Goal: Information Seeking & Learning: Learn about a topic

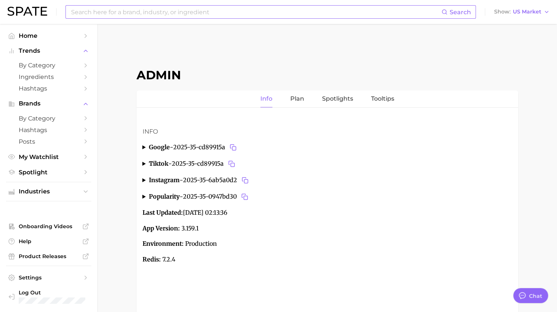
click at [192, 7] on input at bounding box center [255, 12] width 371 height 13
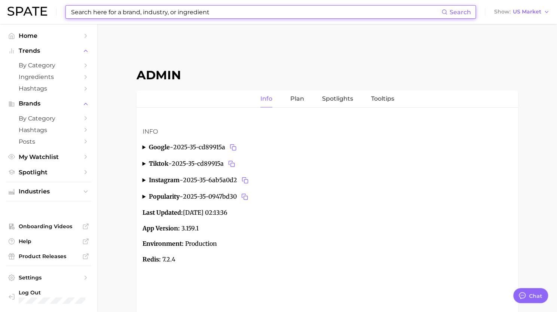
paste input "#mullet"
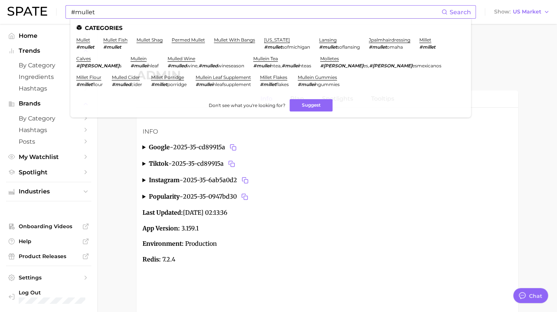
click at [104, 19] on ul "Categories mullet #mullet mullet fish #mullet mullet shag permed mullet mullet …" at bounding box center [270, 68] width 401 height 99
click at [103, 15] on input "#mullet" at bounding box center [255, 12] width 371 height 13
paste input "lipikar"
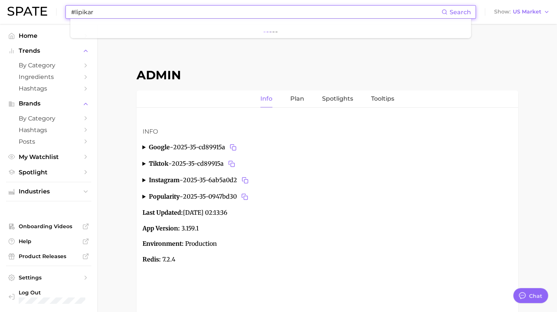
type input "#lipikar"
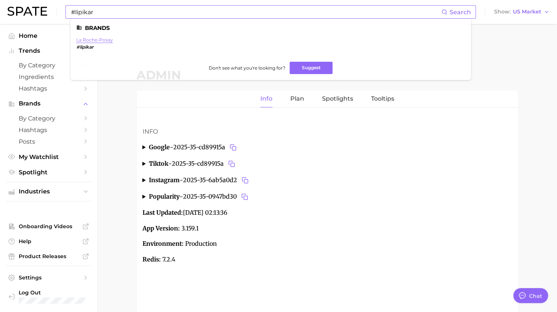
click at [88, 42] on link "la roche-posay" at bounding box center [94, 40] width 37 height 6
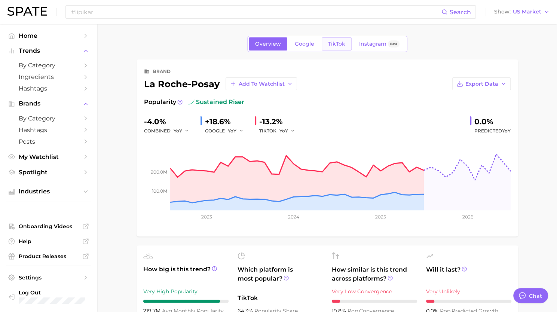
click at [340, 43] on span "TikTok" at bounding box center [336, 44] width 17 height 6
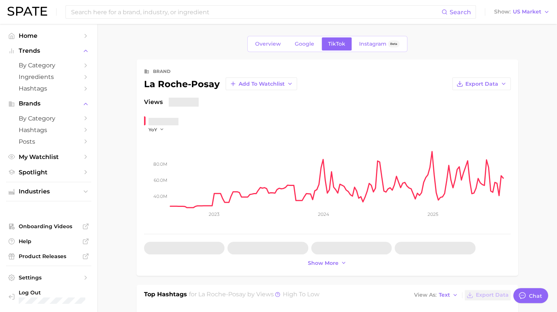
type textarea "x"
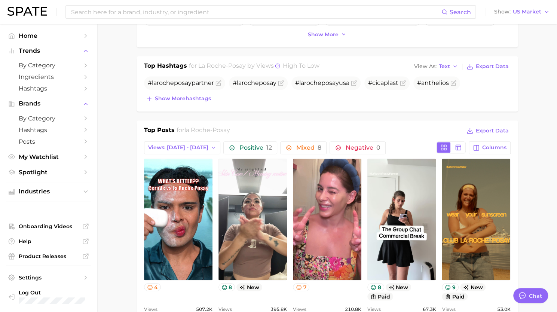
scroll to position [230, 0]
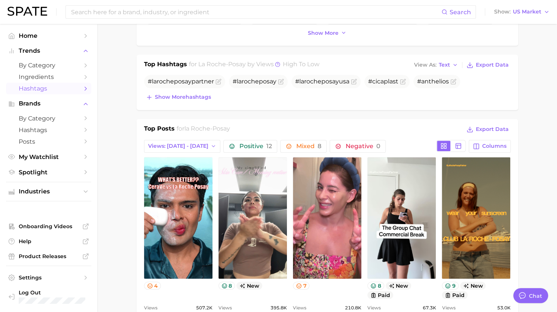
click at [41, 93] on link "Hashtags" at bounding box center [48, 89] width 85 height 12
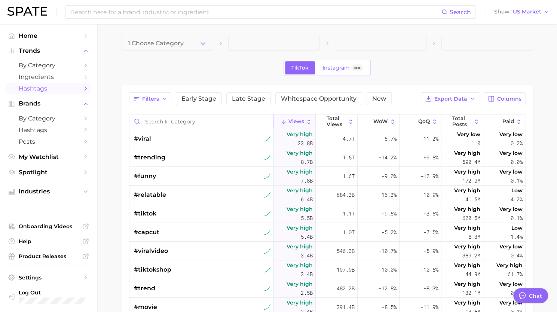
click at [162, 119] on input "Search in category" at bounding box center [201, 122] width 144 height 14
paste input "#lipikar"
type input "#lipikar"
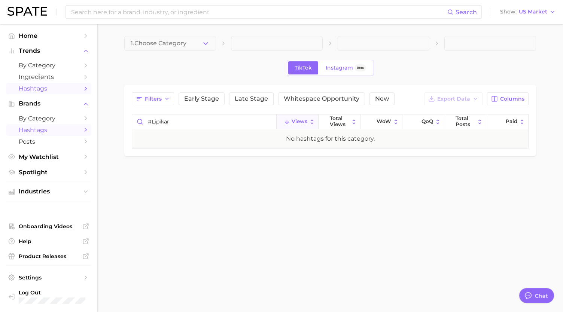
click at [42, 128] on span "Hashtags" at bounding box center [49, 130] width 60 height 7
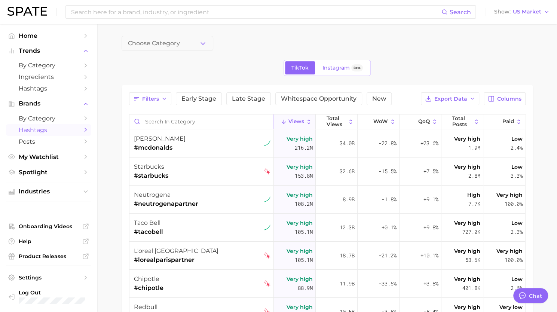
click at [174, 122] on input "Search in category" at bounding box center [201, 122] width 144 height 14
paste input "#lipikar"
type input "#lipikar"
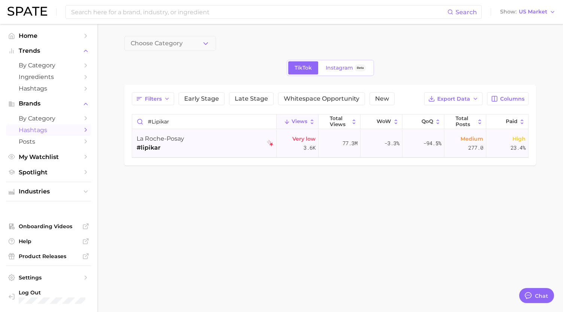
click at [178, 134] on div "la roche-posay" at bounding box center [161, 138] width 48 height 9
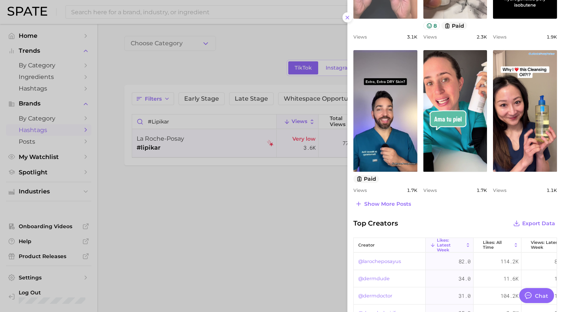
scroll to position [307, 0]
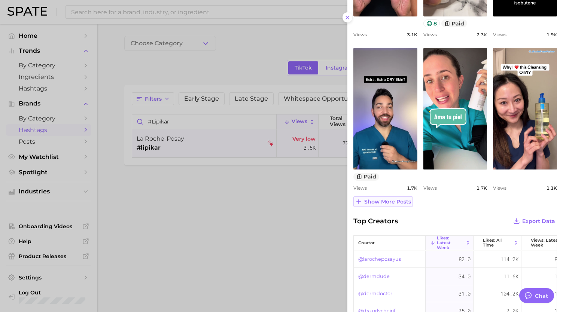
click at [384, 199] on span "Show more posts" at bounding box center [387, 202] width 47 height 6
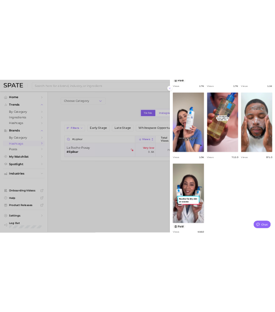
scroll to position [557, 0]
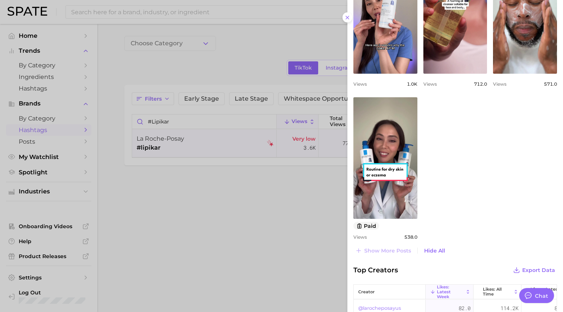
type textarea "x"
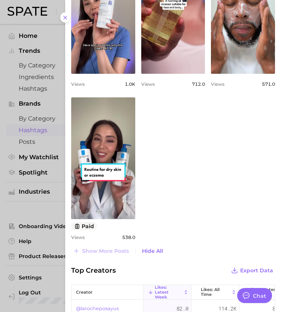
click at [40, 106] on div at bounding box center [140, 156] width 281 height 312
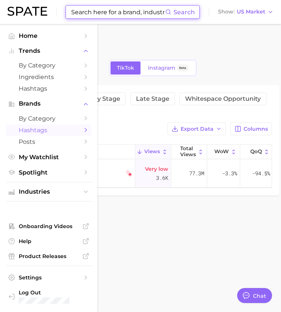
click at [97, 8] on input at bounding box center [117, 12] width 95 height 13
paste input "#oralb"
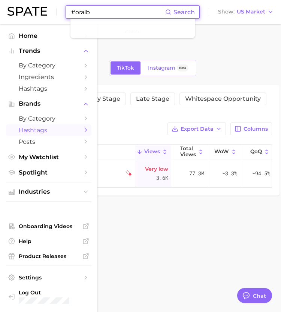
type input "#oralb"
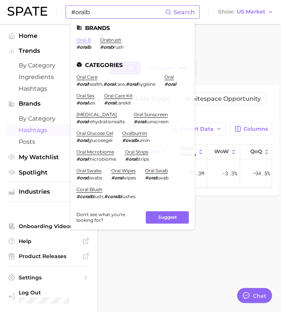
click at [87, 40] on link "oral-b" at bounding box center [83, 40] width 15 height 6
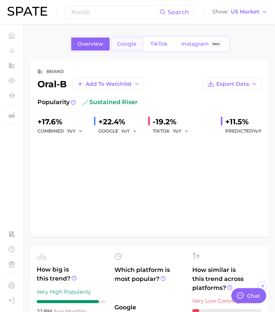
click at [127, 45] on span "Google" at bounding box center [126, 44] width 19 height 6
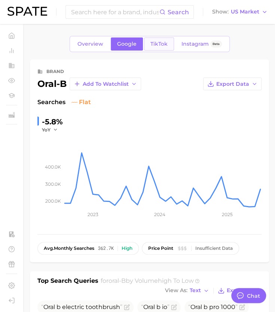
click at [165, 39] on link "TikTok" at bounding box center [159, 43] width 30 height 13
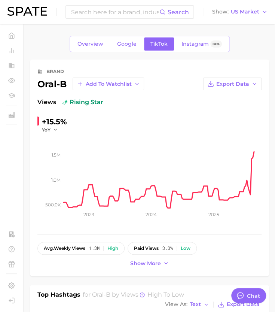
type textarea "x"
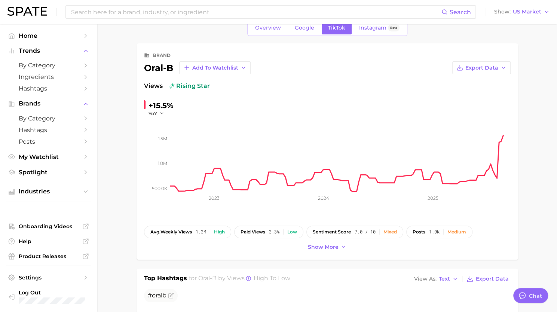
scroll to position [15, 0]
click at [29, 130] on span "Hashtags" at bounding box center [49, 130] width 60 height 7
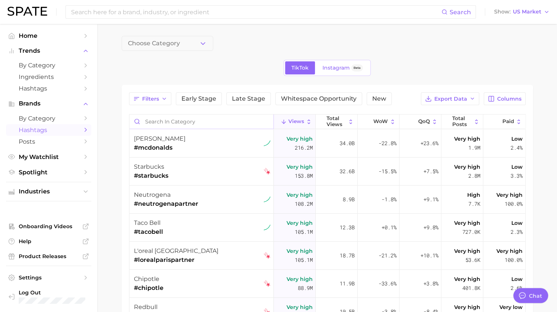
click at [157, 122] on input "Search in category" at bounding box center [201, 122] width 144 height 14
paste input "#oralb"
type input "#oralb"
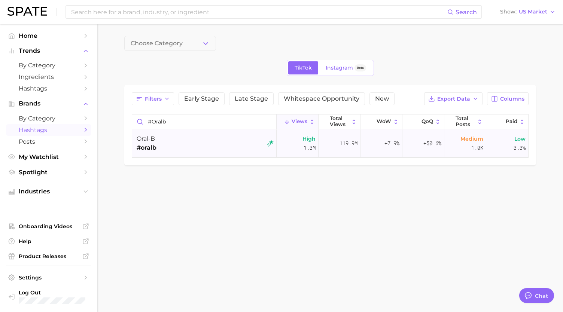
click at [167, 152] on div "oral-b #oralb" at bounding box center [205, 143] width 137 height 28
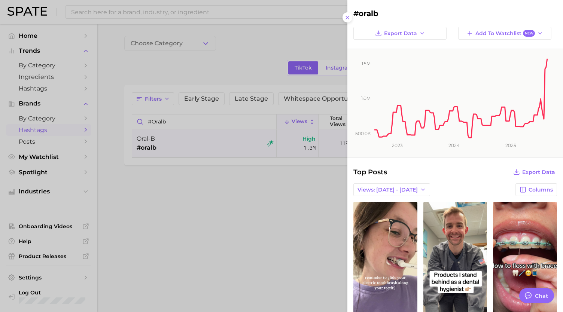
click at [382, 15] on h2 "#oralb" at bounding box center [455, 13] width 204 height 9
click at [379, 15] on h2 "#oralb" at bounding box center [455, 13] width 204 height 9
click at [172, 56] on div at bounding box center [281, 156] width 563 height 312
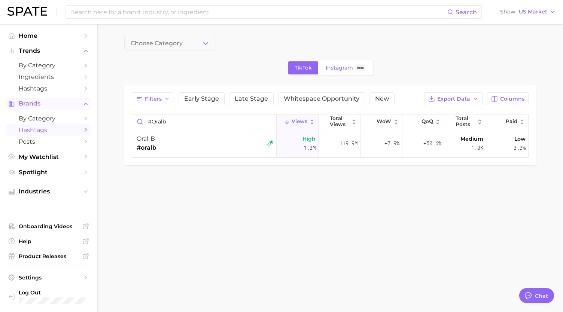
click at [34, 104] on span "Brands" at bounding box center [49, 103] width 60 height 7
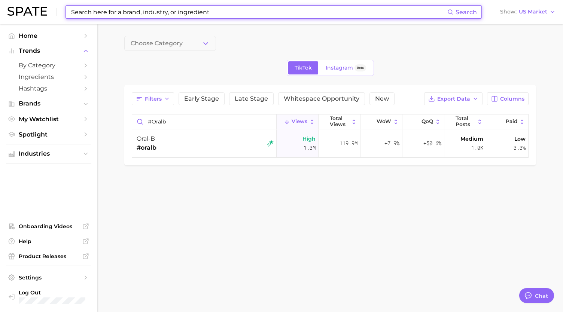
click at [109, 12] on input at bounding box center [258, 12] width 377 height 13
paste input "#oralb"
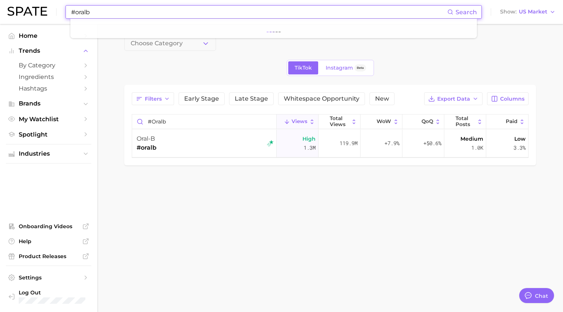
type input "#oralb"
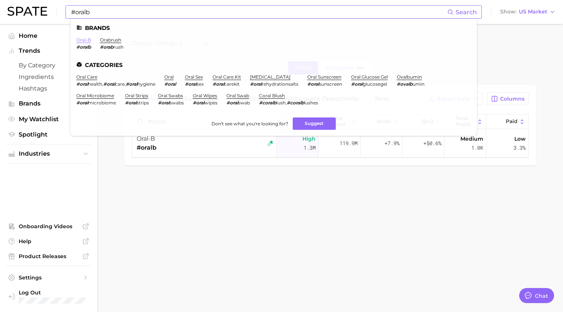
click at [85, 40] on link "oral-b" at bounding box center [83, 40] width 15 height 6
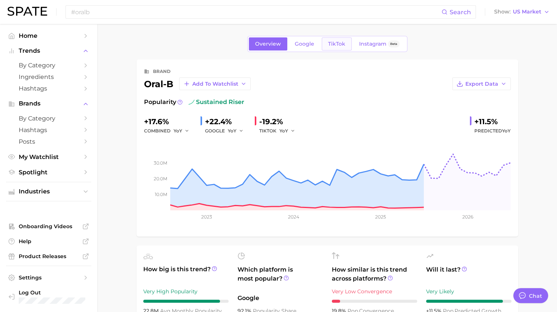
click at [335, 44] on span "TikTok" at bounding box center [336, 44] width 17 height 6
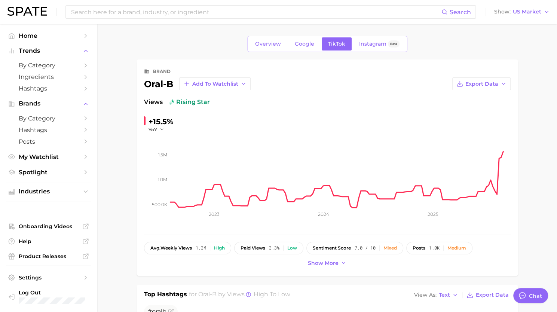
click at [335, 44] on span "TikTok" at bounding box center [336, 44] width 17 height 6
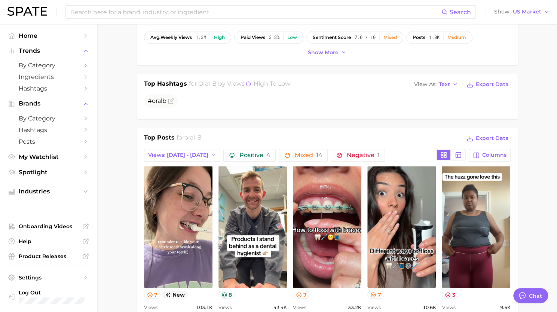
scroll to position [212, 0]
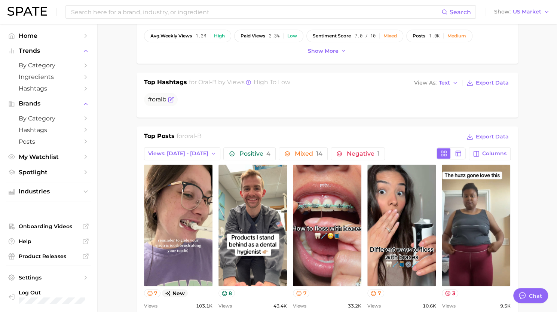
click at [170, 97] on icon "Flag as miscategorized or irrelevant" at bounding box center [171, 100] width 6 height 6
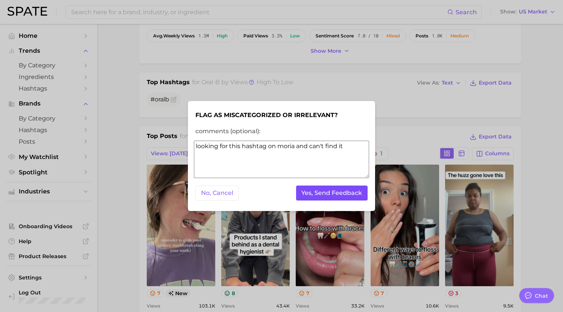
type textarea "looking for this hashtag on moria and can't find it"
click at [313, 195] on button "Yes, Send Feedback" at bounding box center [332, 193] width 72 height 15
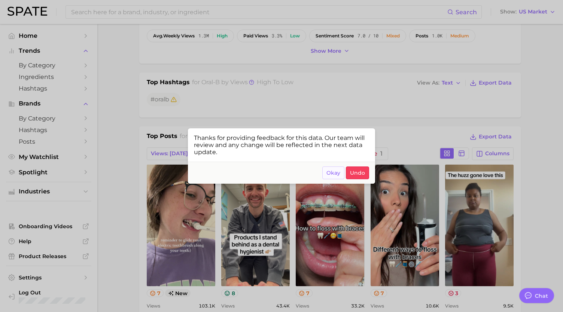
click at [332, 173] on span "Okay" at bounding box center [333, 173] width 14 height 6
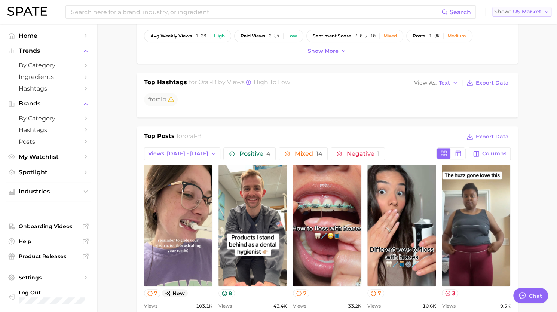
click at [531, 13] on span "US Market" at bounding box center [527, 12] width 28 height 4
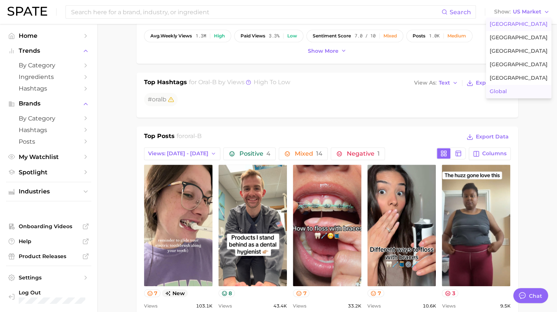
click at [515, 92] on button "Global" at bounding box center [518, 91] width 65 height 13
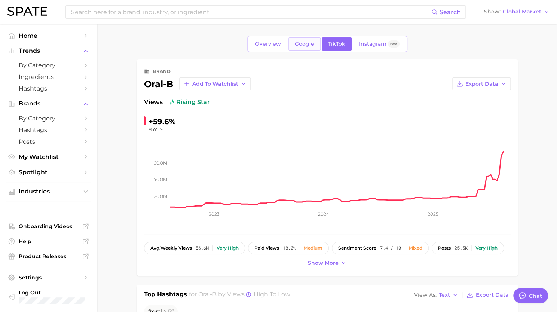
type textarea "x"
click at [305, 43] on span "Google" at bounding box center [304, 44] width 19 height 6
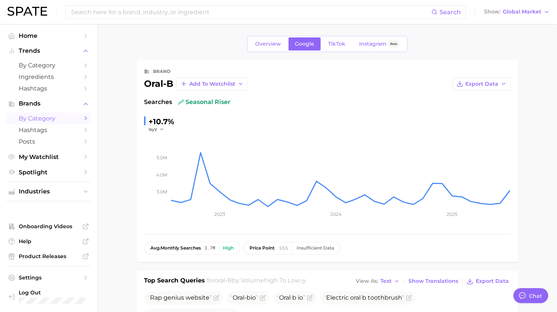
click at [39, 118] on span "by Category" at bounding box center [49, 118] width 60 height 7
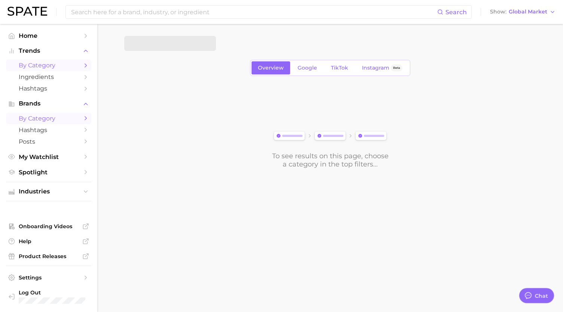
click at [42, 64] on span "by Category" at bounding box center [49, 65] width 60 height 7
click at [308, 70] on span "Google" at bounding box center [307, 68] width 19 height 6
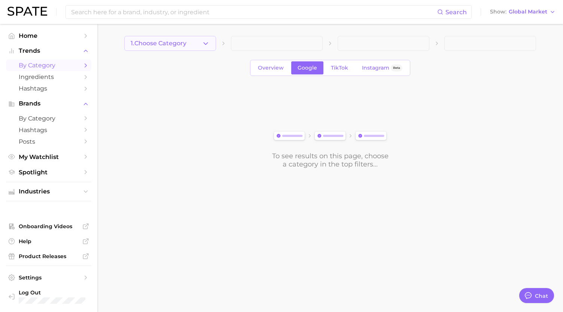
click at [201, 38] on button "1. Choose Category" at bounding box center [170, 43] width 92 height 15
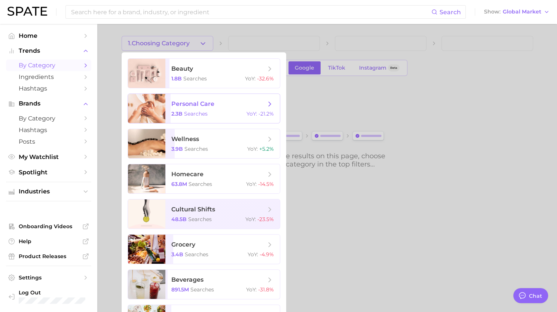
click at [208, 101] on span "personal care" at bounding box center [192, 103] width 43 height 7
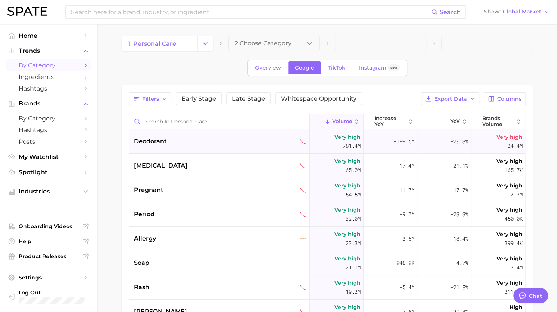
click at [156, 140] on span "deodorant" at bounding box center [150, 141] width 33 height 9
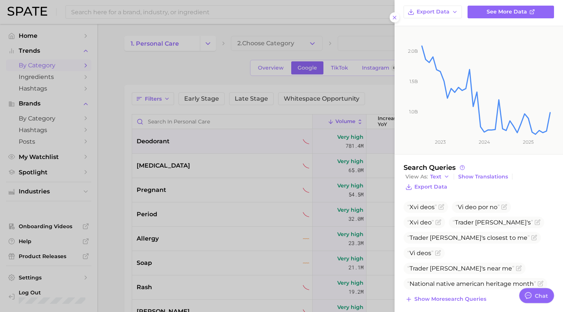
scroll to position [73, 0]
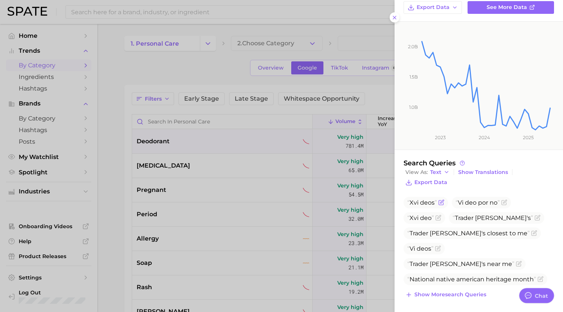
click at [439, 202] on icon "Flag as miscategorized or irrelevant" at bounding box center [441, 202] width 6 height 6
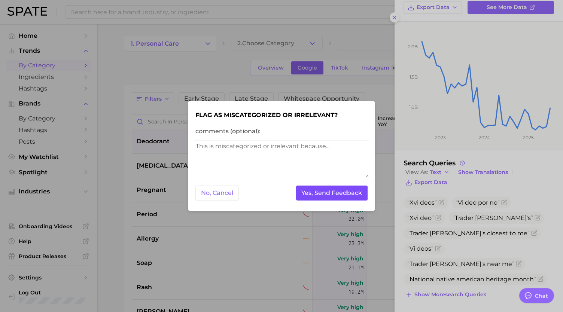
click at [352, 190] on button "Yes, Send Feedback" at bounding box center [332, 193] width 72 height 15
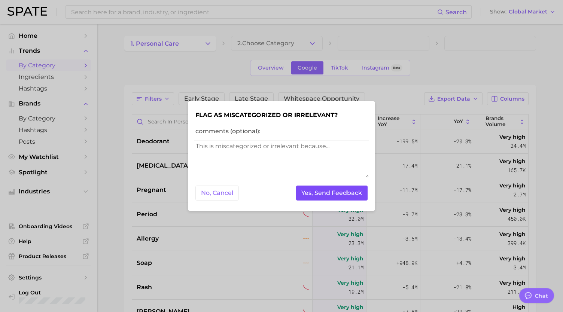
click at [352, 190] on button "Yes, Send Feedback" at bounding box center [332, 193] width 72 height 15
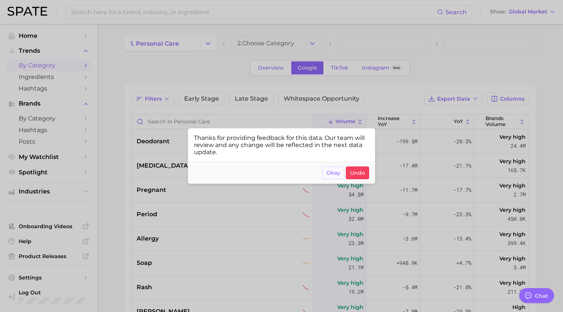
click at [335, 175] on span "Okay" at bounding box center [333, 173] width 14 height 6
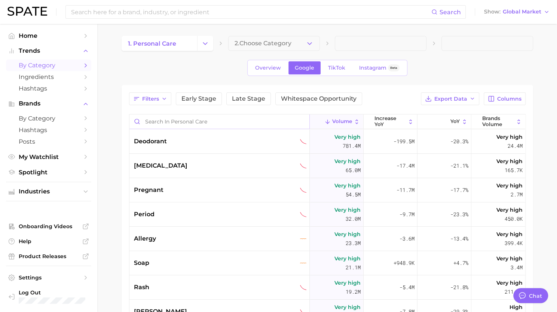
click at [158, 122] on input "Search in personal care" at bounding box center [219, 122] width 180 height 14
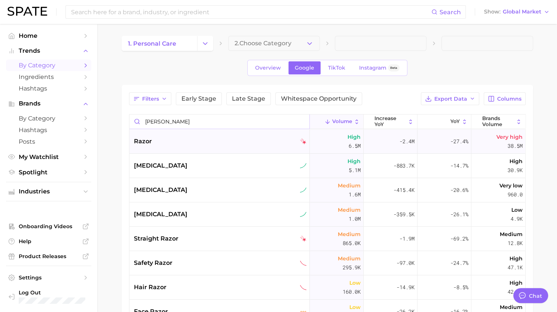
type input "[PERSON_NAME]"
click at [160, 144] on div "razor" at bounding box center [220, 141] width 173 height 9
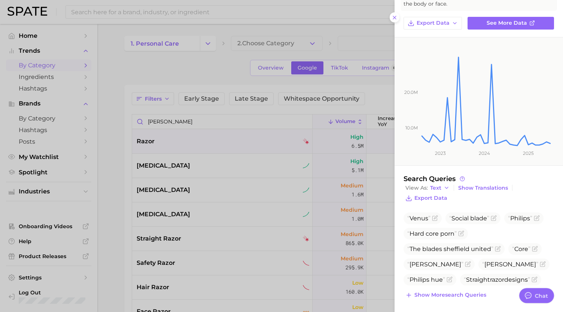
scroll to position [49, 0]
click at [437, 293] on span "Show more search queries" at bounding box center [450, 295] width 72 height 6
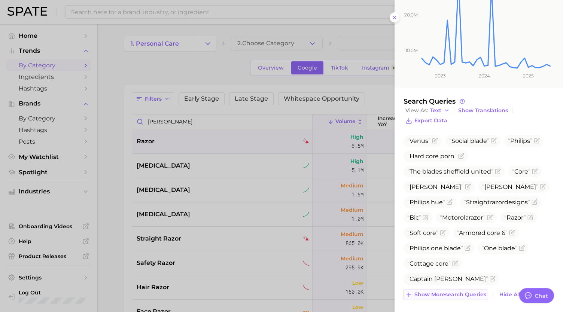
click at [438, 293] on span "Show more search queries" at bounding box center [450, 295] width 72 height 6
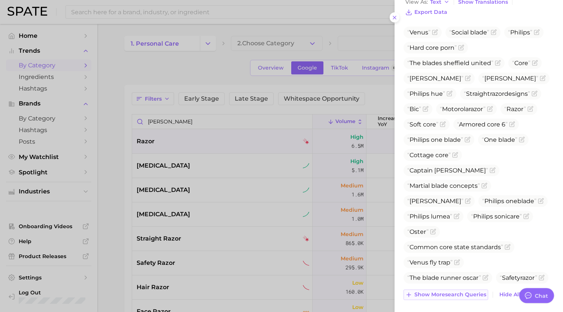
click at [436, 292] on span "Show more search queries" at bounding box center [450, 295] width 72 height 6
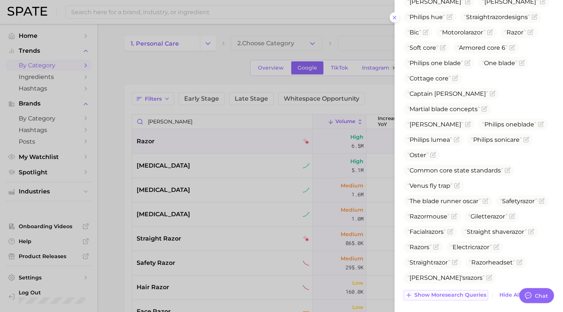
scroll to position [312, 0]
click at [432, 293] on span "Show more search queries" at bounding box center [450, 295] width 72 height 6
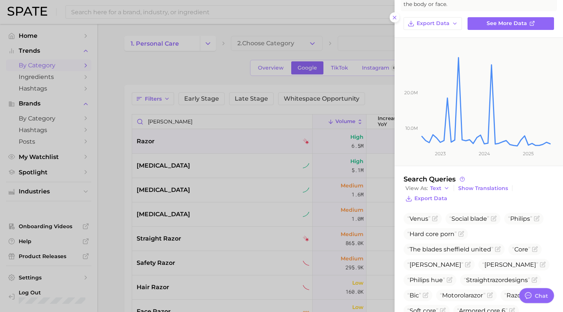
scroll to position [48, 0]
drag, startPoint x: 536, startPoint y: 110, endPoint x: 482, endPoint y: 236, distance: 137.0
click at [536, 110] on rect at bounding box center [486, 92] width 131 height 109
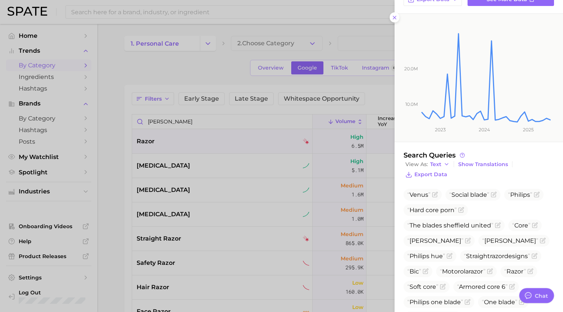
scroll to position [0, 0]
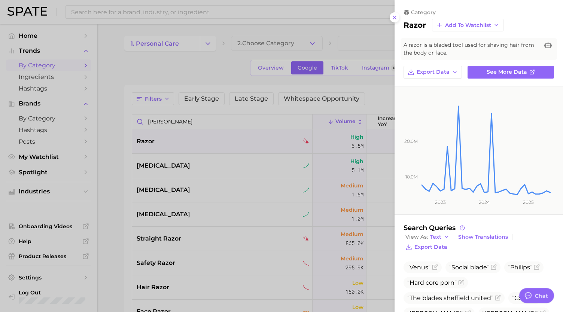
click at [200, 148] on div at bounding box center [281, 156] width 563 height 312
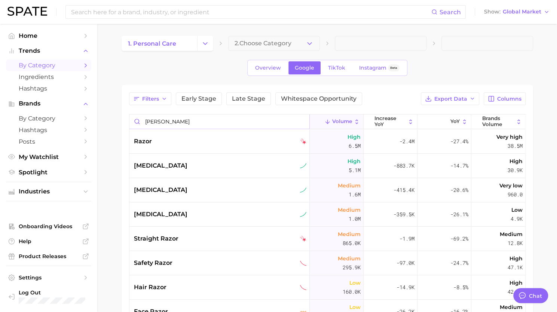
click at [166, 121] on input "[PERSON_NAME]" at bounding box center [219, 122] width 180 height 14
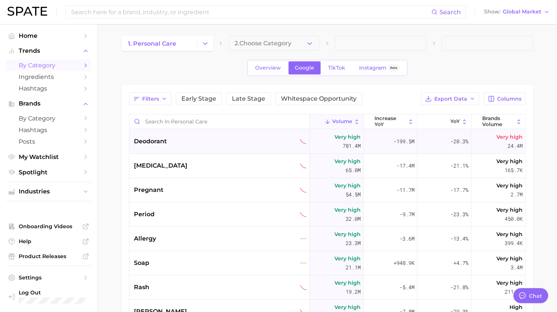
click at [168, 143] on div "deodorant" at bounding box center [220, 141] width 173 height 9
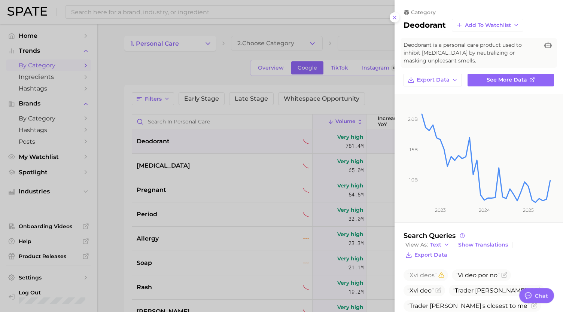
click at [430, 19] on div "deodorant Add to Watchlist" at bounding box center [478, 25] width 150 height 13
click at [428, 23] on h2 "deodorant" at bounding box center [424, 25] width 42 height 9
copy h2 "deodorant"
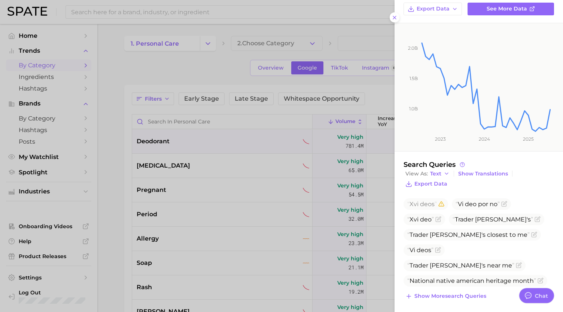
scroll to position [73, 0]
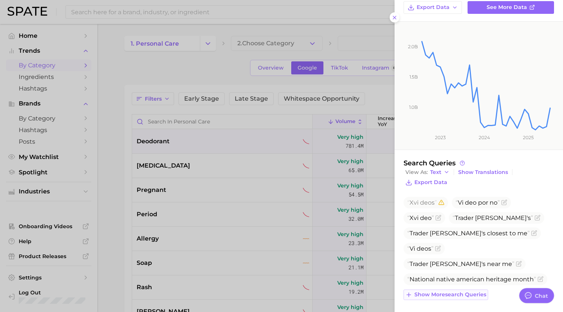
click at [451, 296] on span "Show more search queries" at bounding box center [450, 295] width 72 height 6
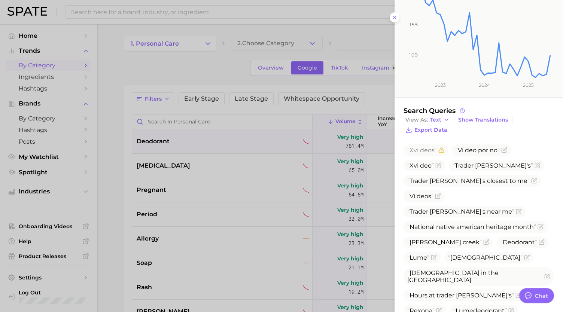
scroll to position [165, 0]
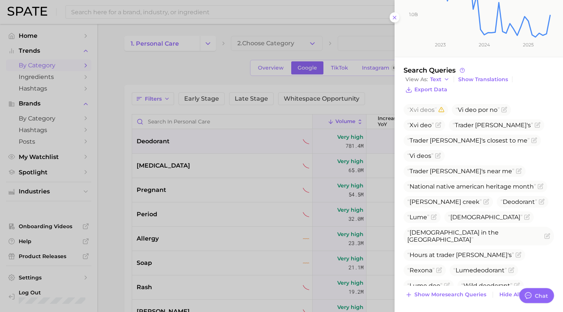
click at [442, 299] on div "category deodorant Add to Watchlist Deodorant is a personal care product used t…" at bounding box center [478, 74] width 168 height 479
click at [446, 297] on button "Show more search queries" at bounding box center [445, 295] width 85 height 10
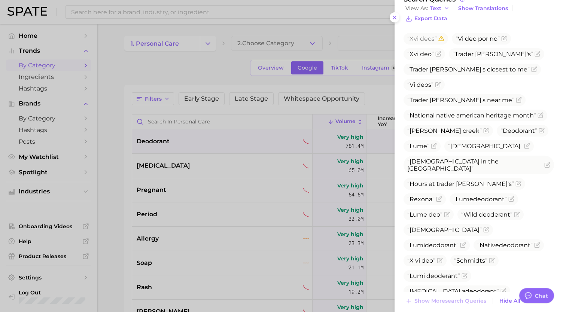
scroll to position [243, 0]
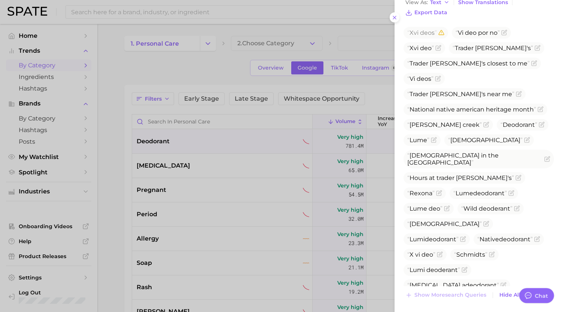
click at [177, 119] on div at bounding box center [281, 156] width 563 height 312
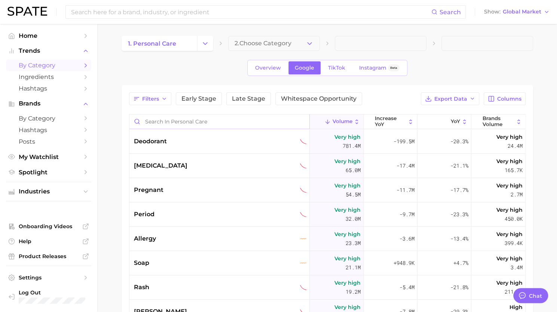
click at [168, 122] on input "Search in personal care" at bounding box center [219, 122] width 180 height 14
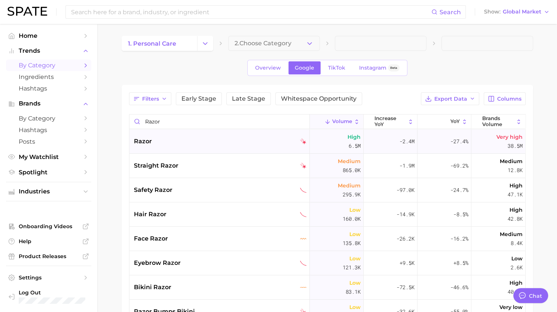
click at [170, 143] on div "razor" at bounding box center [220, 141] width 173 height 9
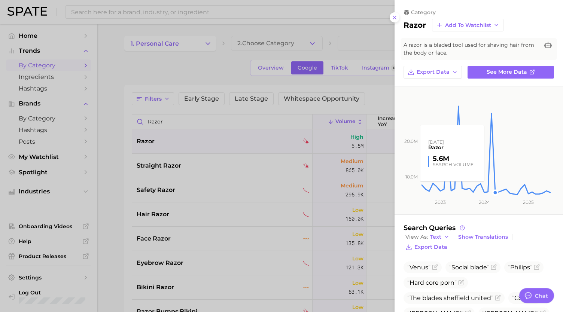
scroll to position [49, 0]
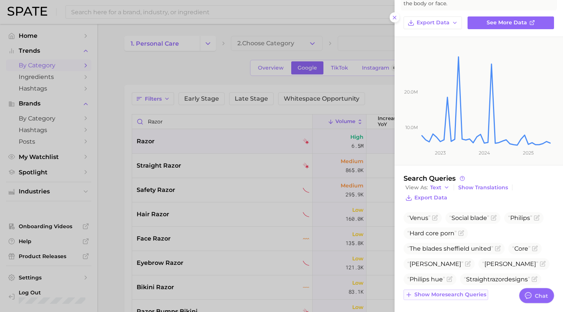
click at [458, 298] on button "Show more search queries" at bounding box center [445, 295] width 85 height 10
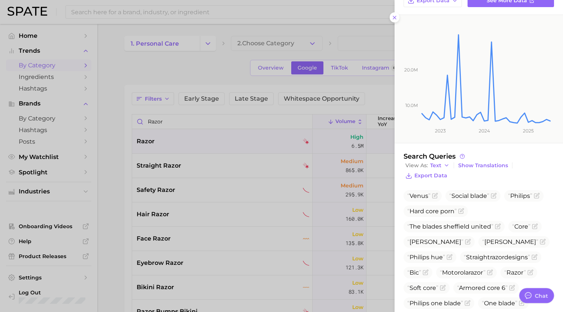
scroll to position [127, 0]
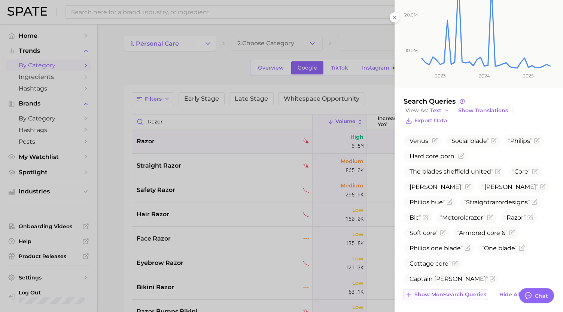
click at [451, 295] on span "Show more search queries" at bounding box center [450, 295] width 72 height 6
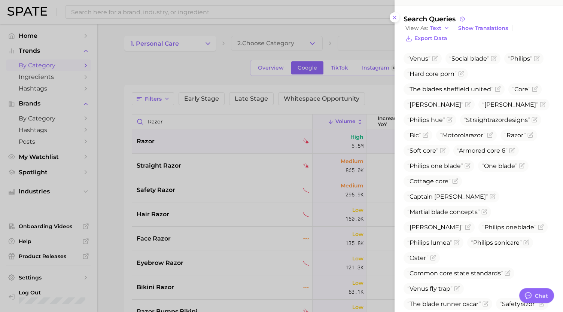
scroll to position [235, 0]
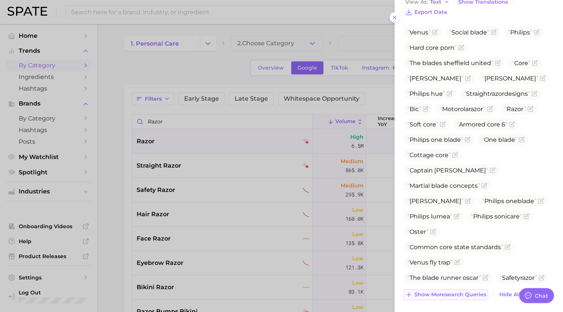
click at [434, 292] on span "Show more search queries" at bounding box center [450, 295] width 72 height 6
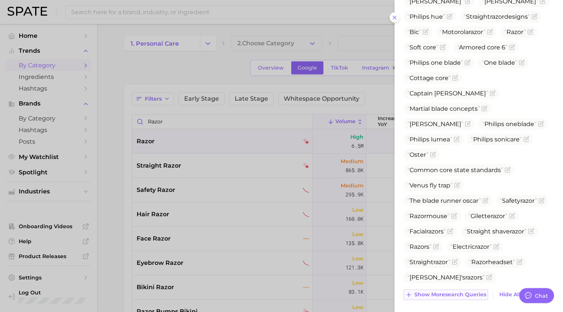
click at [427, 294] on span "Show more search queries" at bounding box center [450, 295] width 72 height 6
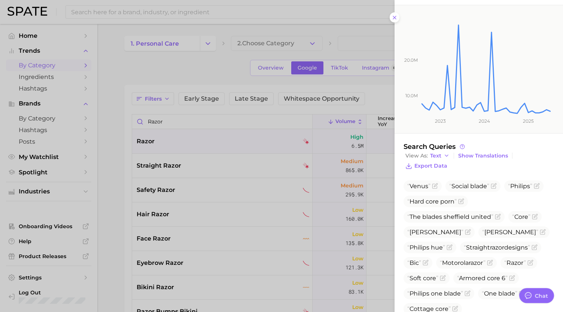
scroll to position [76, 0]
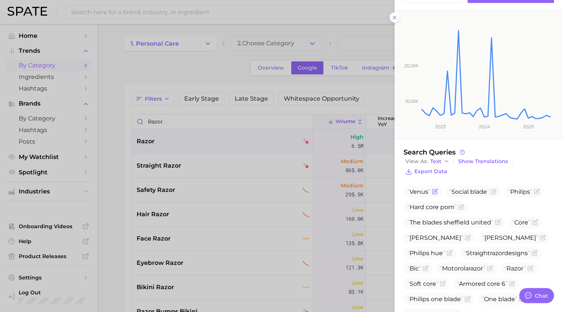
click at [417, 189] on span "Venus" at bounding box center [418, 191] width 23 height 7
copy span "Venus"
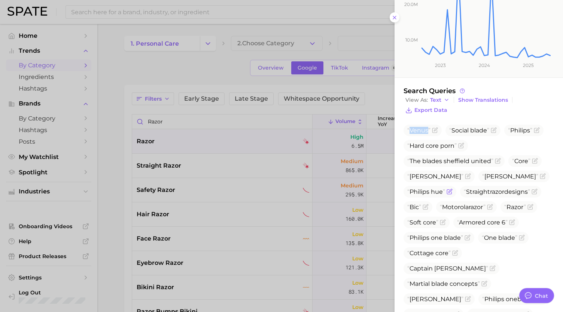
scroll to position [139, 0]
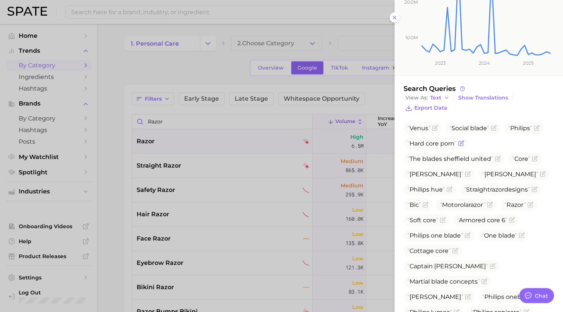
click at [464, 144] on span "Hard core porn" at bounding box center [435, 144] width 64 height 12
click at [460, 144] on icon "Flag as miscategorized or irrelevant" at bounding box center [461, 143] width 6 height 6
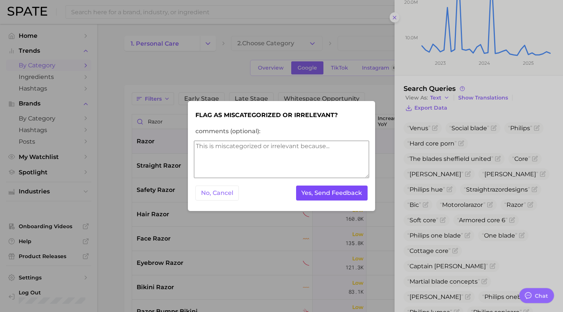
click at [352, 194] on button "Yes, Send Feedback" at bounding box center [332, 193] width 72 height 15
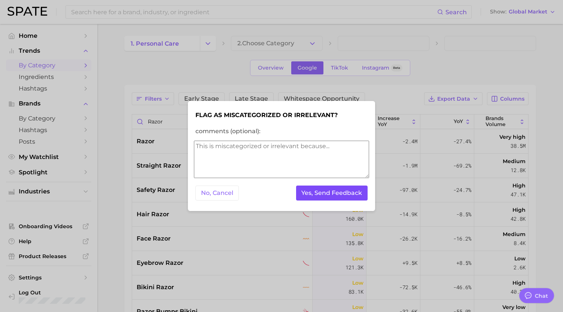
click at [352, 194] on button "Yes, Send Feedback" at bounding box center [332, 193] width 72 height 15
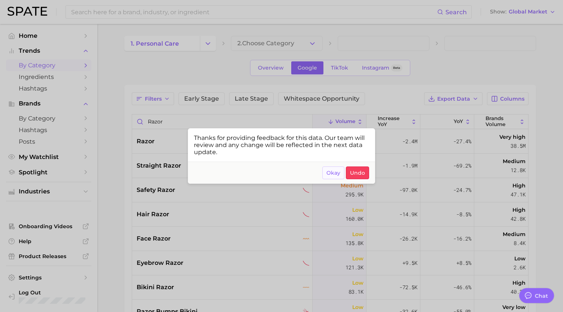
click at [336, 174] on span "Okay" at bounding box center [333, 173] width 14 height 6
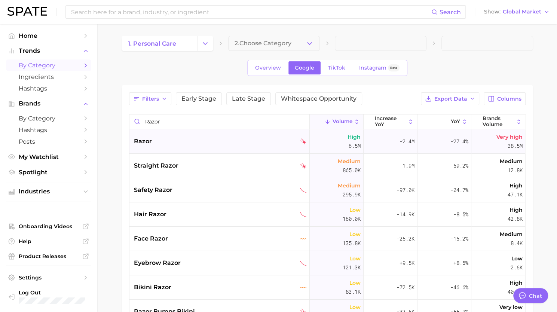
click at [201, 148] on div "razor" at bounding box center [219, 141] width 180 height 24
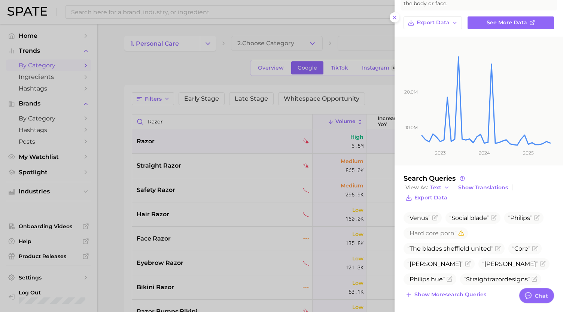
scroll to position [0, 0]
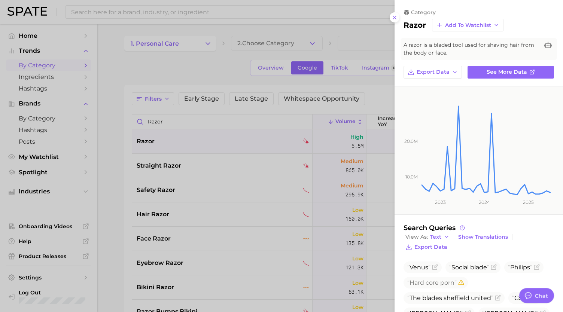
click at [339, 85] on div at bounding box center [281, 156] width 563 height 312
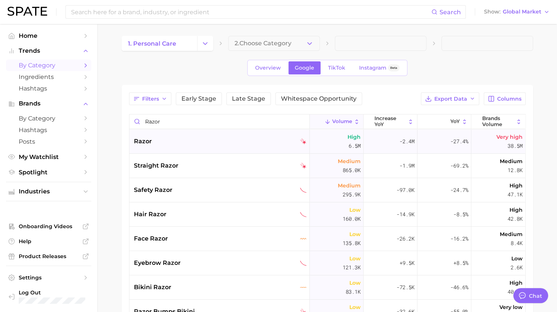
click at [214, 142] on div "razor" at bounding box center [220, 141] width 173 height 9
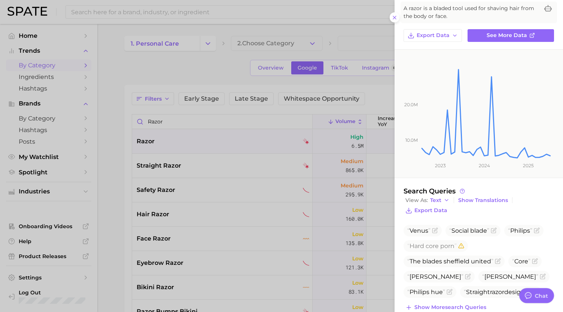
scroll to position [49, 0]
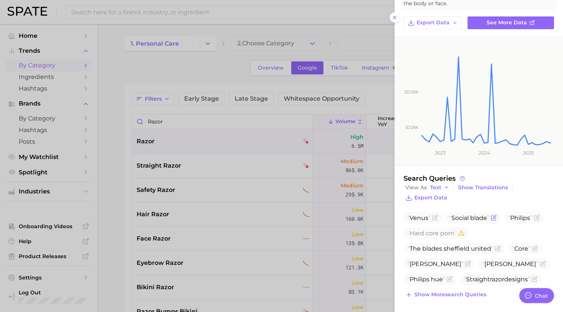
click at [467, 216] on span "Social blade" at bounding box center [469, 217] width 40 height 7
copy span "Social blade"
click at [496, 217] on icon "Flag as miscategorized or irrelevant" at bounding box center [493, 218] width 4 height 4
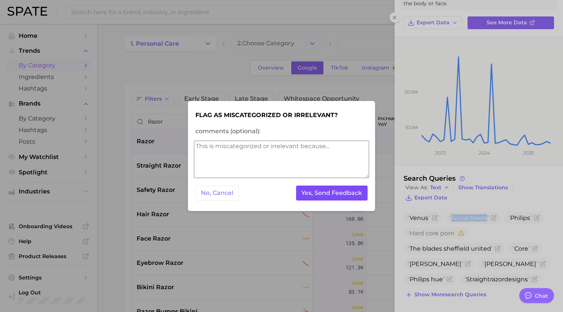
click at [334, 192] on button "Yes, Send Feedback" at bounding box center [332, 193] width 72 height 15
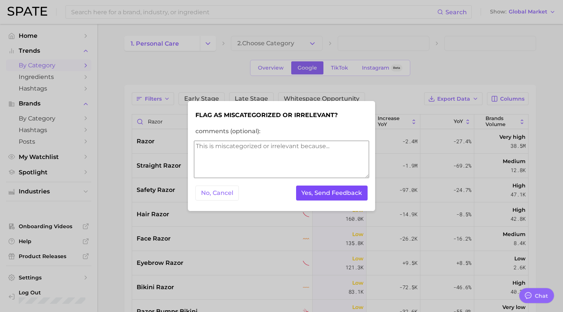
click at [334, 192] on button "Yes, Send Feedback" at bounding box center [332, 193] width 72 height 15
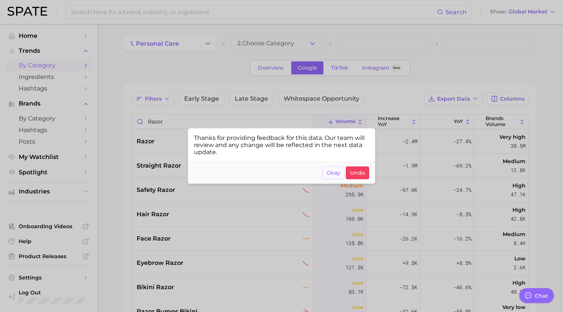
click at [332, 172] on span "Okay" at bounding box center [333, 173] width 14 height 6
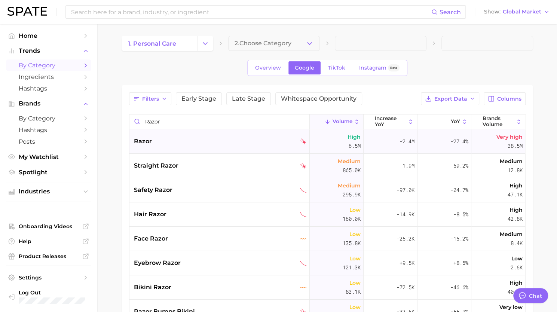
click at [182, 147] on div "razor" at bounding box center [219, 141] width 180 height 24
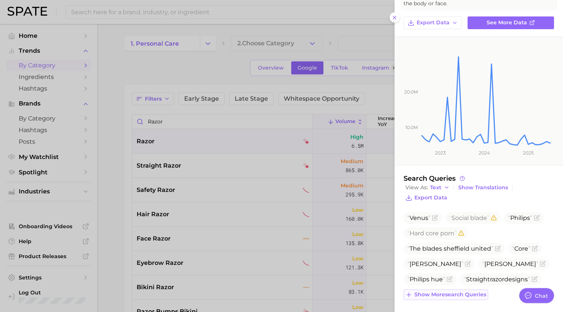
click at [457, 298] on button "Show more search queries" at bounding box center [445, 295] width 85 height 10
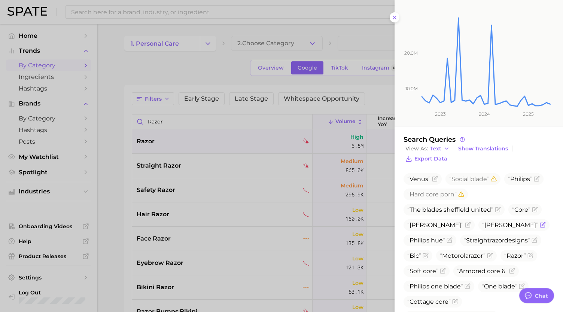
scroll to position [127, 0]
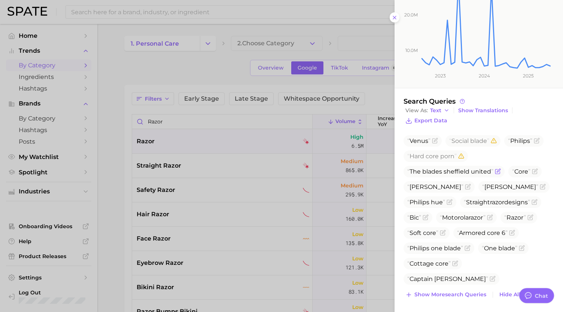
click at [497, 170] on icon "Flag as miscategorized or irrelevant" at bounding box center [498, 170] width 3 height 3
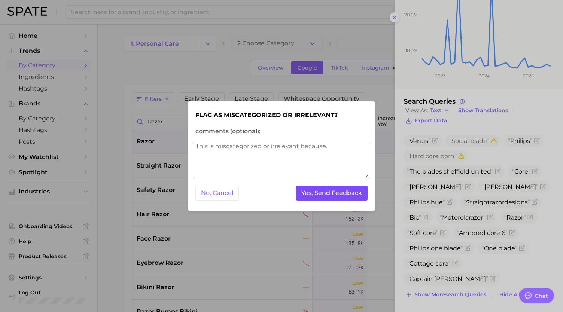
click at [350, 193] on button "Yes, Send Feedback" at bounding box center [332, 193] width 72 height 15
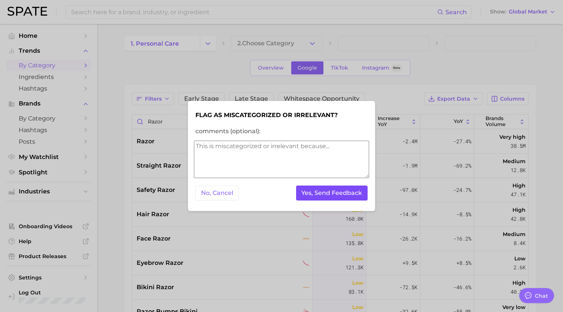
click at [350, 193] on button "Yes, Send Feedback" at bounding box center [332, 193] width 72 height 15
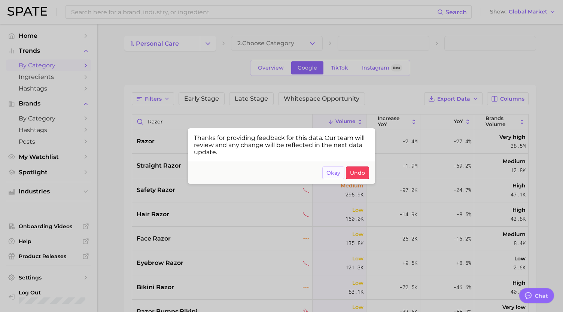
click at [329, 172] on span "Okay" at bounding box center [333, 173] width 14 height 6
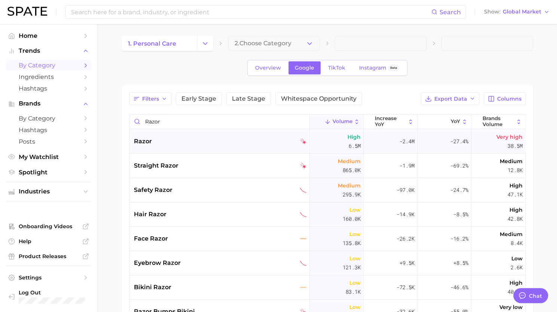
click at [202, 142] on div "razor" at bounding box center [220, 141] width 173 height 9
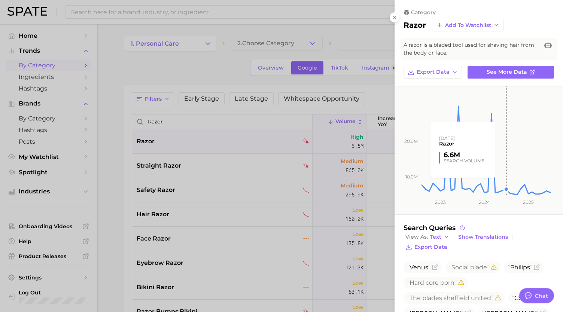
scroll to position [49, 0]
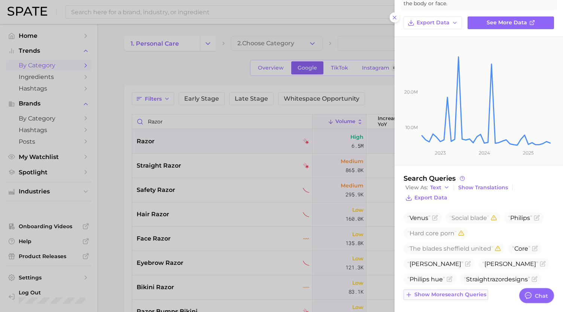
click at [451, 293] on span "Show more search queries" at bounding box center [450, 295] width 72 height 6
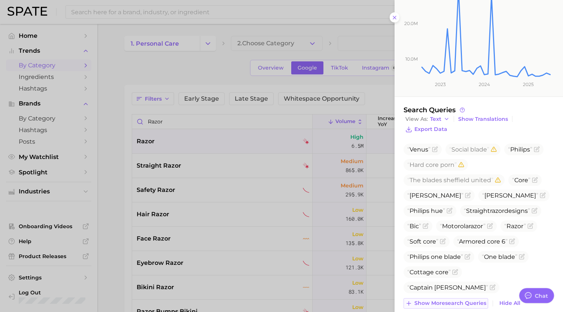
scroll to position [127, 0]
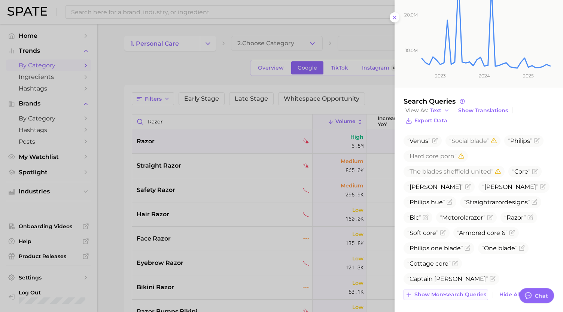
click at [446, 293] on span "Show more search queries" at bounding box center [450, 295] width 72 height 6
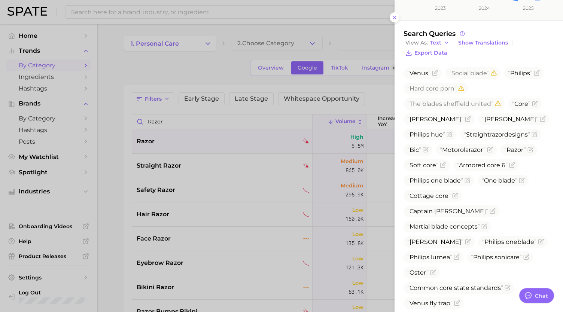
scroll to position [195, 0]
click at [536, 101] on icon "Flag as miscategorized or irrelevant" at bounding box center [535, 103] width 6 height 6
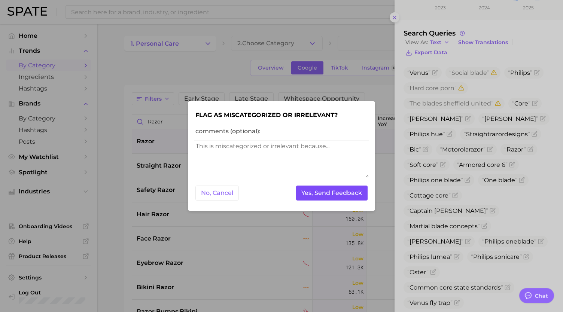
click at [345, 190] on button "Yes, Send Feedback" at bounding box center [332, 193] width 72 height 15
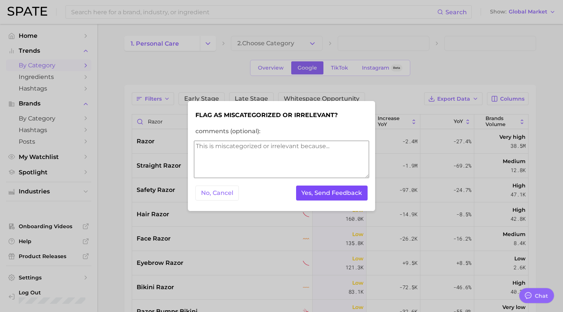
click at [345, 190] on button "Yes, Send Feedback" at bounding box center [332, 193] width 72 height 15
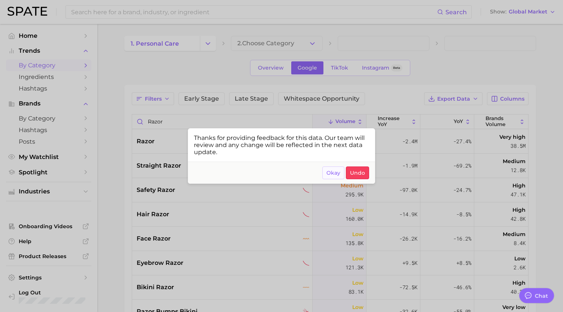
click at [338, 168] on button "Okay" at bounding box center [333, 173] width 22 height 13
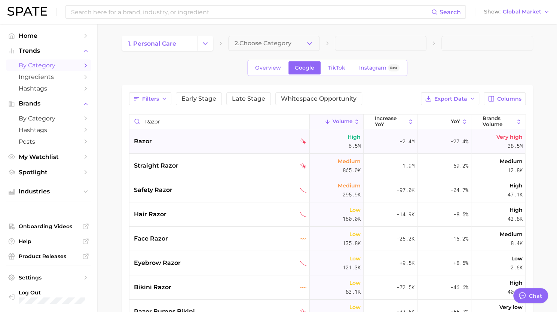
click at [207, 141] on div "razor" at bounding box center [220, 141] width 173 height 9
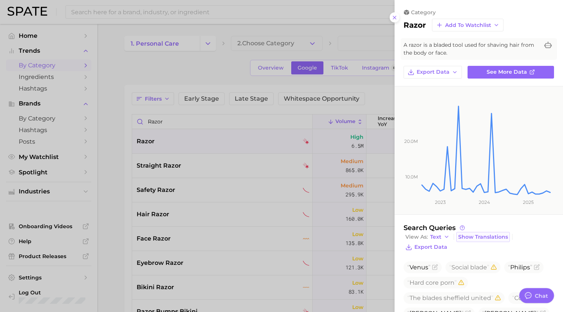
scroll to position [49, 0]
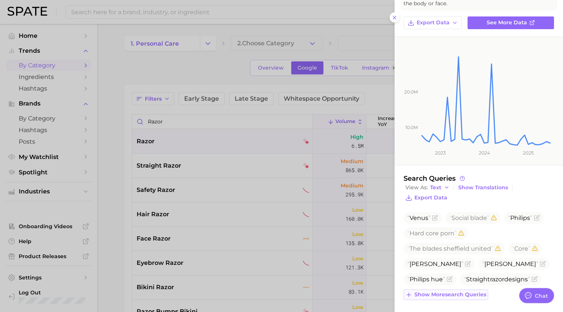
click at [456, 298] on button "Show more search queries" at bounding box center [445, 295] width 85 height 10
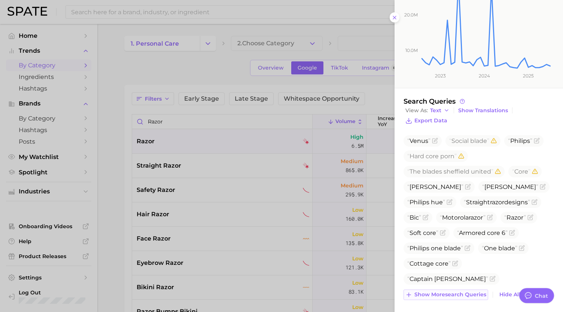
click at [446, 292] on span "Show more search queries" at bounding box center [450, 295] width 72 height 6
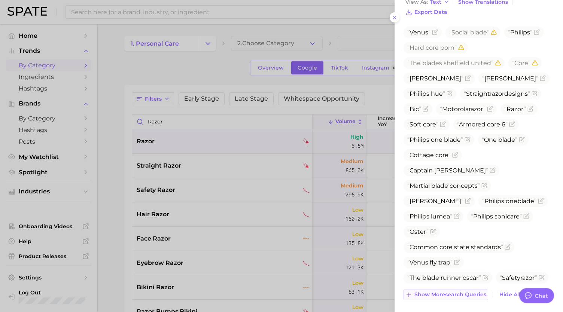
click at [442, 295] on span "Show more search queries" at bounding box center [450, 295] width 72 height 6
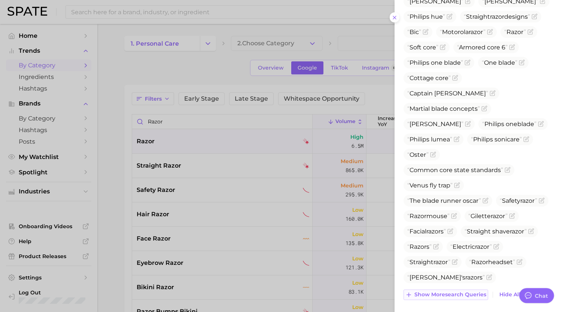
click at [441, 293] on span "Show more search queries" at bounding box center [450, 295] width 72 height 6
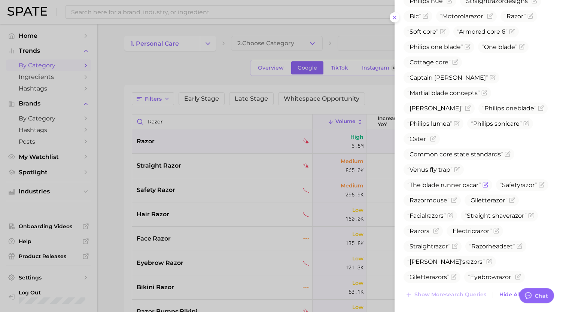
click at [486, 182] on icon "Flag as miscategorized or irrelevant" at bounding box center [485, 185] width 6 height 6
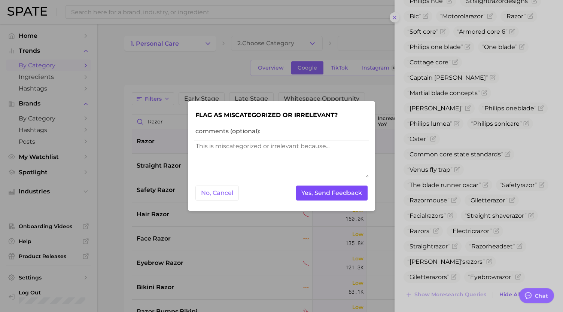
click at [331, 193] on button "Yes, Send Feedback" at bounding box center [332, 193] width 72 height 15
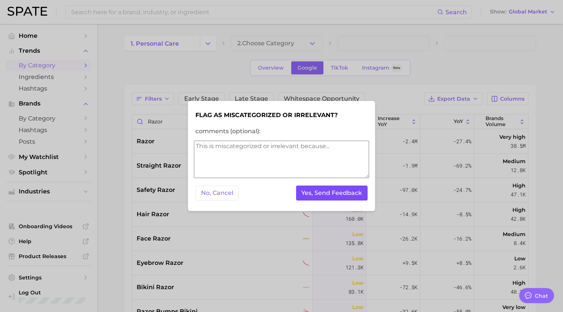
click at [331, 193] on button "Yes, Send Feedback" at bounding box center [332, 193] width 72 height 15
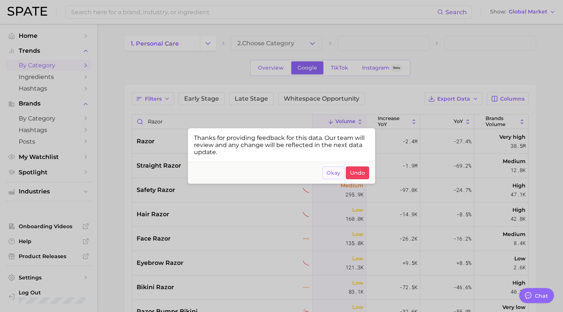
click at [332, 170] on span "Okay" at bounding box center [333, 173] width 14 height 6
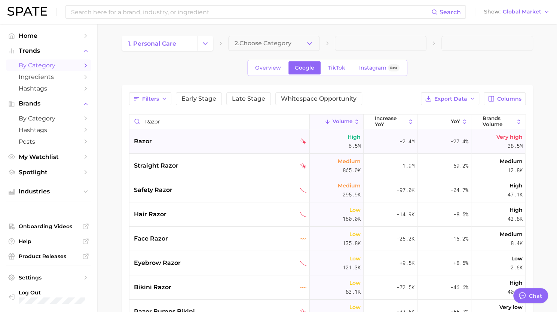
click at [211, 147] on div "razor" at bounding box center [219, 141] width 180 height 24
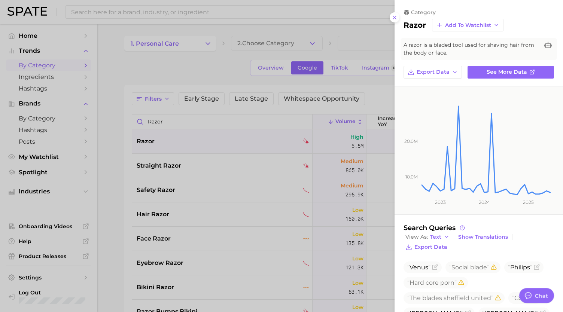
scroll to position [49, 0]
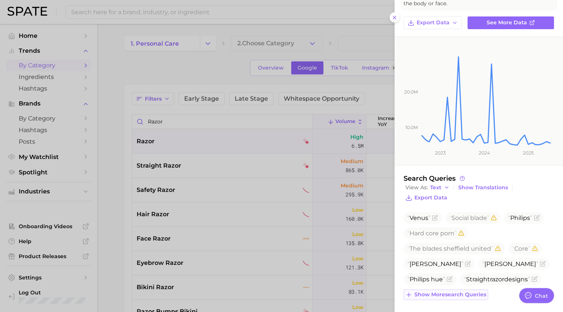
click at [452, 292] on span "Show more search queries" at bounding box center [450, 295] width 72 height 6
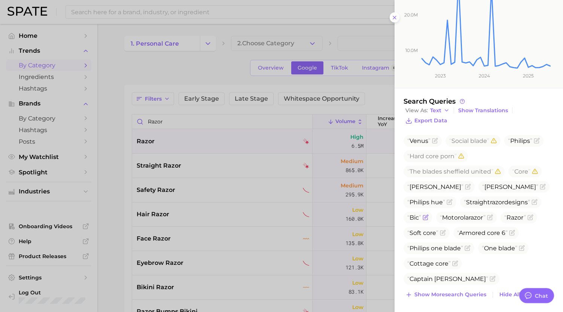
click at [424, 218] on icon "Flag as miscategorized or irrelevant" at bounding box center [426, 217] width 6 height 6
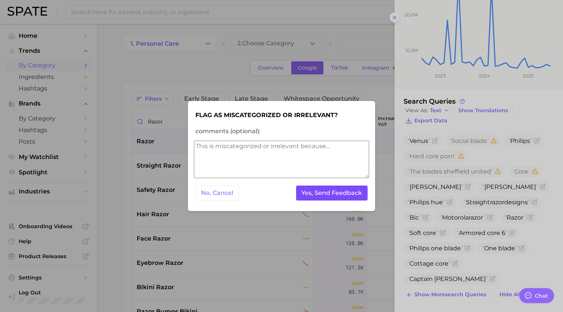
click at [341, 188] on button "Yes, Send Feedback" at bounding box center [332, 193] width 72 height 15
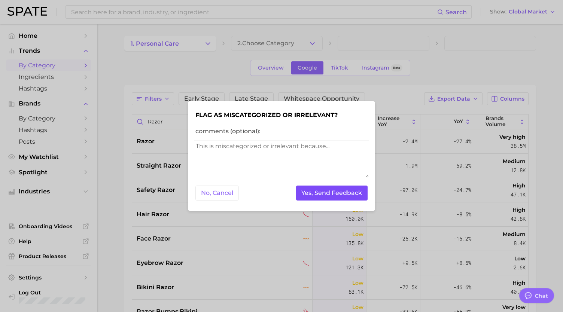
click at [337, 192] on button "Yes, Send Feedback" at bounding box center [332, 193] width 72 height 15
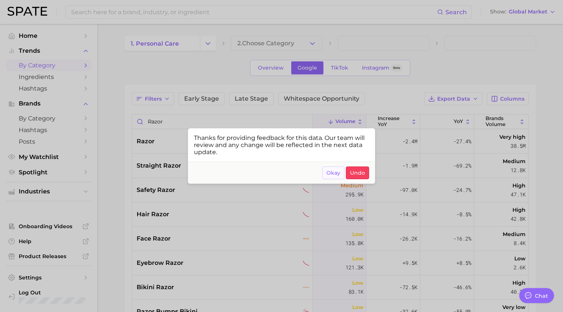
click at [336, 173] on span "Okay" at bounding box center [333, 173] width 14 height 6
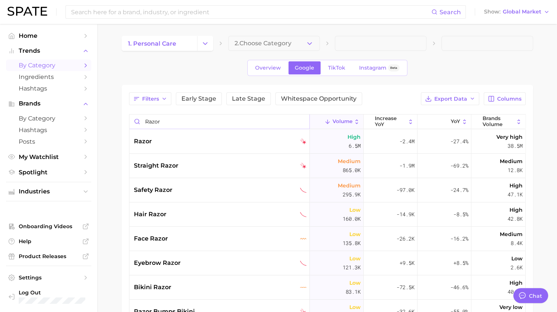
click at [204, 128] on input "razor" at bounding box center [219, 122] width 180 height 14
click at [203, 142] on div "razor" at bounding box center [220, 141] width 173 height 9
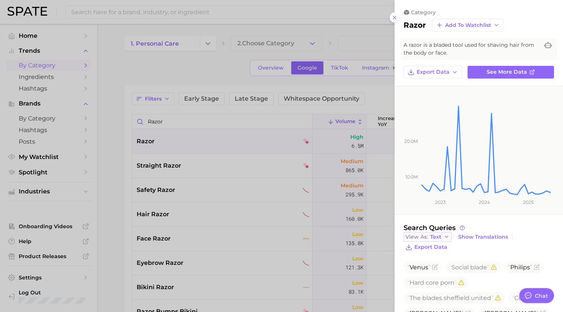
scroll to position [49, 0]
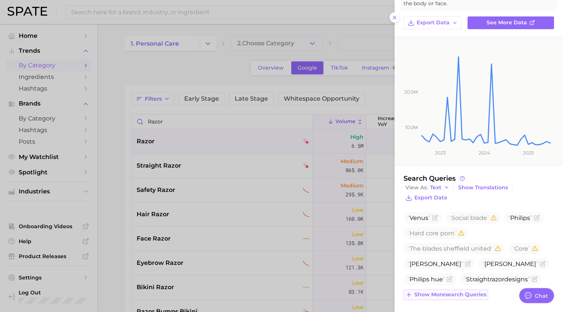
click at [441, 290] on button "Show more search queries" at bounding box center [445, 295] width 85 height 10
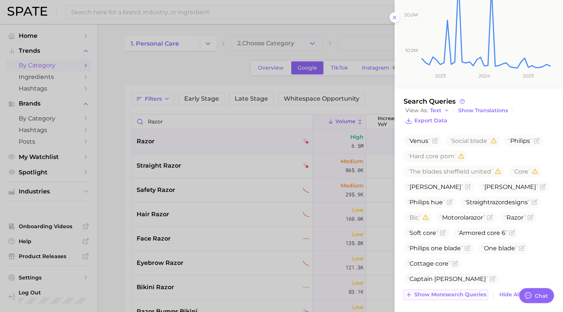
click at [448, 292] on span "Show more search queries" at bounding box center [450, 295] width 72 height 6
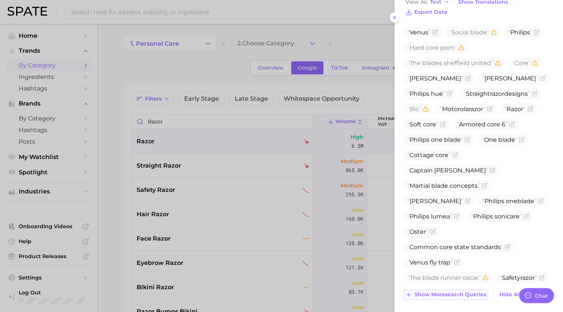
click at [442, 292] on span "Show more search queries" at bounding box center [450, 295] width 72 height 6
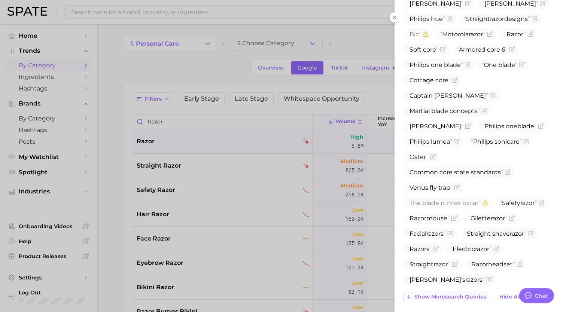
scroll to position [312, 0]
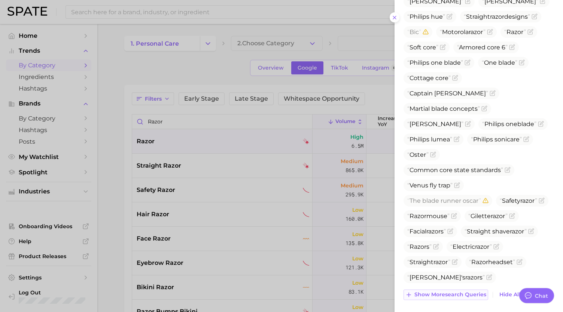
click at [442, 292] on span "Show more search queries" at bounding box center [450, 295] width 72 height 6
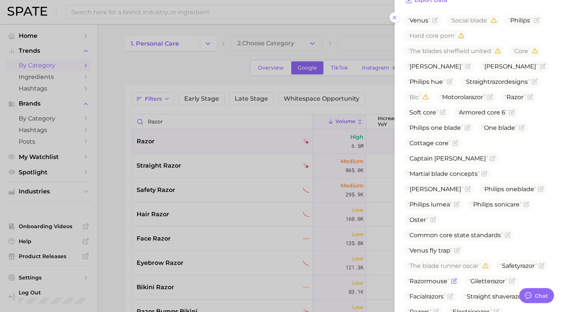
scroll to position [245, 0]
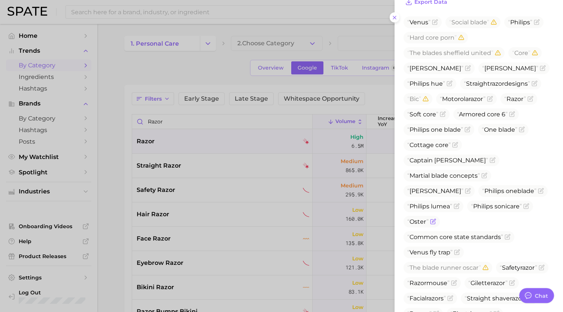
click at [431, 219] on icon "Flag as miscategorized or irrelevant" at bounding box center [433, 222] width 6 height 6
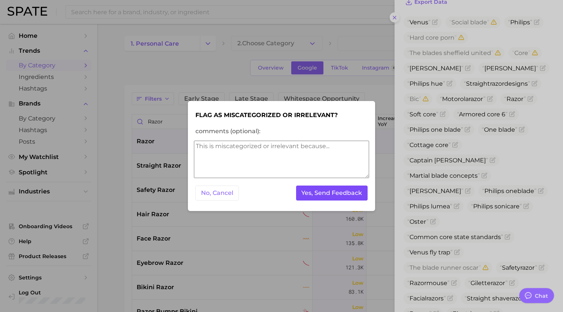
click at [346, 192] on button "Yes, Send Feedback" at bounding box center [332, 193] width 72 height 15
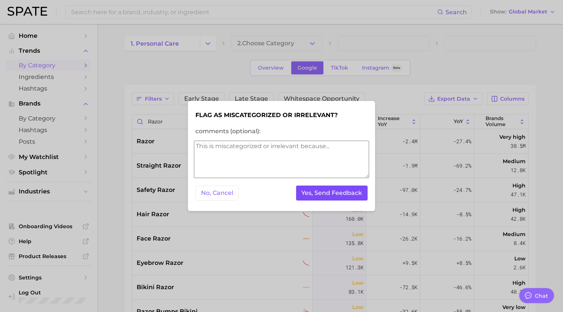
click at [346, 192] on button "Yes, Send Feedback" at bounding box center [332, 193] width 72 height 15
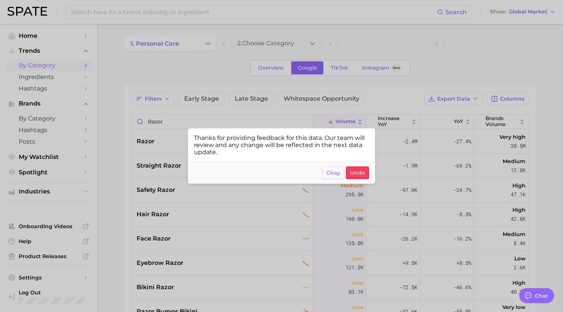
click at [337, 168] on button "Okay" at bounding box center [333, 173] width 22 height 13
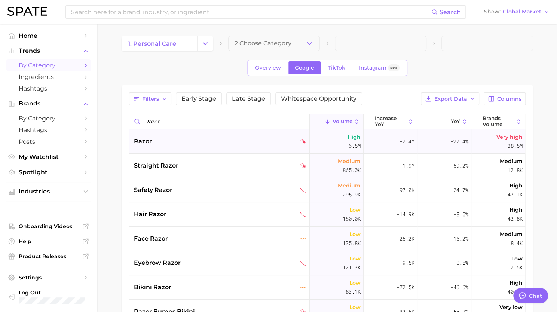
click at [197, 140] on div "razor" at bounding box center [220, 141] width 173 height 9
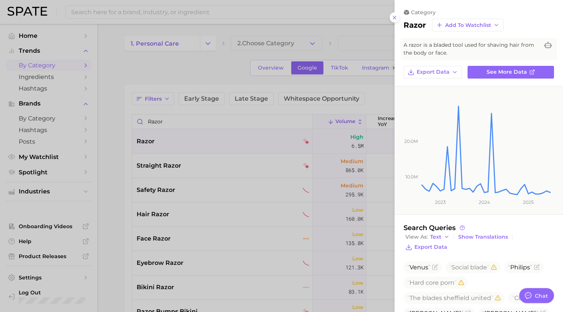
scroll to position [49, 0]
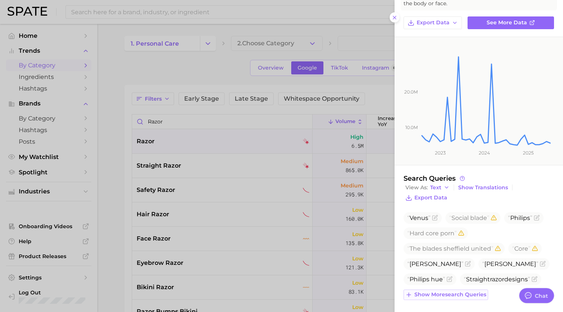
click at [457, 293] on span "Show more search queries" at bounding box center [450, 295] width 72 height 6
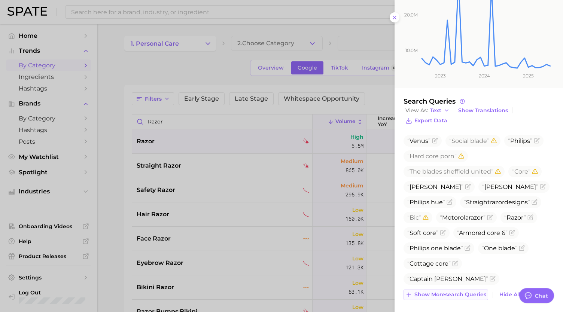
click at [446, 292] on span "Show more search queries" at bounding box center [450, 295] width 72 height 6
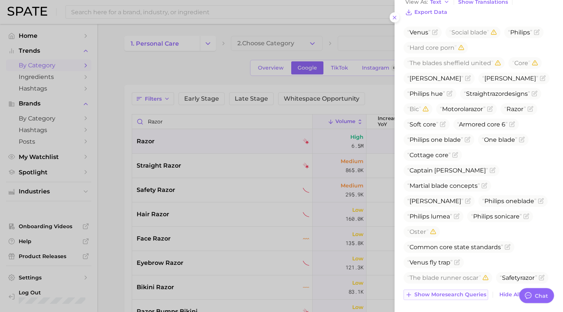
click at [441, 292] on span "Show more search queries" at bounding box center [450, 295] width 72 height 6
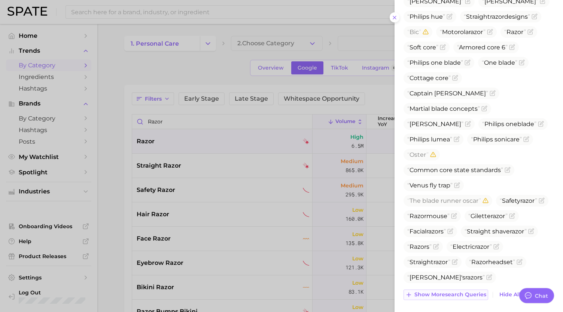
click at [435, 292] on span "Show more search queries" at bounding box center [450, 295] width 72 height 6
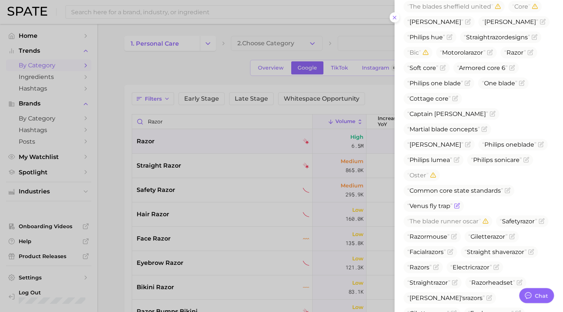
scroll to position [290, 0]
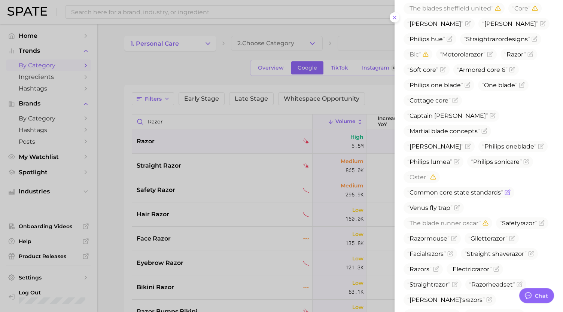
click at [507, 189] on icon "Flag as miscategorized or irrelevant" at bounding box center [508, 192] width 6 height 6
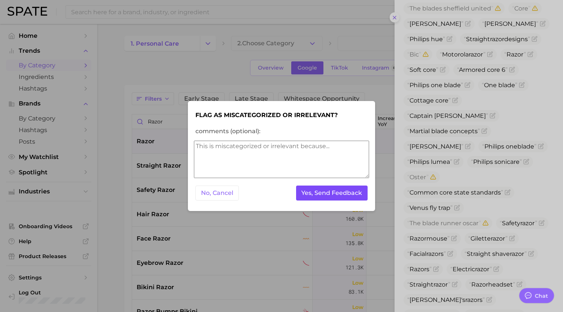
click at [346, 191] on button "Yes, Send Feedback" at bounding box center [332, 193] width 72 height 15
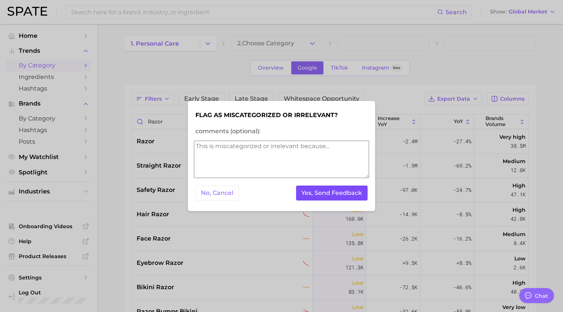
click at [346, 191] on button "Yes, Send Feedback" at bounding box center [332, 193] width 72 height 15
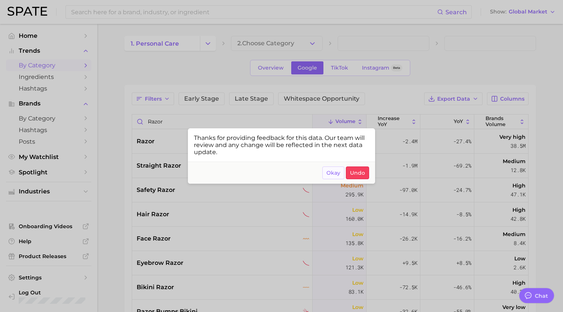
click at [333, 174] on span "Okay" at bounding box center [333, 173] width 14 height 6
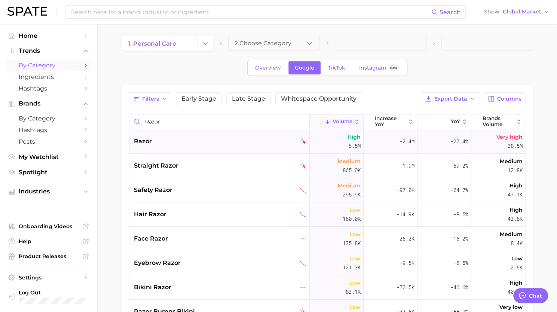
click at [176, 143] on div "razor" at bounding box center [220, 141] width 173 height 9
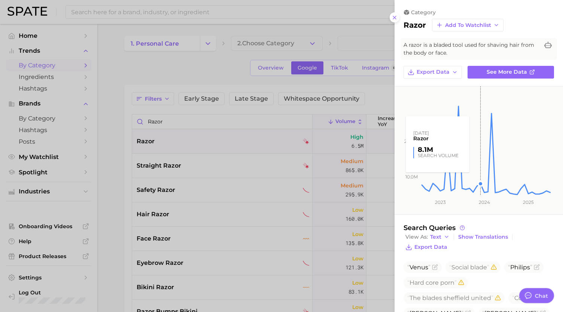
scroll to position [49, 0]
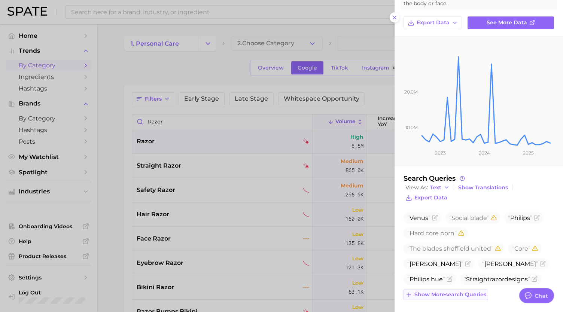
click at [464, 297] on button "Show more search queries" at bounding box center [445, 295] width 85 height 10
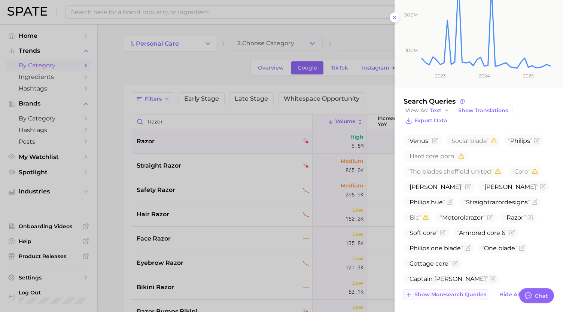
click at [445, 292] on span "Show more search queries" at bounding box center [450, 295] width 72 height 6
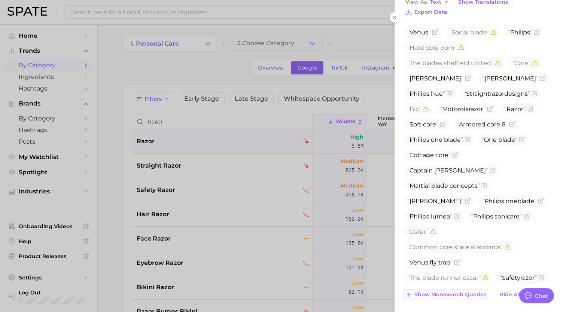
click at [438, 292] on span "Show more search queries" at bounding box center [450, 295] width 72 height 6
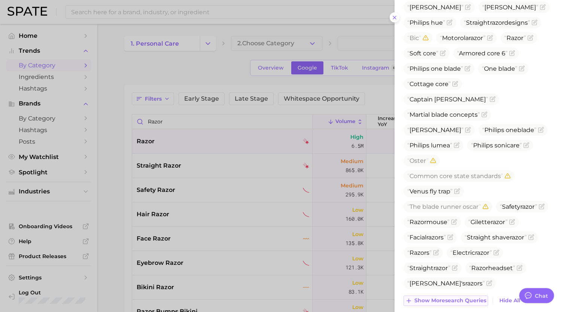
scroll to position [312, 0]
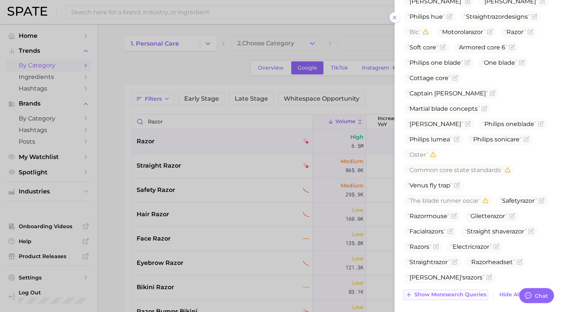
click at [435, 295] on span "Show more search queries" at bounding box center [450, 295] width 72 height 6
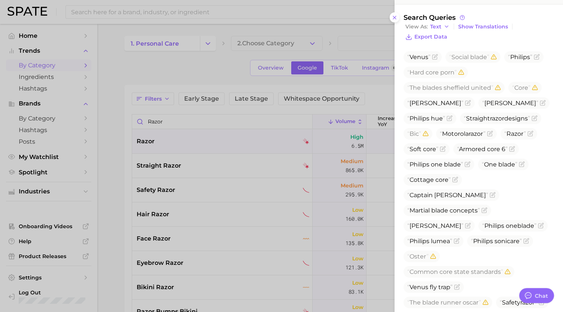
scroll to position [215, 0]
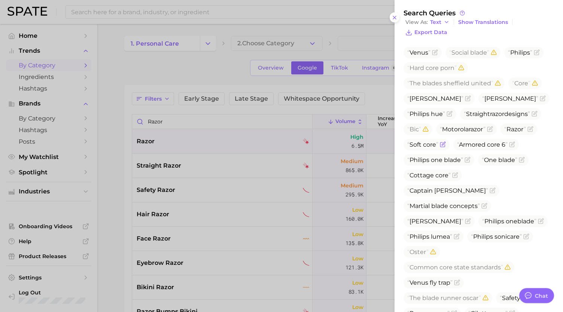
click at [442, 144] on icon "Flag as miscategorized or irrelevant" at bounding box center [443, 143] width 3 height 3
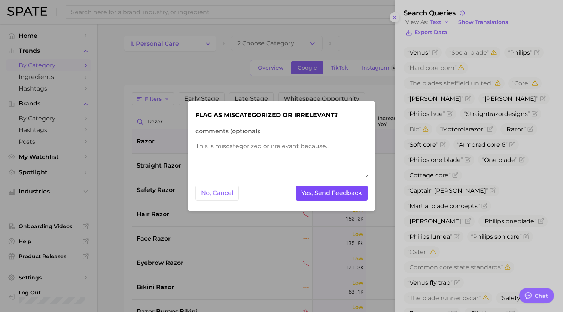
click at [344, 193] on button "Yes, Send Feedback" at bounding box center [332, 193] width 72 height 15
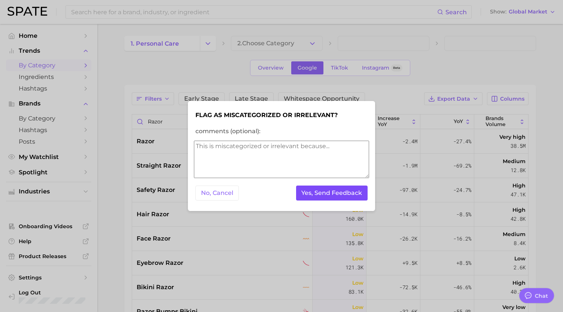
click at [344, 193] on button "Yes, Send Feedback" at bounding box center [332, 193] width 72 height 15
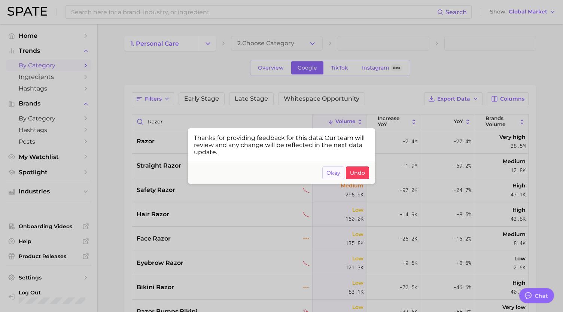
click at [333, 173] on span "Okay" at bounding box center [333, 173] width 14 height 6
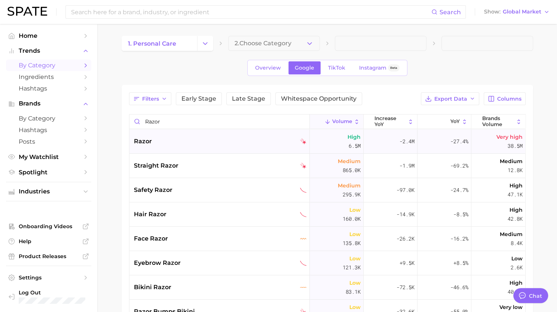
click at [180, 143] on div "razor" at bounding box center [220, 141] width 173 height 9
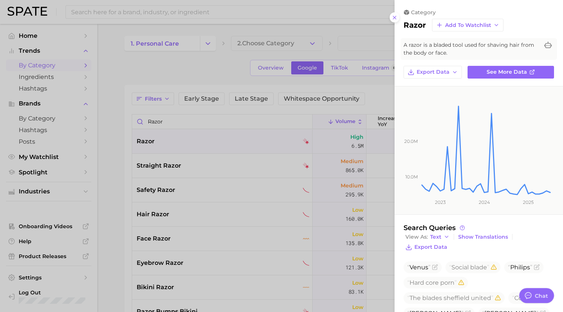
scroll to position [49, 0]
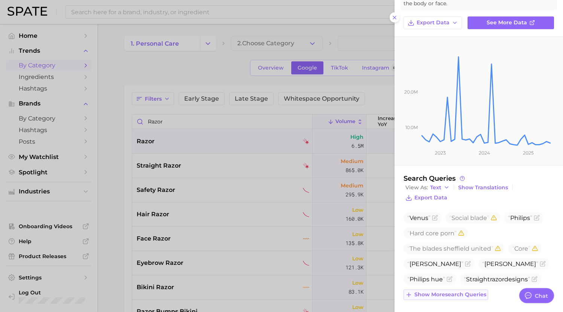
click at [462, 294] on span "Show more search queries" at bounding box center [450, 295] width 72 height 6
click at [466, 217] on span "Social blade" at bounding box center [469, 217] width 40 height 7
copy span "Social blade"
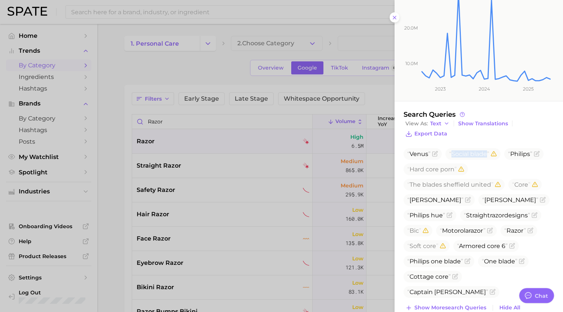
scroll to position [127, 0]
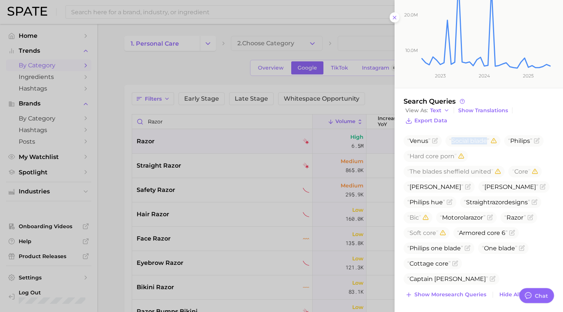
click at [487, 152] on ul "Venus Social blade Philips Hard core porn The blades sheffield united Core [PER…" at bounding box center [478, 217] width 150 height 165
click at [461, 295] on span "Show more search queries" at bounding box center [450, 295] width 72 height 6
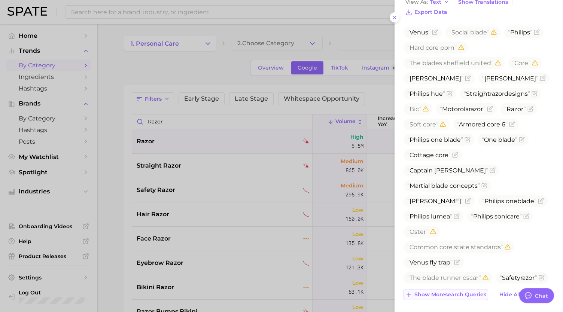
click at [449, 297] on button "Show more search queries" at bounding box center [445, 295] width 85 height 10
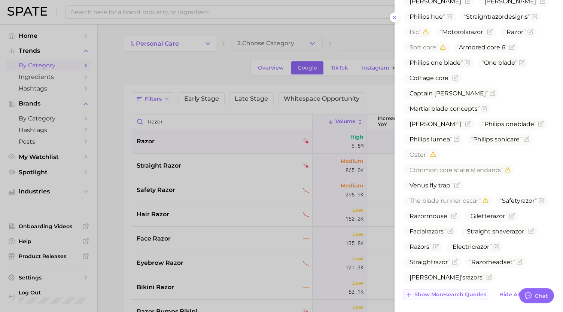
click at [440, 295] on span "Show more search queries" at bounding box center [450, 295] width 72 height 6
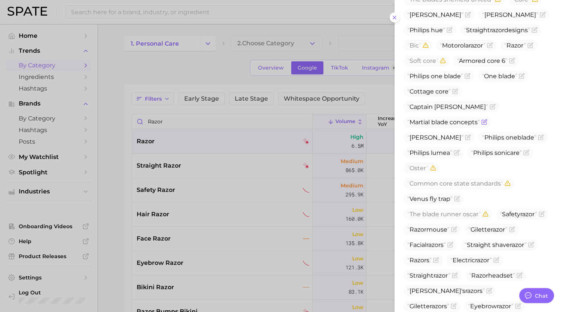
scroll to position [299, 0]
click at [453, 91] on icon "Flag as miscategorized or irrelevant" at bounding box center [455, 91] width 6 height 6
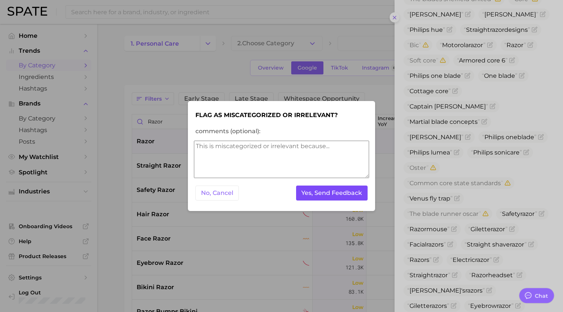
click at [342, 191] on button "Yes, Send Feedback" at bounding box center [332, 193] width 72 height 15
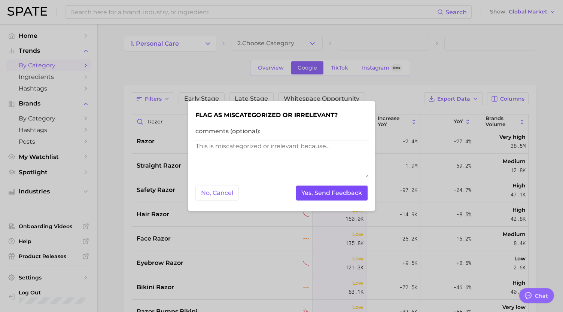
click at [331, 194] on button "Yes, Send Feedback" at bounding box center [332, 193] width 72 height 15
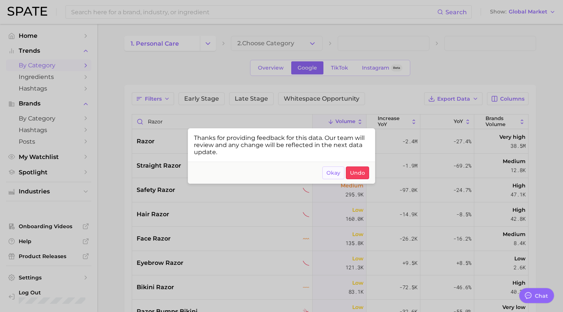
click at [336, 173] on span "Okay" at bounding box center [333, 173] width 14 height 6
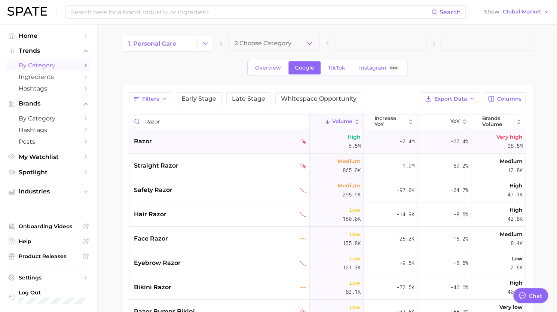
click at [225, 145] on div "razor" at bounding box center [220, 141] width 173 height 9
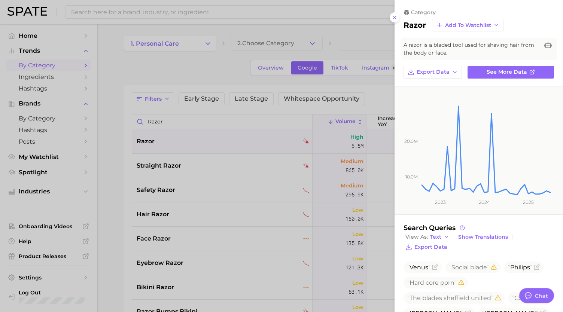
scroll to position [49, 0]
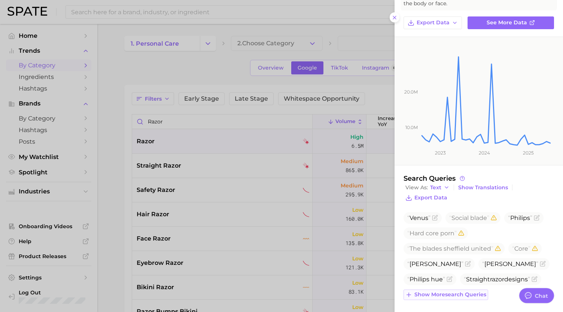
click at [454, 292] on span "Show more search queries" at bounding box center [450, 295] width 72 height 6
click at [433, 217] on icon "Flag as miscategorized or irrelevant" at bounding box center [435, 218] width 6 height 6
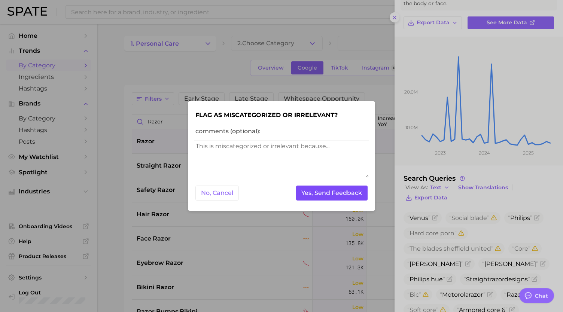
click at [338, 197] on button "Yes, Send Feedback" at bounding box center [332, 193] width 72 height 15
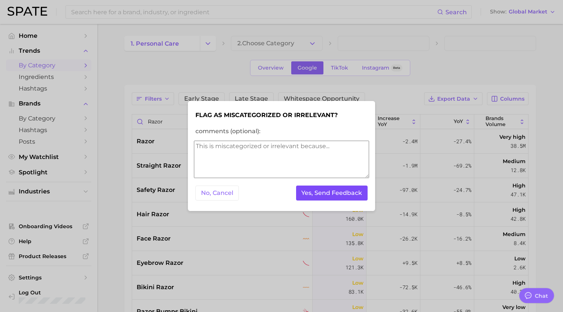
click at [331, 193] on button "Yes, Send Feedback" at bounding box center [332, 193] width 72 height 15
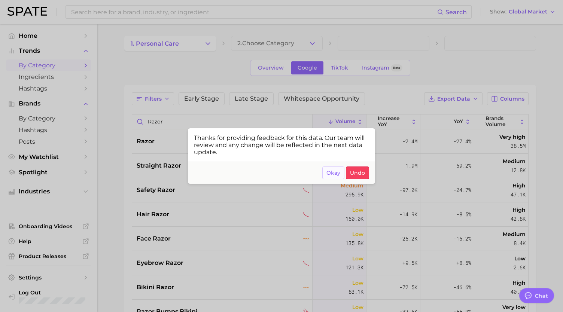
click at [333, 176] on button "Okay" at bounding box center [333, 173] width 22 height 13
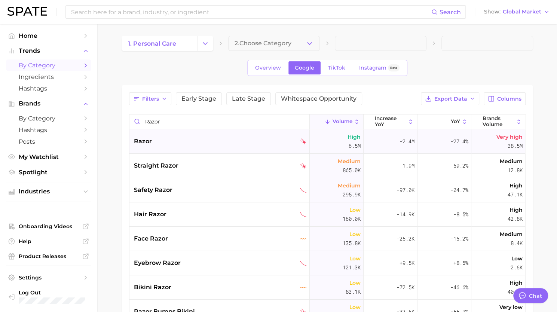
click at [229, 136] on div "razor" at bounding box center [219, 141] width 180 height 24
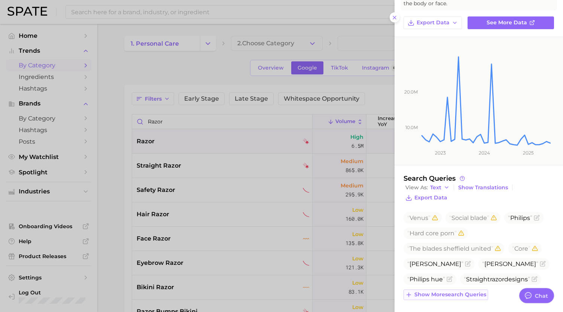
click at [454, 292] on span "Show more search queries" at bounding box center [450, 295] width 72 height 6
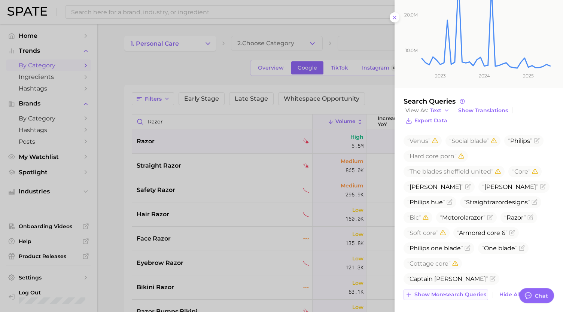
click at [449, 292] on span "Show more search queries" at bounding box center [450, 295] width 72 height 6
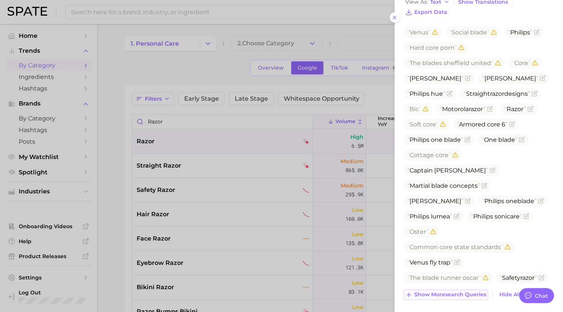
click at [442, 292] on span "Show more search queries" at bounding box center [450, 295] width 72 height 6
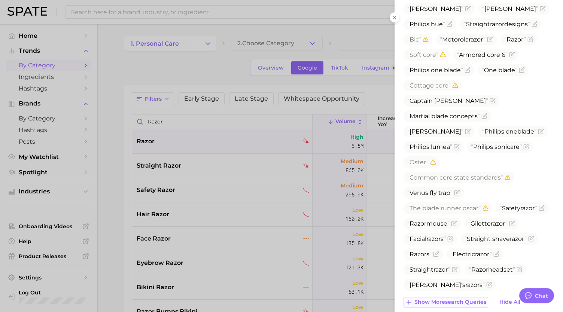
scroll to position [312, 0]
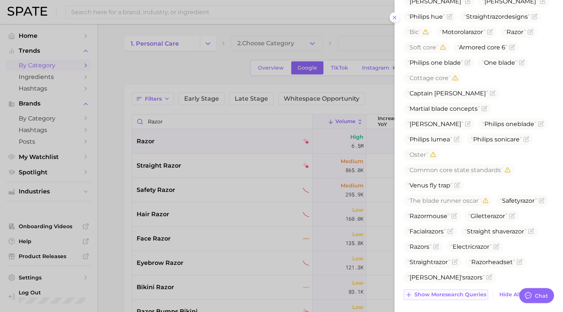
click at [442, 292] on span "Show more search queries" at bounding box center [450, 295] width 72 height 6
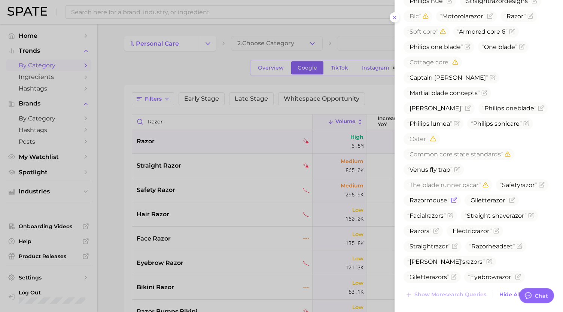
click at [456, 198] on icon "Flag as miscategorized or irrelevant" at bounding box center [453, 200] width 4 height 4
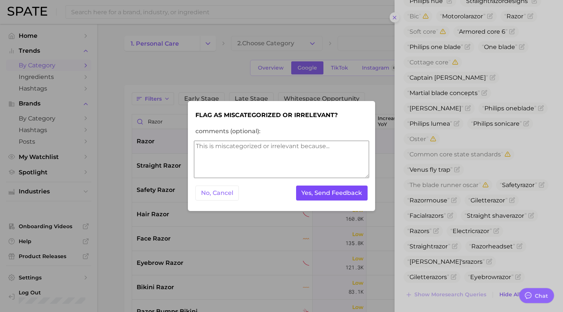
click at [356, 193] on button "Yes, Send Feedback" at bounding box center [332, 193] width 72 height 15
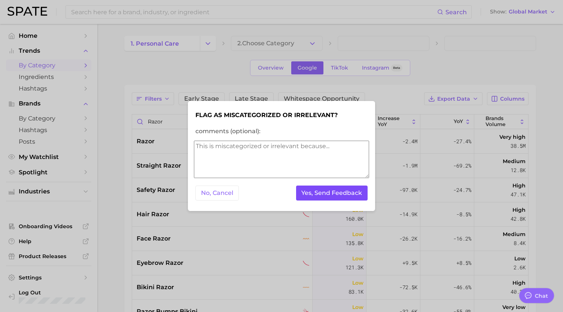
click at [356, 193] on button "Yes, Send Feedback" at bounding box center [332, 193] width 72 height 15
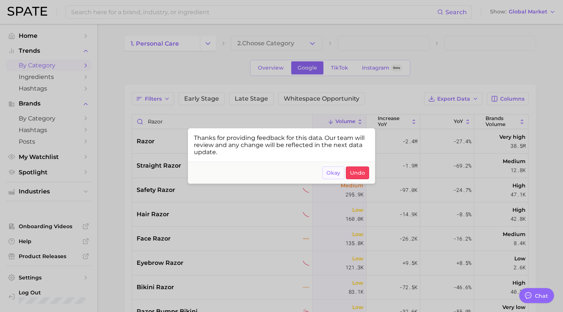
click at [335, 173] on span "Okay" at bounding box center [333, 173] width 14 height 6
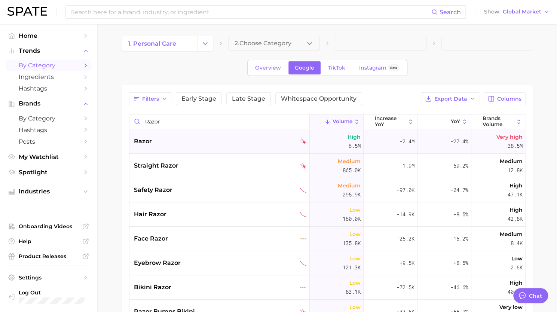
click at [240, 140] on div "razor" at bounding box center [220, 141] width 173 height 9
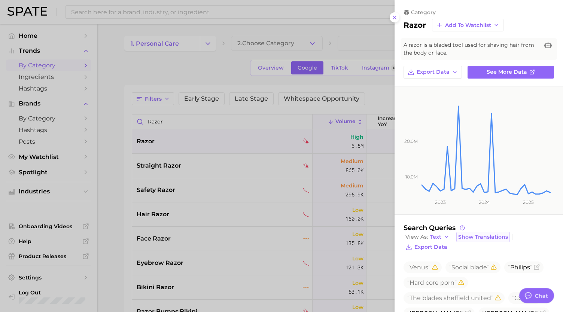
scroll to position [49, 0]
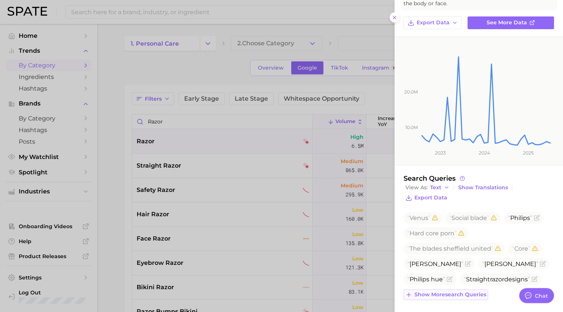
click at [456, 292] on span "Show more search queries" at bounding box center [450, 295] width 72 height 6
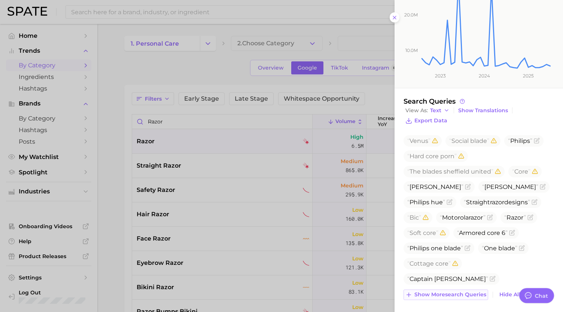
click at [449, 292] on span "Show more search queries" at bounding box center [450, 295] width 72 height 6
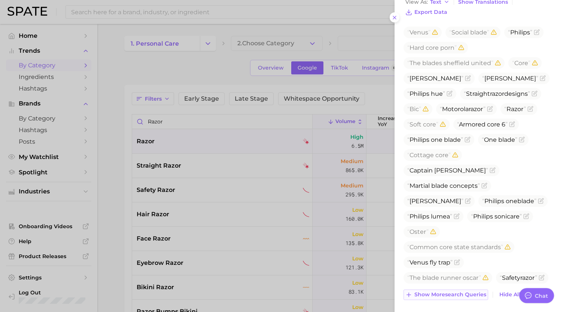
click at [442, 292] on span "Show more search queries" at bounding box center [450, 295] width 72 height 6
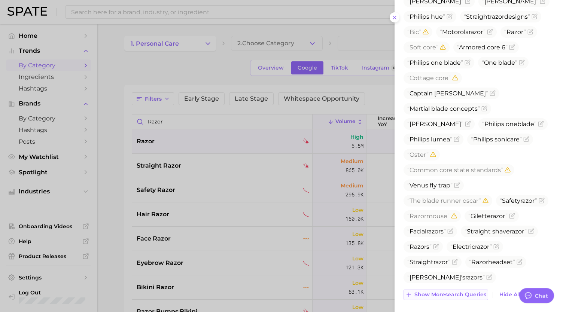
click at [434, 294] on span "Show more search queries" at bounding box center [450, 295] width 72 height 6
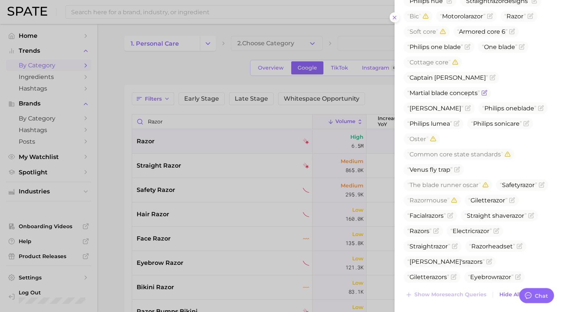
click at [484, 90] on icon "Flag as miscategorized or irrelevant" at bounding box center [484, 93] width 6 height 6
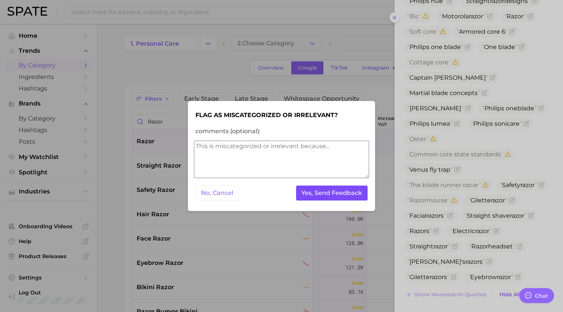
click at [332, 190] on button "Yes, Send Feedback" at bounding box center [332, 193] width 72 height 15
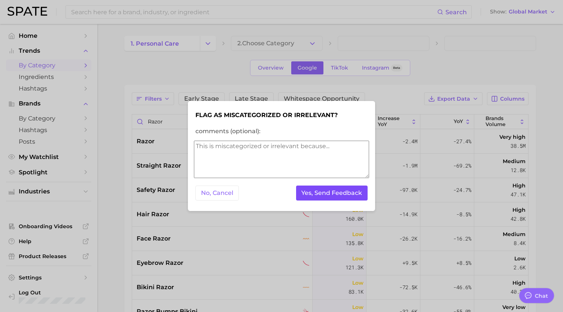
click at [332, 190] on button "Yes, Send Feedback" at bounding box center [332, 193] width 72 height 15
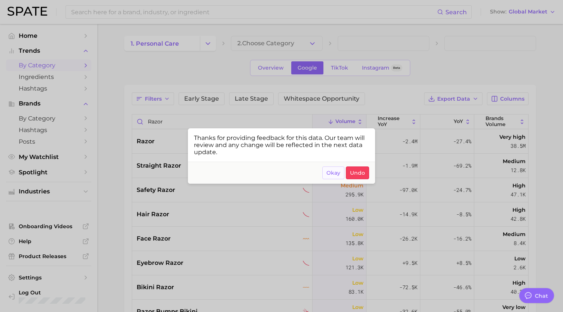
click at [336, 176] on button "Okay" at bounding box center [333, 173] width 22 height 13
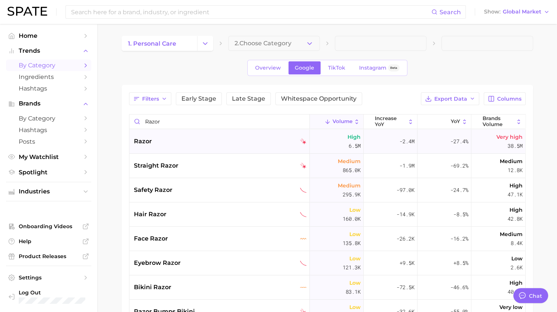
click at [232, 146] on div "razor" at bounding box center [219, 141] width 180 height 24
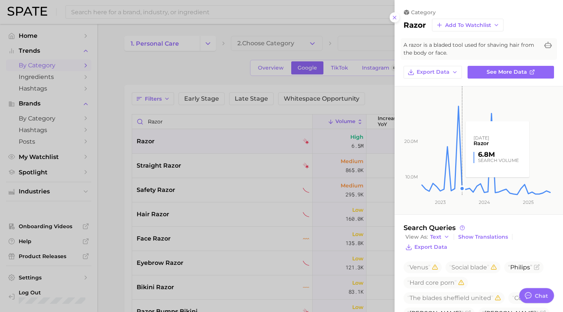
scroll to position [49, 0]
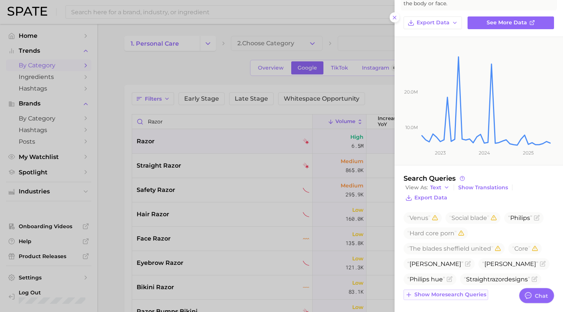
click at [459, 294] on span "Show more search queries" at bounding box center [450, 295] width 72 height 6
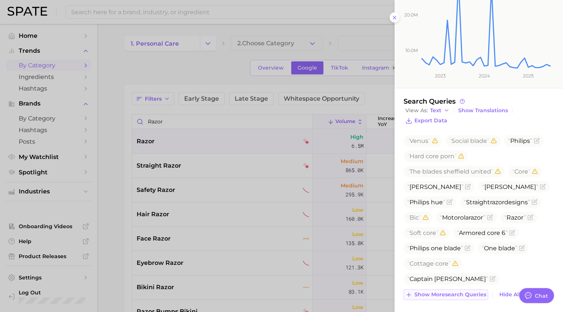
click at [453, 294] on span "Show more search queries" at bounding box center [450, 295] width 72 height 6
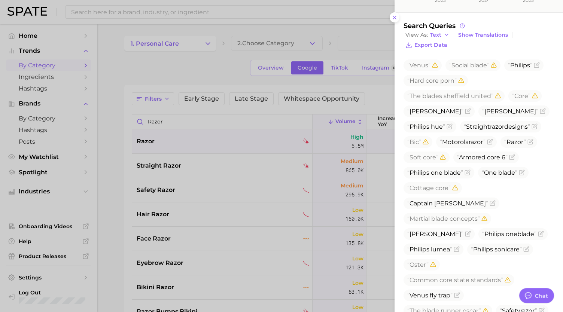
scroll to position [235, 0]
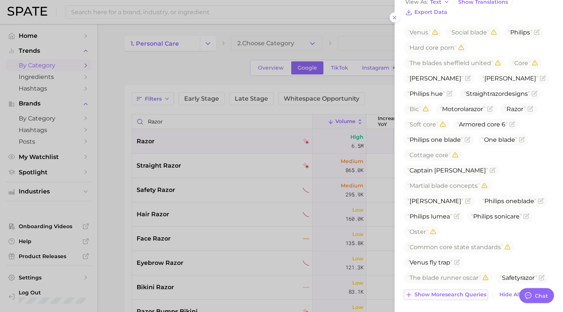
click at [445, 292] on span "Show more search queries" at bounding box center [450, 295] width 72 height 6
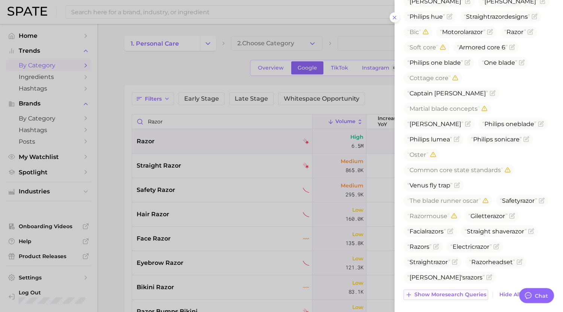
click at [445, 292] on span "Show more search queries" at bounding box center [450, 295] width 72 height 6
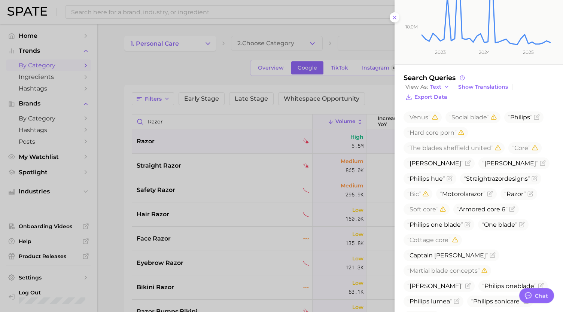
scroll to position [149, 0]
click at [465, 285] on icon "Flag as miscategorized or irrelevant" at bounding box center [467, 287] width 4 height 4
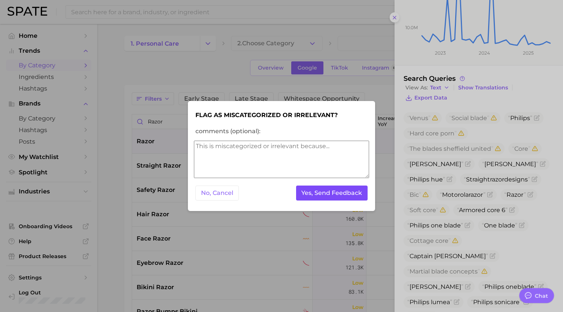
click at [351, 194] on button "Yes, Send Feedback" at bounding box center [332, 193] width 72 height 15
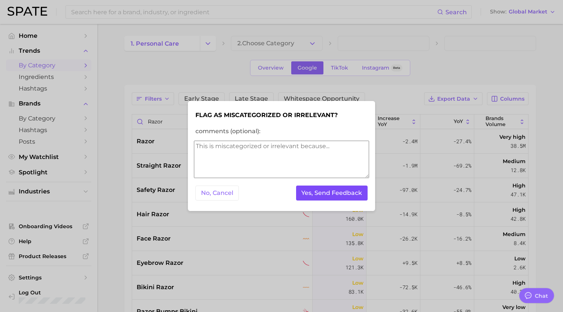
click at [351, 194] on button "Yes, Send Feedback" at bounding box center [332, 193] width 72 height 15
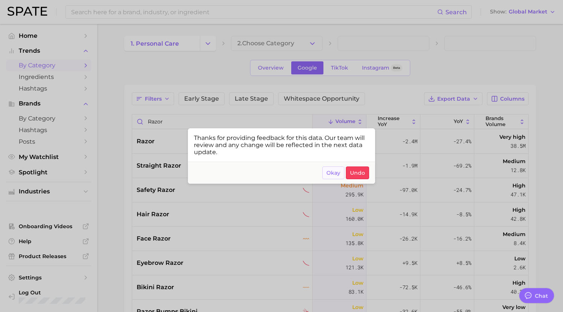
click at [331, 170] on span "Okay" at bounding box center [333, 173] width 14 height 6
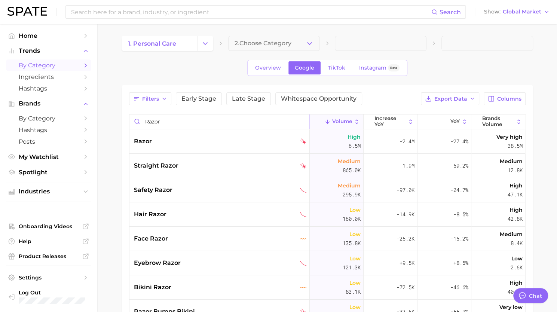
click at [225, 120] on input "razor" at bounding box center [219, 122] width 180 height 14
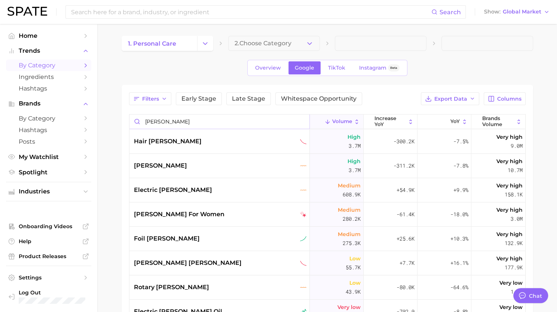
type input "[PERSON_NAME]"
click at [190, 170] on div "[PERSON_NAME]" at bounding box center [219, 166] width 180 height 24
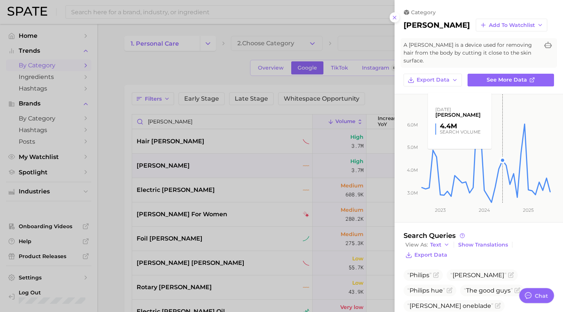
scroll to position [64, 0]
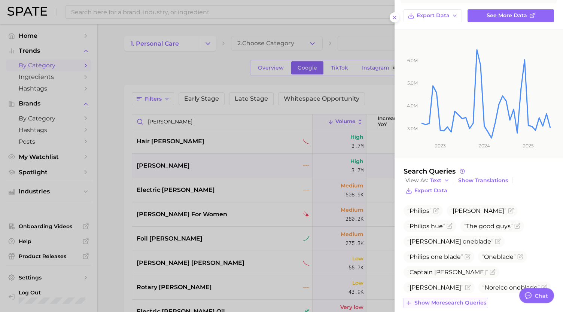
click at [452, 298] on button "Show more search queries" at bounding box center [445, 303] width 85 height 10
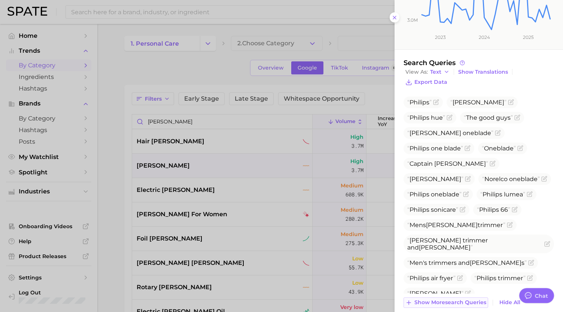
click at [445, 299] on span "Show more search queries" at bounding box center [450, 302] width 72 height 6
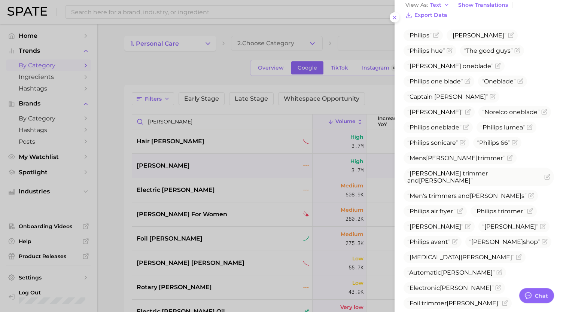
scroll to position [242, 0]
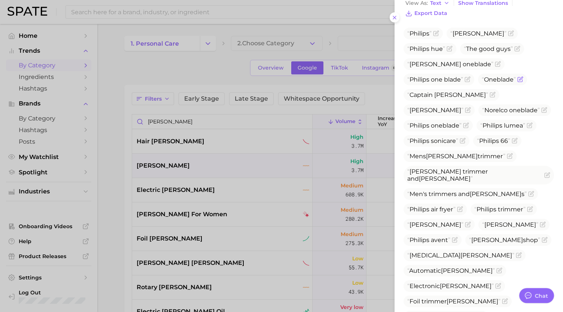
click at [522, 77] on icon "Flag as miscategorized or irrelevant" at bounding box center [520, 78] width 3 height 3
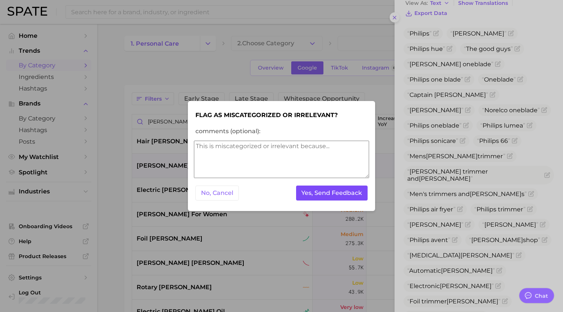
click at [352, 194] on button "Yes, Send Feedback" at bounding box center [332, 193] width 72 height 15
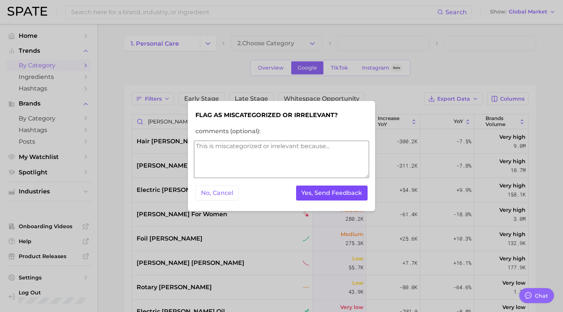
click at [352, 194] on button "Yes, Send Feedback" at bounding box center [332, 193] width 72 height 15
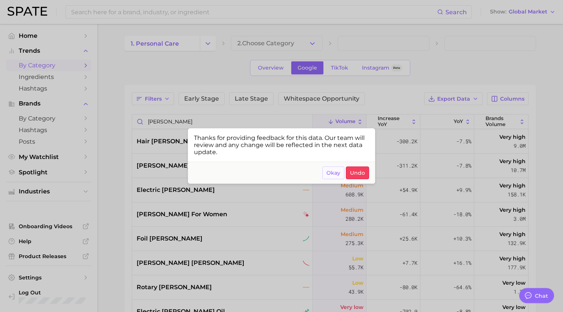
click at [332, 175] on span "Okay" at bounding box center [333, 173] width 14 height 6
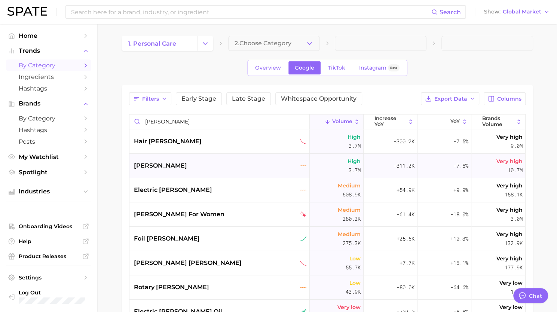
click at [230, 161] on div "[PERSON_NAME]" at bounding box center [220, 165] width 173 height 9
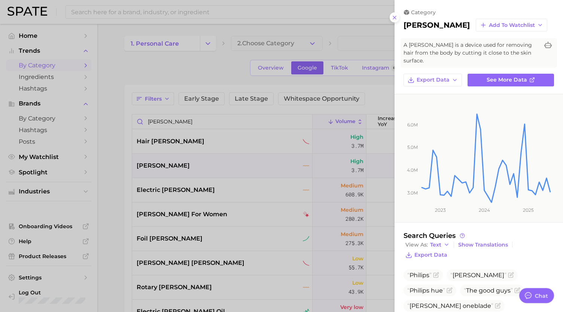
scroll to position [64, 0]
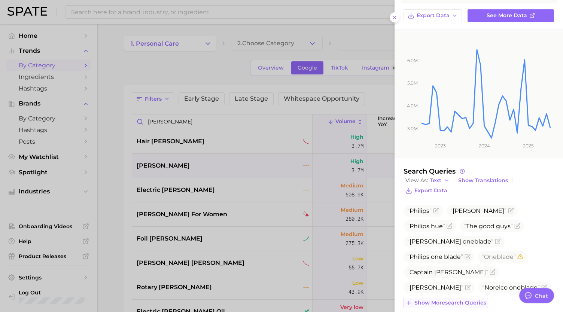
click at [458, 300] on span "Show more search queries" at bounding box center [450, 303] width 72 height 6
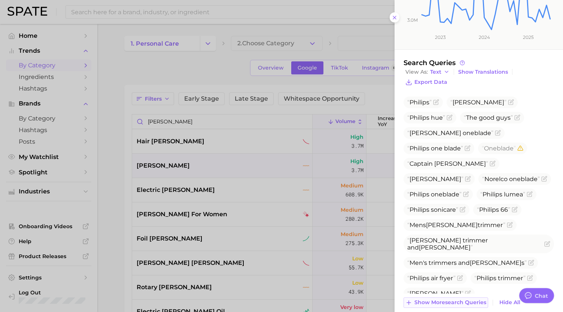
click at [454, 299] on span "Show more search queries" at bounding box center [450, 302] width 72 height 6
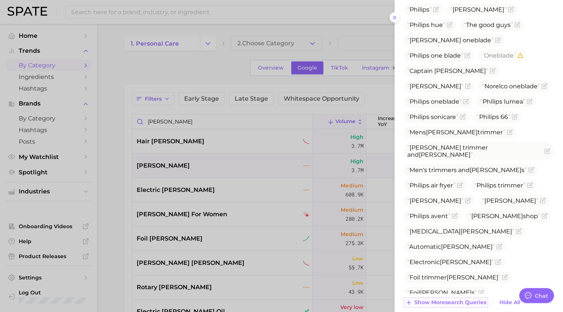
click at [448, 299] on span "Show more search queries" at bounding box center [450, 302] width 72 height 6
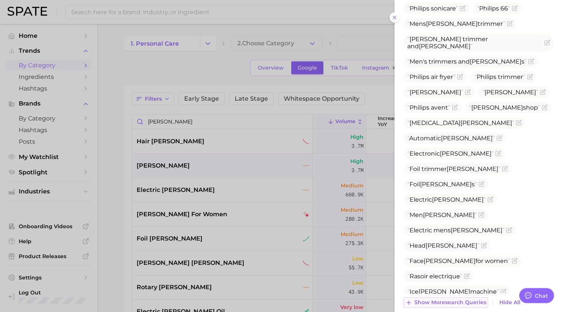
click at [442, 299] on span "Show more search queries" at bounding box center [450, 302] width 72 height 6
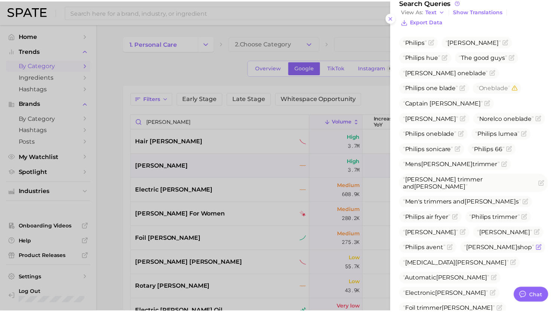
scroll to position [210, 0]
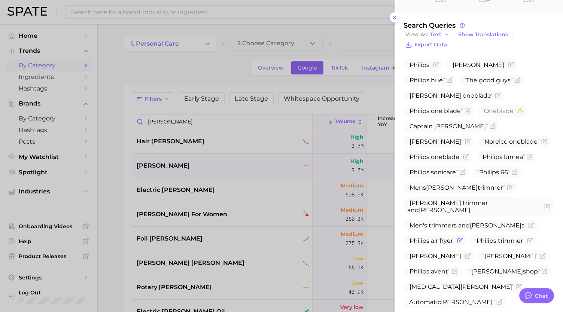
drag, startPoint x: 497, startPoint y: 188, endPoint x: 460, endPoint y: 223, distance: 51.6
click at [460, 238] on icon "Flag as miscategorized or irrelevant" at bounding box center [460, 241] width 6 height 6
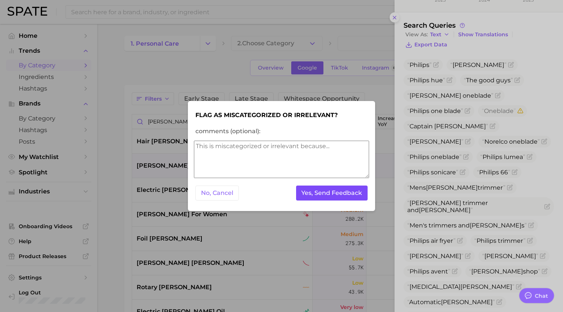
click at [348, 196] on button "Yes, Send Feedback" at bounding box center [332, 193] width 72 height 15
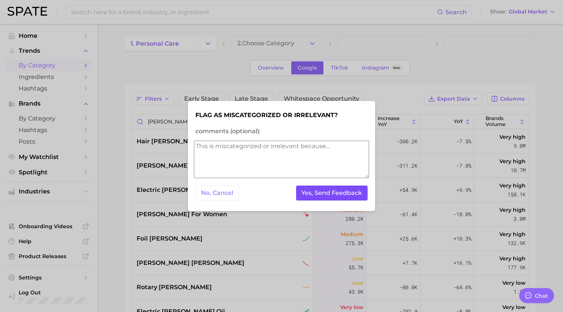
click at [348, 196] on button "Yes, Send Feedback" at bounding box center [332, 193] width 72 height 15
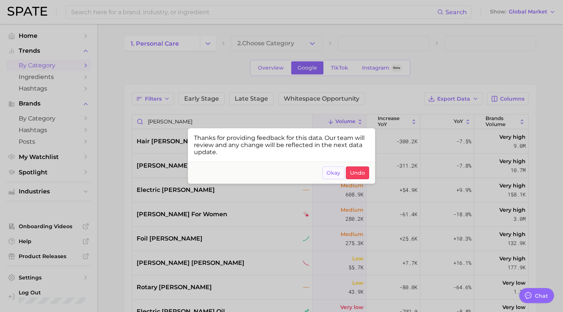
click at [329, 173] on span "Okay" at bounding box center [333, 173] width 14 height 6
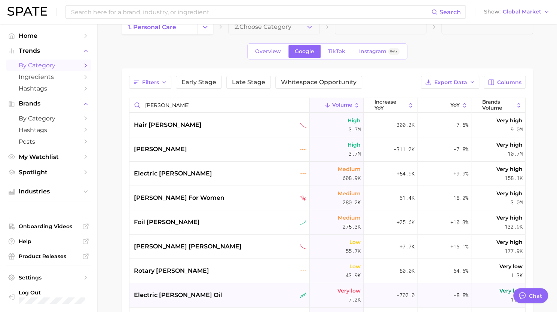
scroll to position [0, 0]
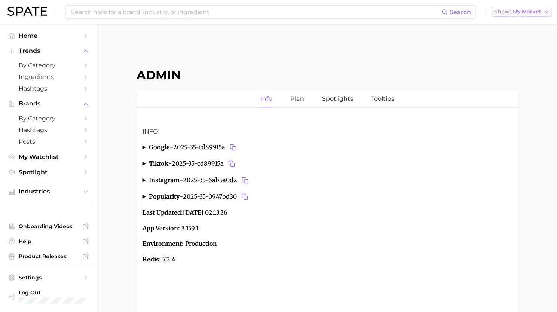
click at [518, 12] on span "US Market" at bounding box center [527, 12] width 28 height 4
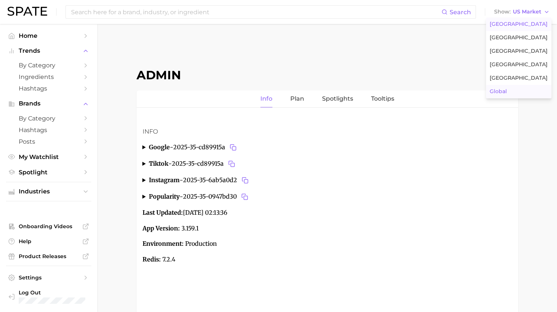
click at [524, 88] on button "Global" at bounding box center [518, 91] width 65 height 13
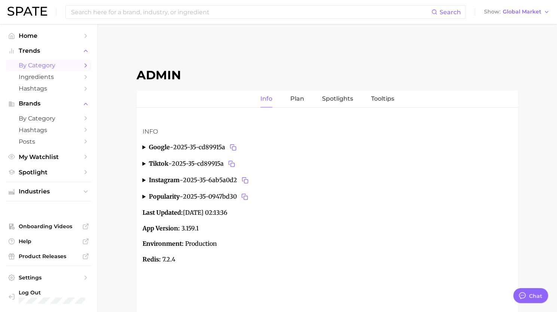
click at [39, 64] on span "by Category" at bounding box center [49, 65] width 60 height 7
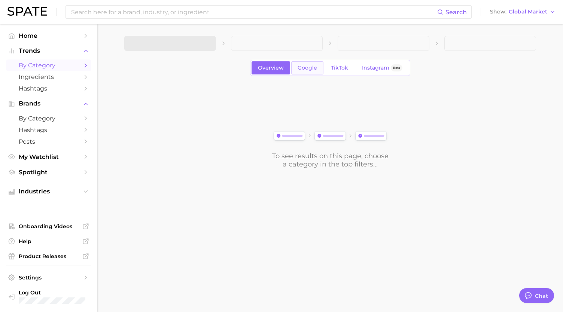
click at [307, 73] on link "Google" at bounding box center [307, 67] width 32 height 13
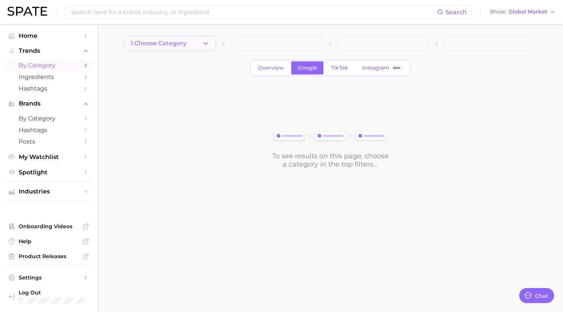
click at [200, 43] on button "1. Choose Category" at bounding box center [170, 43] width 92 height 15
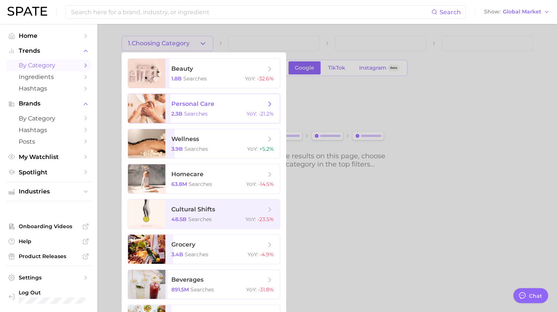
click at [191, 113] on span "searches" at bounding box center [196, 113] width 24 height 7
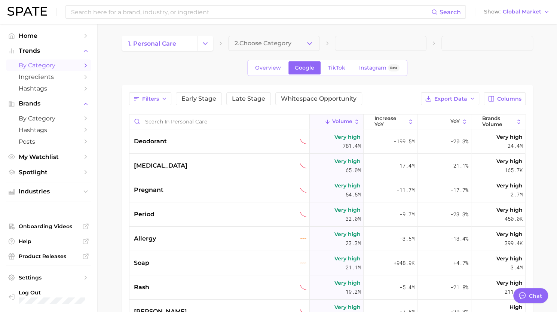
type textarea "x"
click at [167, 170] on div "[MEDICAL_DATA]" at bounding box center [219, 166] width 180 height 24
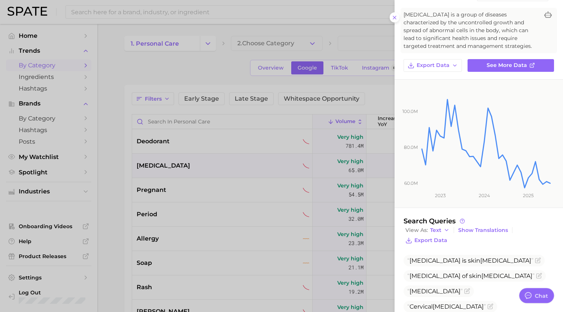
scroll to position [103, 0]
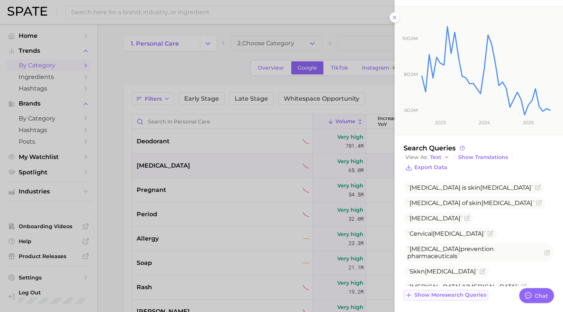
click at [456, 292] on span "Show more search queries" at bounding box center [450, 295] width 72 height 6
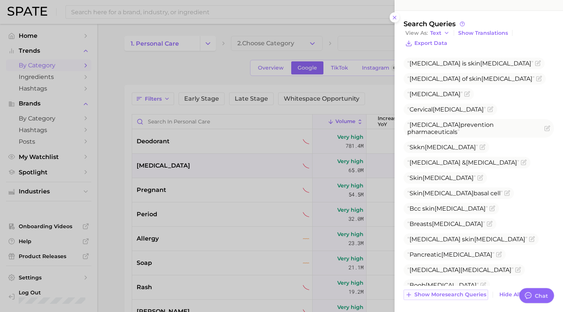
click at [449, 292] on span "Show more search queries" at bounding box center [450, 295] width 72 height 6
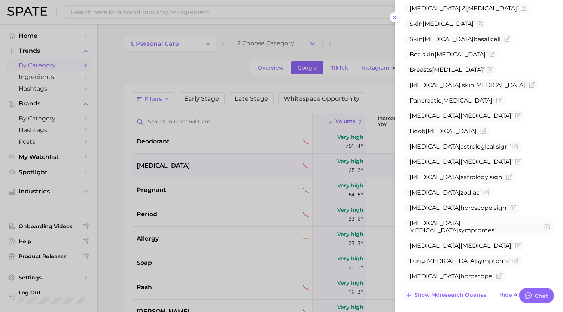
click at [442, 297] on button "Show more search queries" at bounding box center [445, 295] width 85 height 10
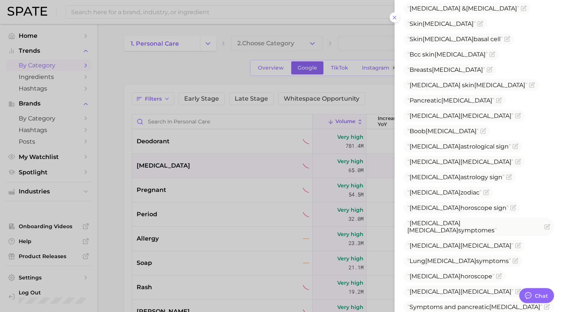
scroll to position [537, 0]
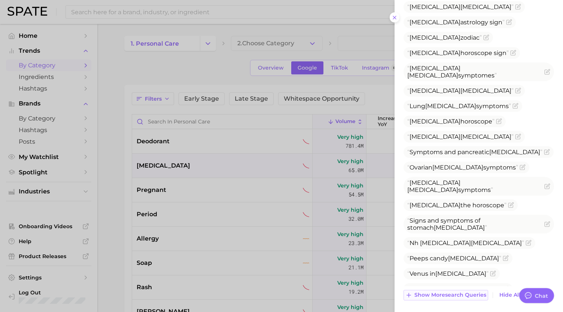
click at [430, 298] on button "Show more search queries" at bounding box center [445, 295] width 85 height 10
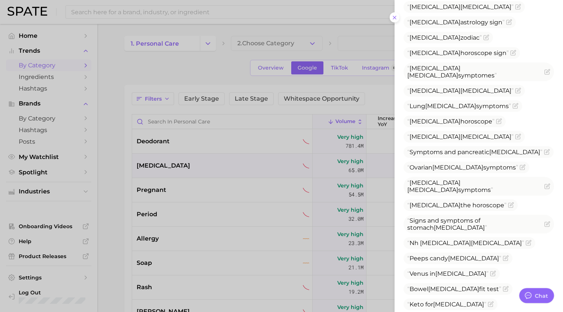
scroll to position [698, 0]
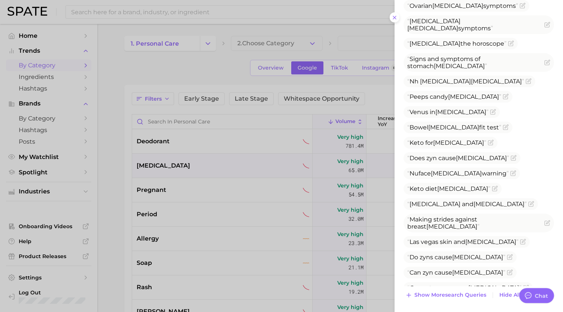
click at [430, 293] on span "Show more search queries" at bounding box center [450, 295] width 72 height 6
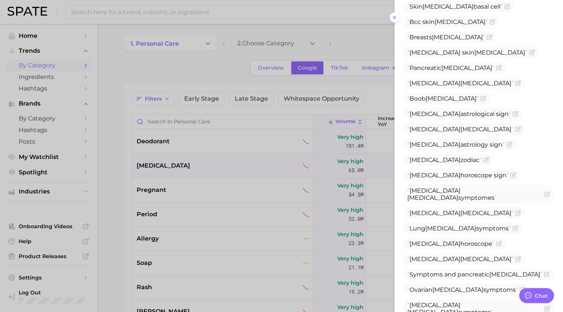
scroll to position [415, 0]
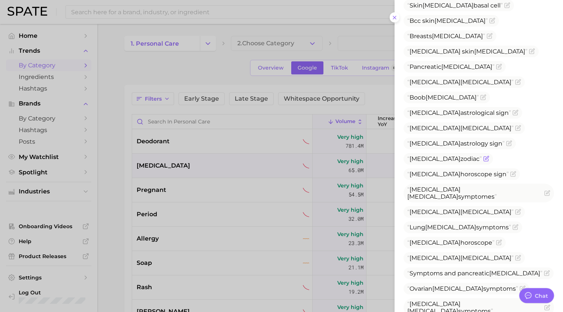
click at [483, 156] on icon "Flag as miscategorized or irrelevant" at bounding box center [486, 159] width 6 height 6
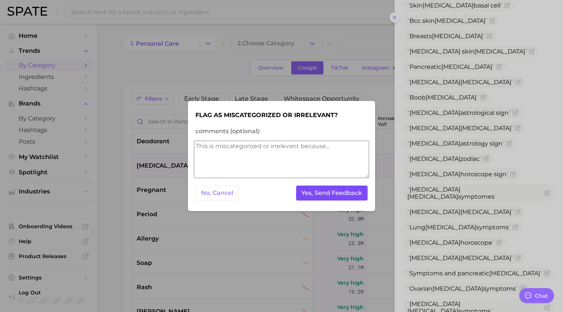
click at [348, 190] on button "Yes, Send Feedback" at bounding box center [332, 193] width 72 height 15
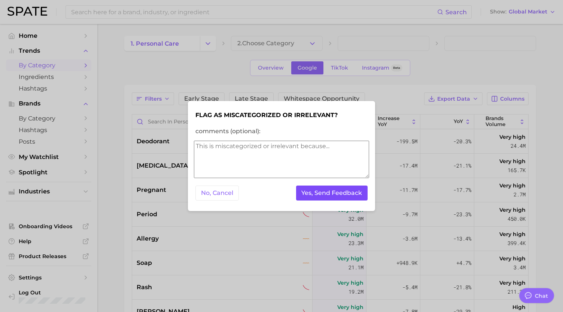
click at [324, 195] on button "Yes, Send Feedback" at bounding box center [332, 193] width 72 height 15
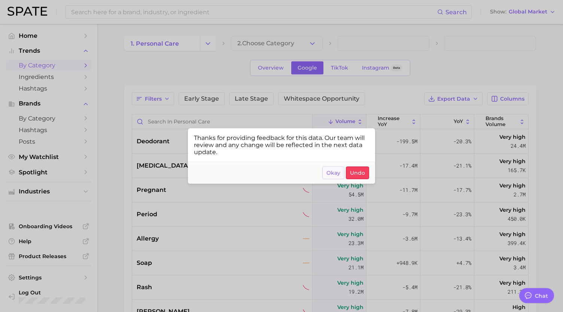
click at [331, 177] on button "Okay" at bounding box center [333, 173] width 22 height 13
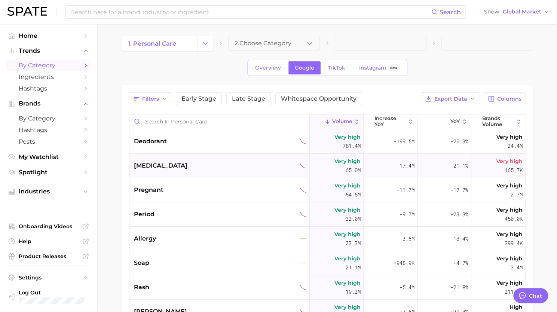
click at [174, 168] on div "[MEDICAL_DATA]" at bounding box center [220, 165] width 173 height 9
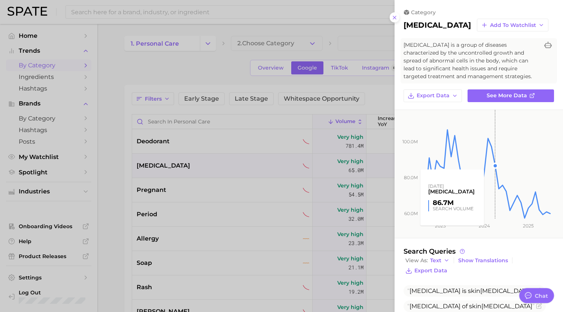
scroll to position [103, 0]
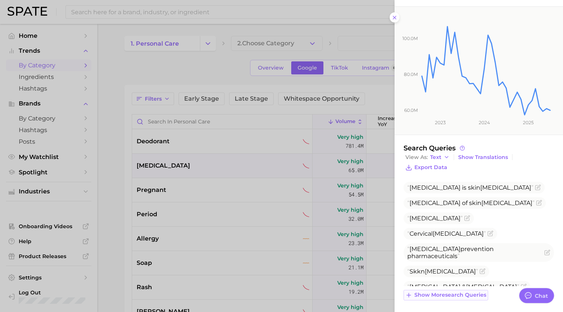
click at [466, 293] on span "Show more search queries" at bounding box center [450, 295] width 72 height 6
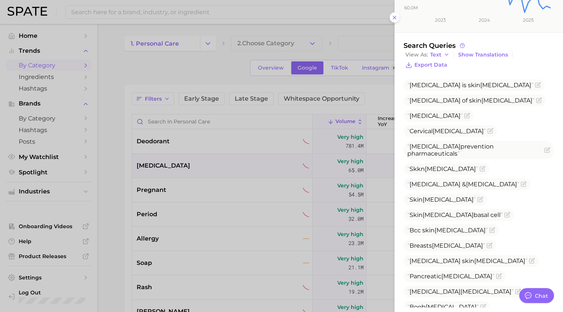
scroll to position [228, 0]
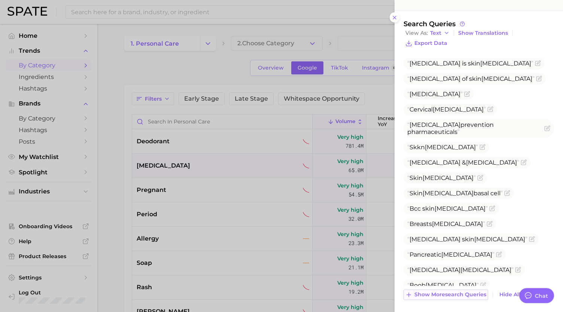
click at [449, 295] on span "Show more search queries" at bounding box center [450, 295] width 72 height 6
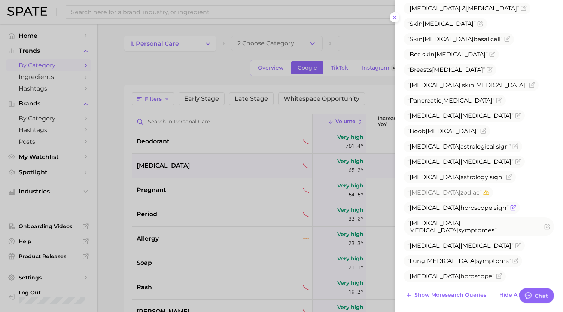
click at [510, 205] on icon "Flag as miscategorized or irrelevant" at bounding box center [513, 208] width 6 height 6
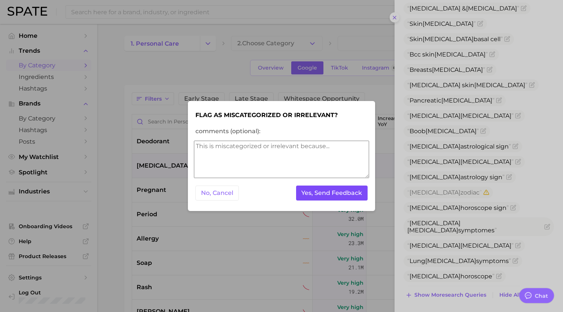
click at [333, 193] on button "Yes, Send Feedback" at bounding box center [332, 193] width 72 height 15
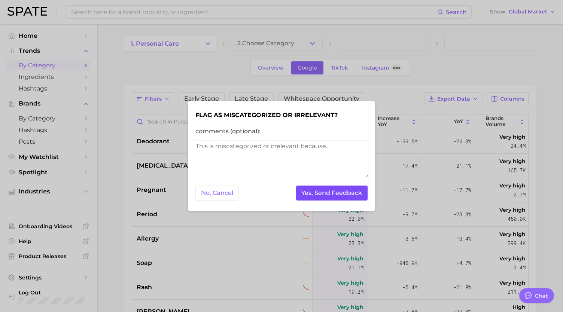
click at [333, 193] on button "Yes, Send Feedback" at bounding box center [332, 193] width 72 height 15
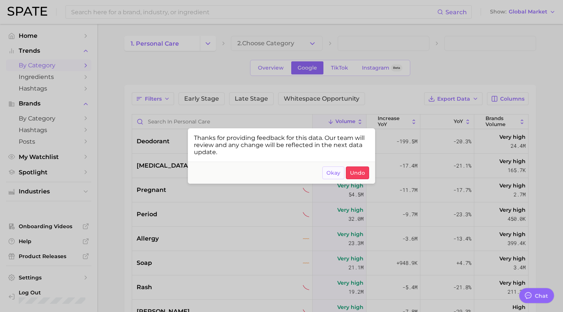
click at [333, 174] on span "Okay" at bounding box center [333, 173] width 14 height 6
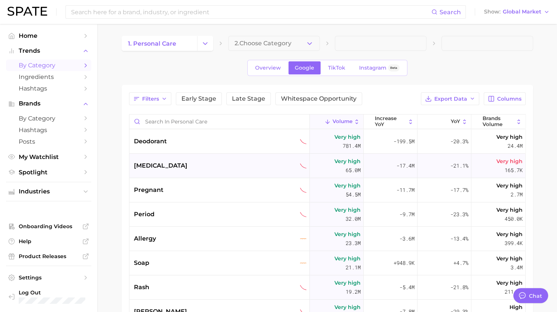
click at [214, 157] on div "[MEDICAL_DATA]" at bounding box center [219, 166] width 180 height 24
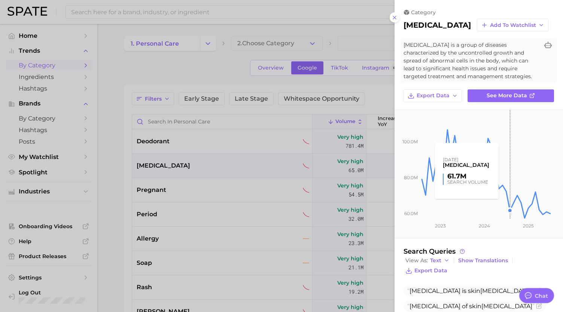
scroll to position [103, 0]
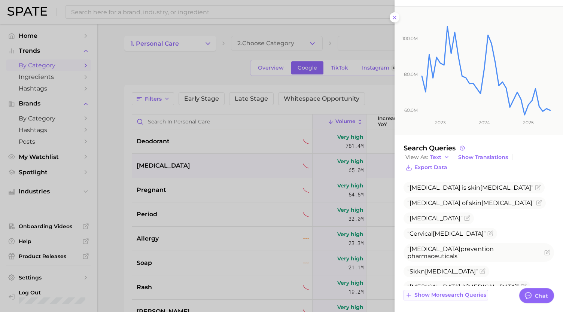
click at [456, 295] on span "Show more search queries" at bounding box center [450, 295] width 72 height 6
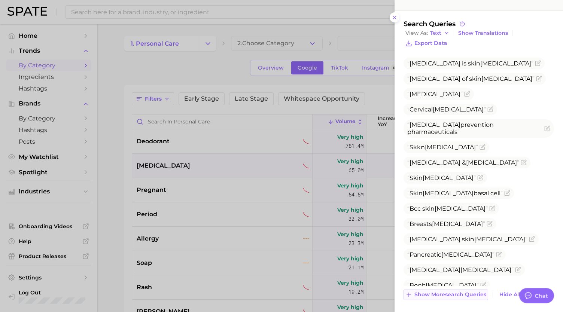
click at [439, 297] on button "Show more search queries" at bounding box center [445, 295] width 85 height 10
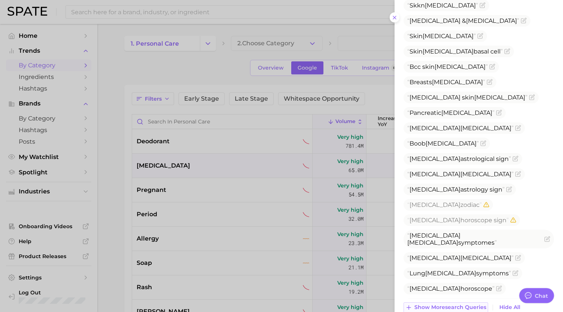
scroll to position [382, 0]
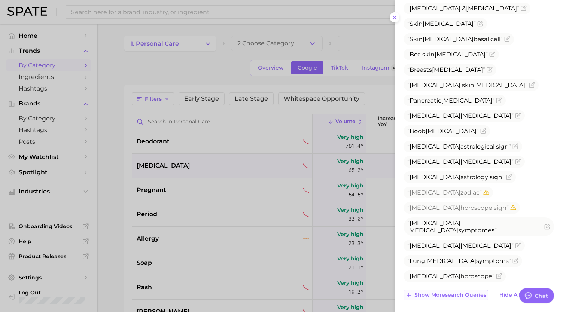
click at [439, 294] on span "Show more search queries" at bounding box center [450, 295] width 72 height 6
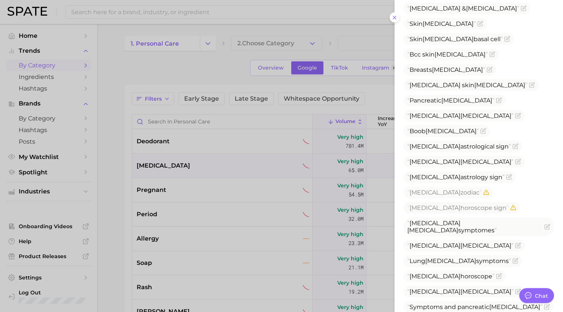
scroll to position [537, 0]
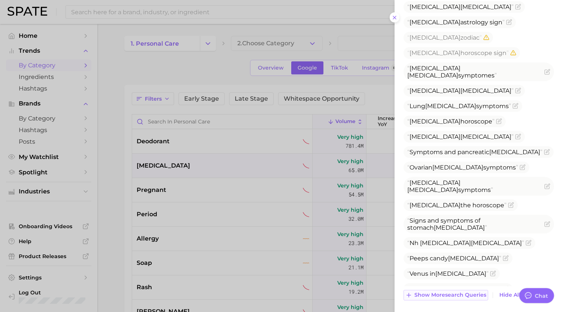
click at [434, 292] on span "Show more search queries" at bounding box center [450, 295] width 72 height 6
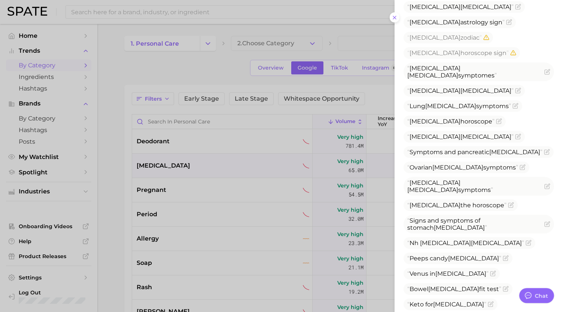
scroll to position [698, 0]
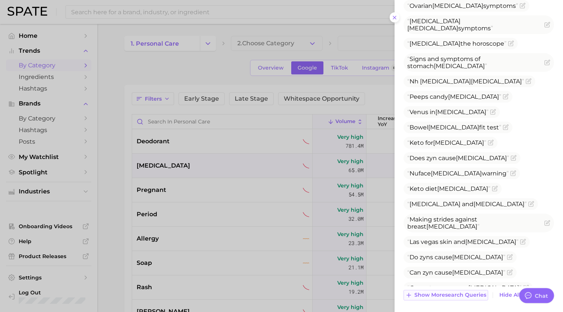
click at [430, 290] on button "Show more search queries" at bounding box center [445, 295] width 85 height 10
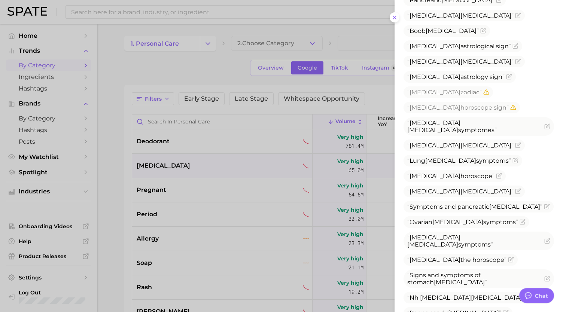
scroll to position [482, 0]
click at [510, 258] on icon "Flag as miscategorized or irrelevant" at bounding box center [511, 259] width 3 height 3
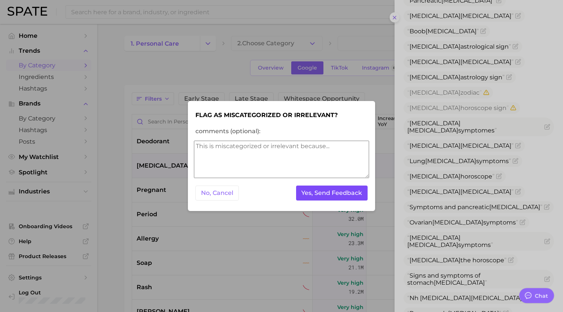
click at [338, 194] on button "Yes, Send Feedback" at bounding box center [332, 193] width 72 height 15
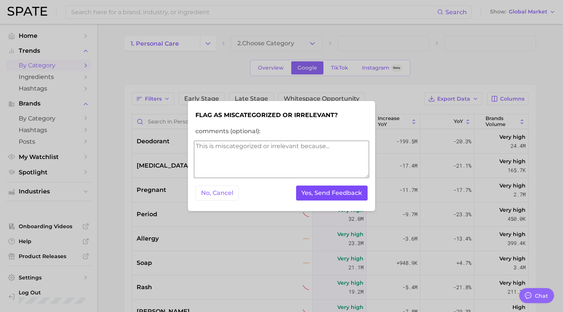
click at [338, 194] on button "Yes, Send Feedback" at bounding box center [332, 193] width 72 height 15
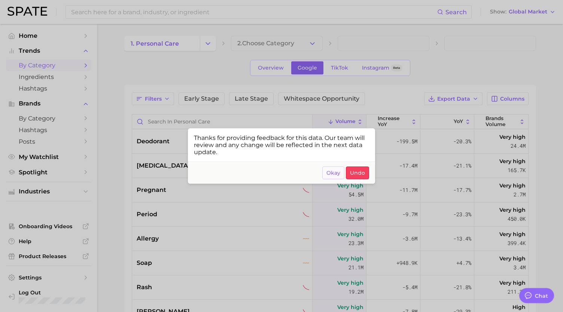
click at [327, 176] on button "Okay" at bounding box center [333, 173] width 22 height 13
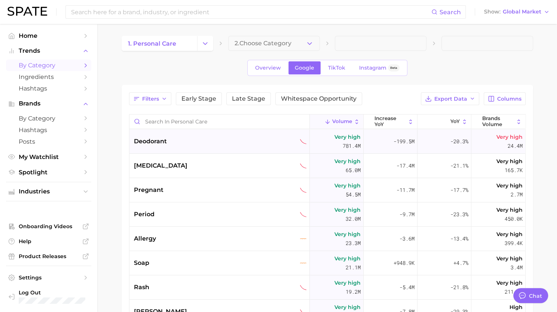
click at [199, 144] on div "deodorant" at bounding box center [220, 141] width 173 height 9
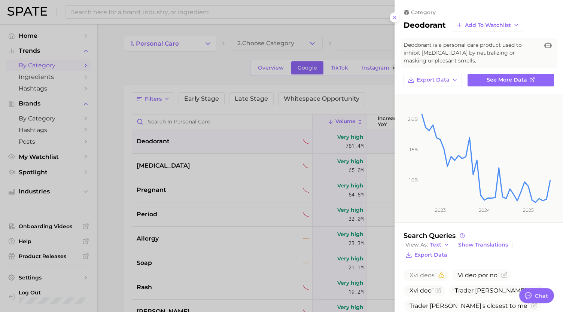
scroll to position [73, 0]
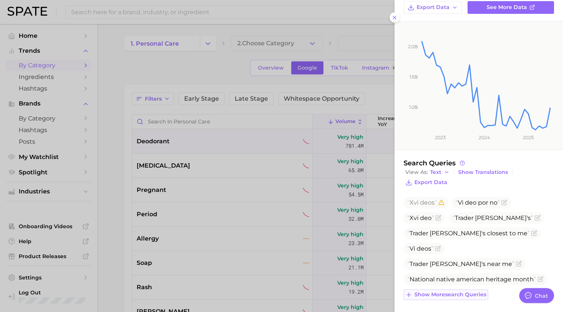
click at [453, 294] on span "Show more search queries" at bounding box center [450, 295] width 72 height 6
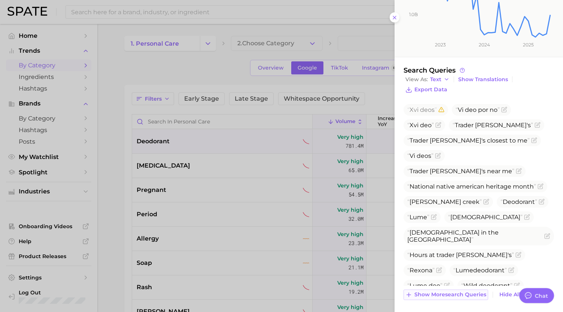
click at [430, 293] on span "Show more search queries" at bounding box center [450, 295] width 72 height 6
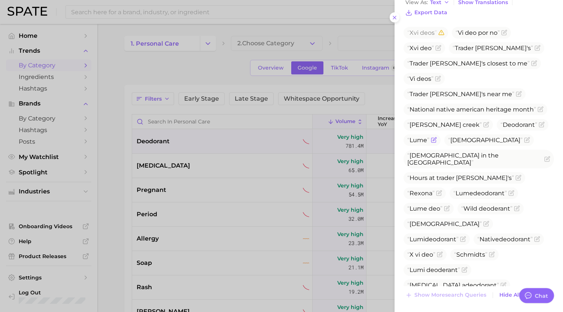
click at [421, 137] on span "Lume" at bounding box center [418, 140] width 22 height 7
copy span "Lume"
click at [175, 153] on div at bounding box center [281, 156] width 563 height 312
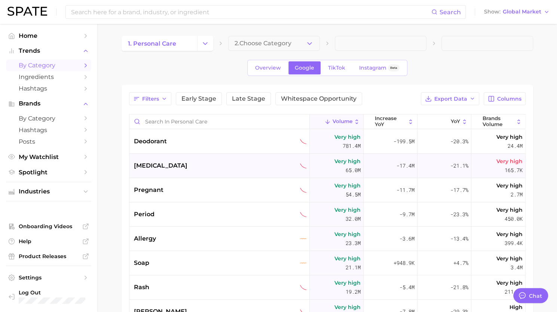
click at [173, 174] on div "[MEDICAL_DATA]" at bounding box center [219, 166] width 180 height 24
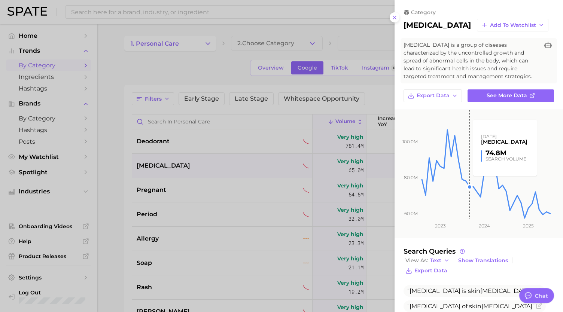
scroll to position [103, 0]
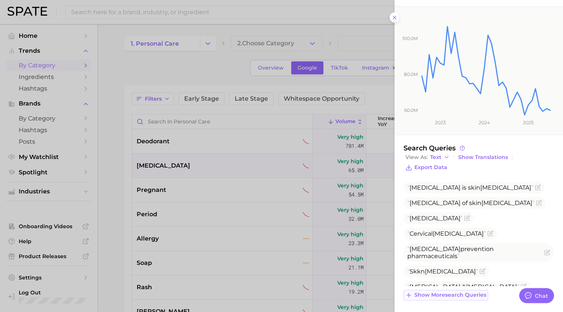
click at [446, 296] on span "Show more search queries" at bounding box center [450, 295] width 72 height 6
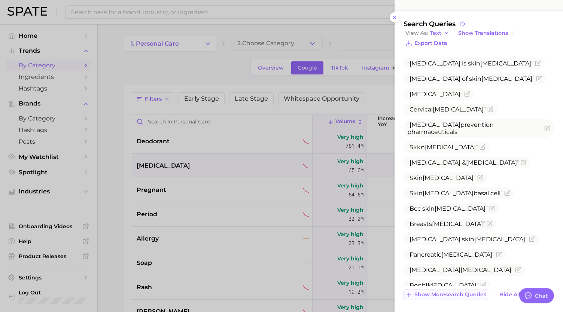
click at [438, 293] on span "Show more search queries" at bounding box center [450, 295] width 72 height 6
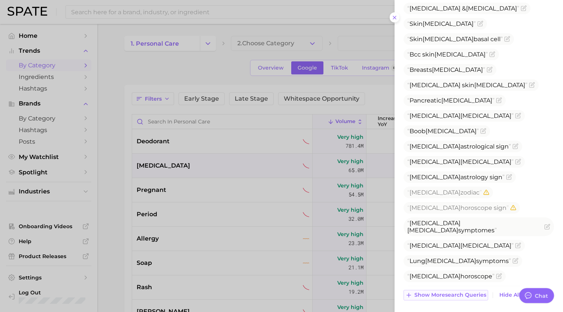
click at [438, 292] on span "Show more search queries" at bounding box center [450, 295] width 72 height 6
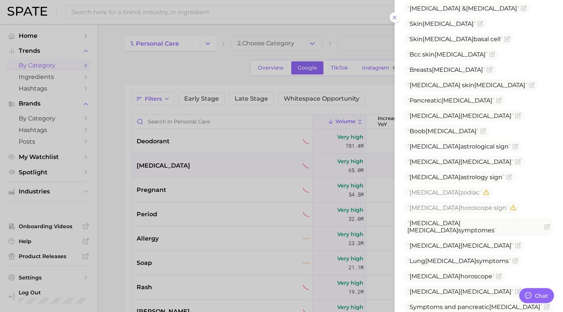
scroll to position [537, 0]
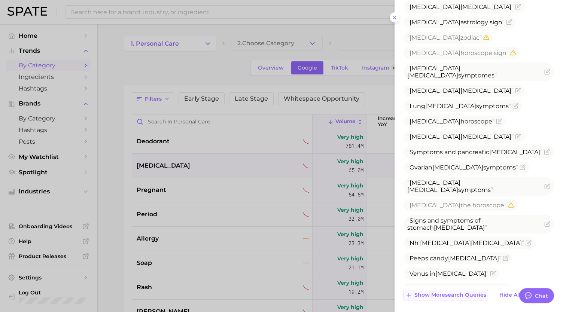
click at [436, 293] on span "Show more search queries" at bounding box center [450, 295] width 72 height 6
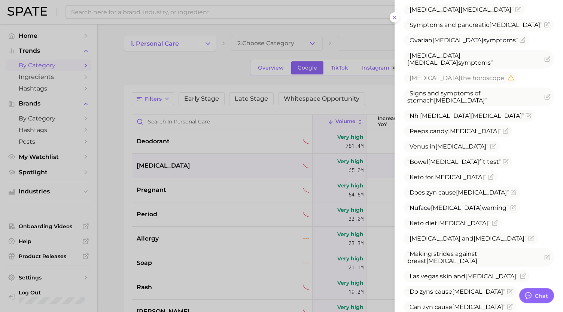
scroll to position [665, 0]
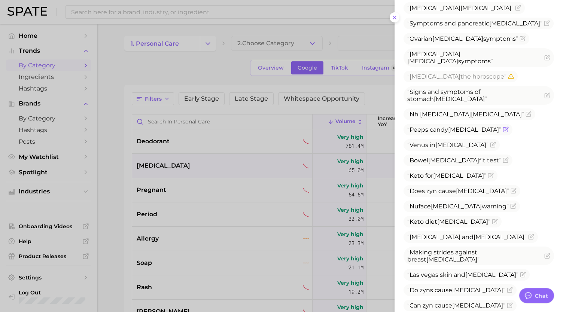
click at [430, 126] on span "Peeps candy cancer" at bounding box center [454, 129] width 94 height 7
copy span "Peeps candy cancer"
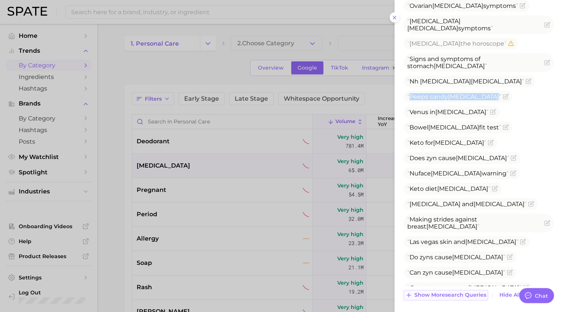
click at [458, 293] on span "Show more search queries" at bounding box center [450, 295] width 72 height 6
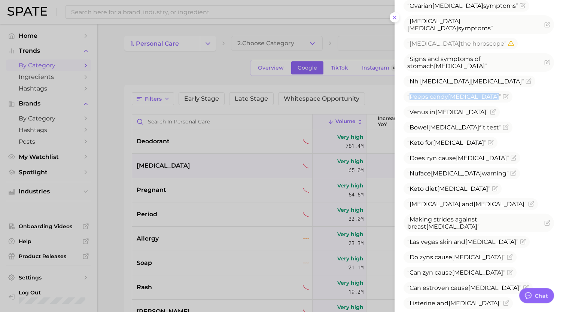
scroll to position [776, 0]
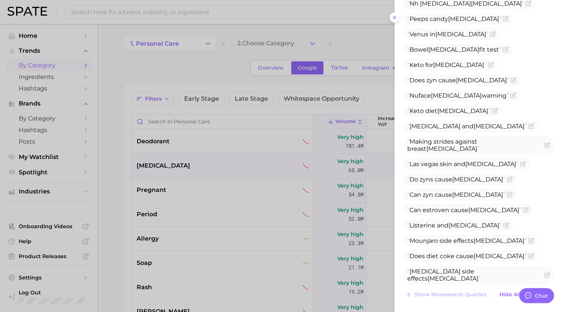
click at [173, 191] on div at bounding box center [281, 156] width 563 height 312
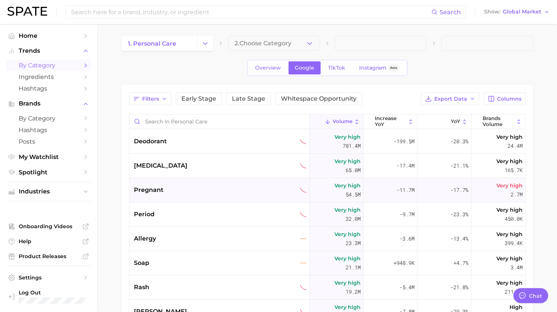
click at [163, 186] on div "pregnant" at bounding box center [220, 190] width 173 height 9
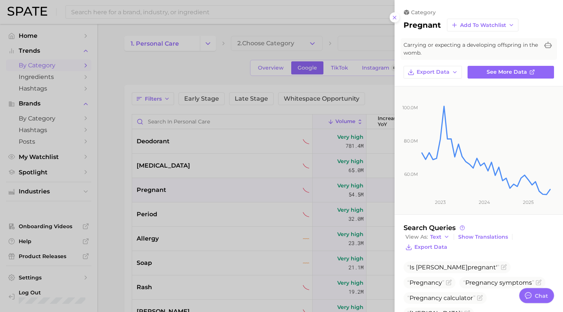
scroll to position [96, 0]
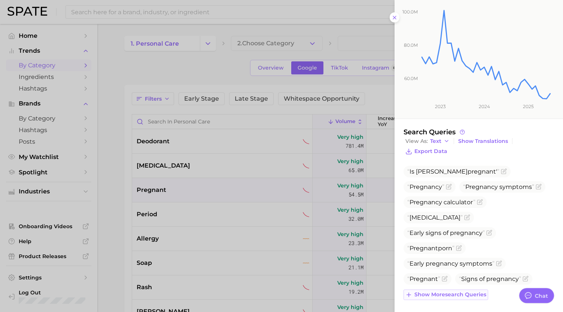
click at [453, 294] on span "Show more search queries" at bounding box center [450, 295] width 72 height 6
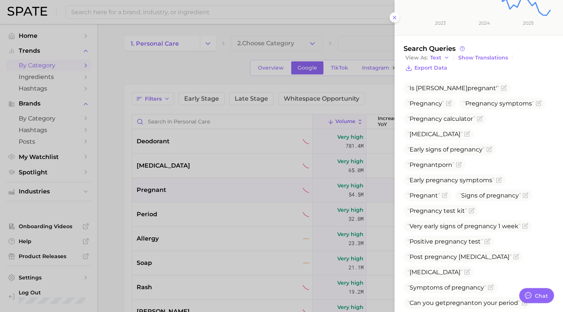
scroll to position [250, 0]
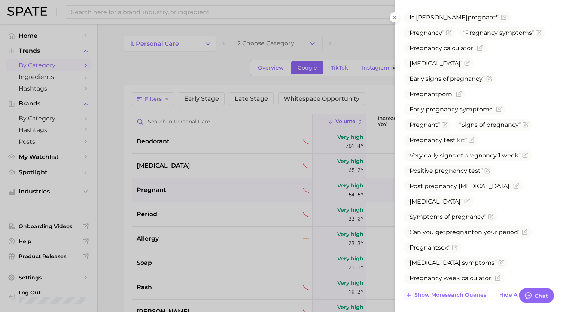
click at [437, 295] on span "Show more search queries" at bounding box center [450, 295] width 72 height 6
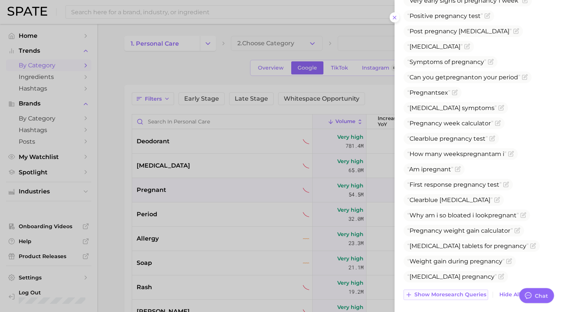
click at [434, 290] on button "Show more search queries" at bounding box center [445, 295] width 85 height 10
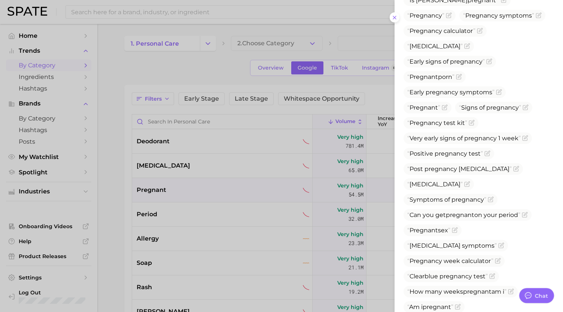
scroll to position [268, 0]
click at [460, 77] on icon "Flag as miscategorized or irrelevant" at bounding box center [459, 76] width 6 height 6
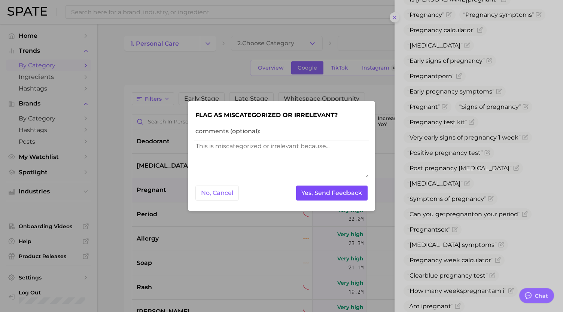
click at [344, 197] on button "Yes, Send Feedback" at bounding box center [332, 193] width 72 height 15
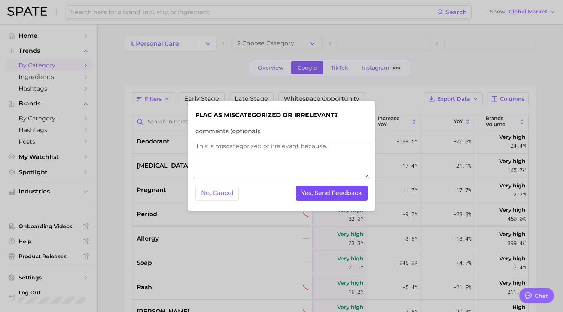
click at [344, 197] on button "Yes, Send Feedback" at bounding box center [332, 193] width 72 height 15
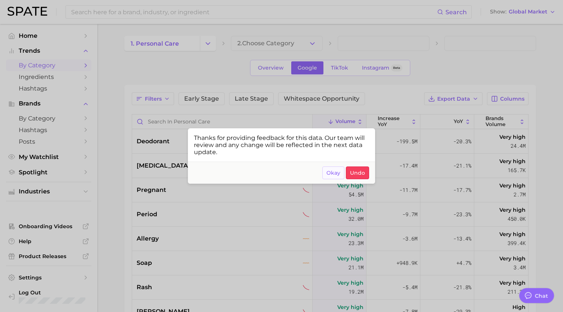
click at [333, 173] on span "Okay" at bounding box center [333, 173] width 14 height 6
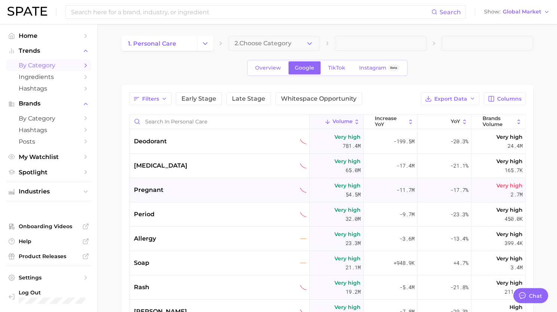
click at [193, 185] on div "pregnant" at bounding box center [219, 190] width 180 height 24
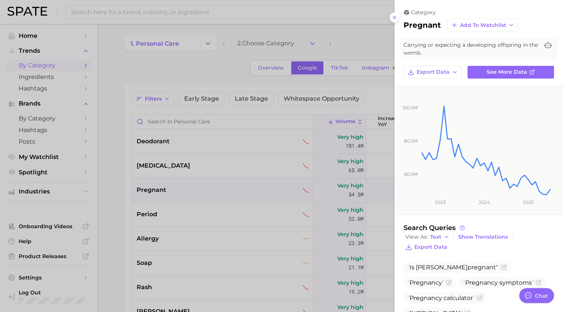
scroll to position [96, 0]
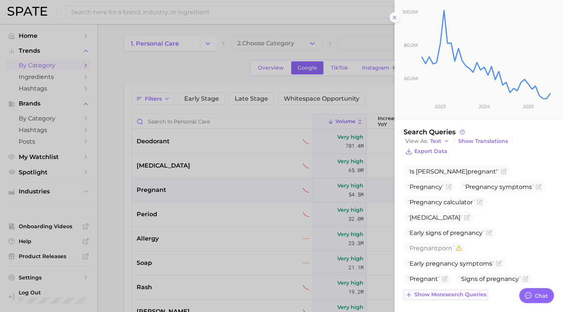
click at [446, 294] on span "Show more search queries" at bounding box center [450, 295] width 72 height 6
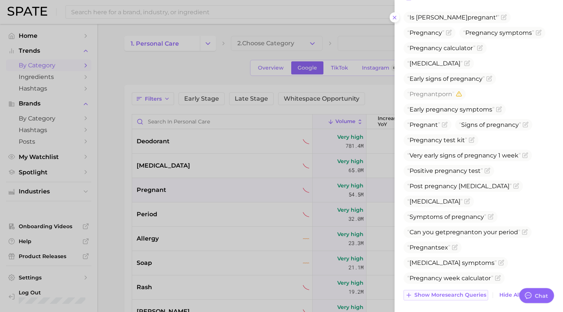
click at [445, 290] on button "Show more search queries" at bounding box center [445, 295] width 85 height 10
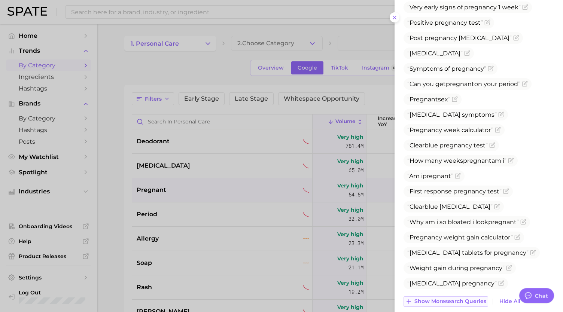
scroll to position [405, 0]
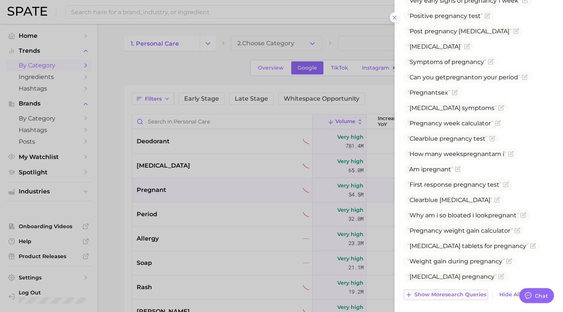
click at [442, 296] on span "Show more search queries" at bounding box center [450, 295] width 72 height 6
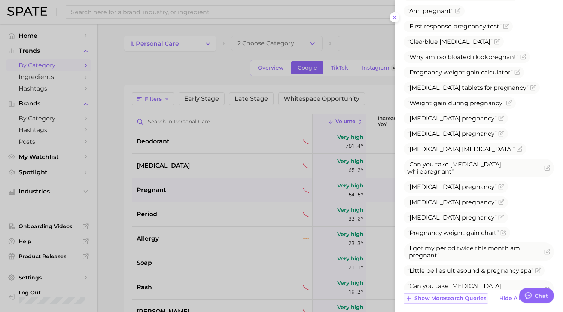
scroll to position [567, 0]
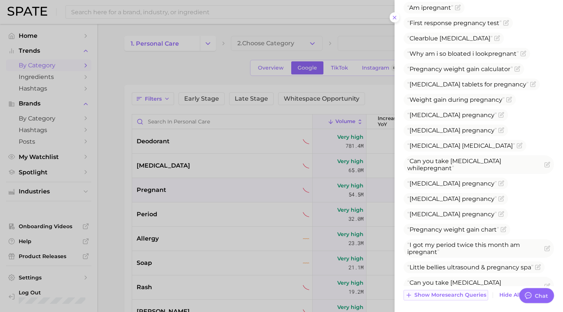
click at [446, 295] on span "Show more search queries" at bounding box center [450, 295] width 72 height 6
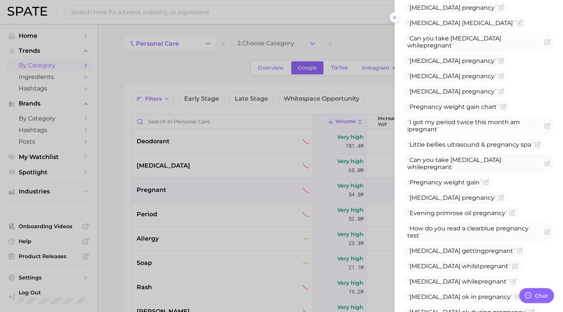
scroll to position [729, 0]
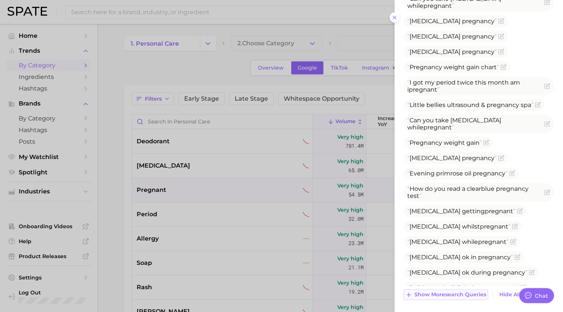
click at [443, 292] on span "Show more search queries" at bounding box center [450, 295] width 72 height 6
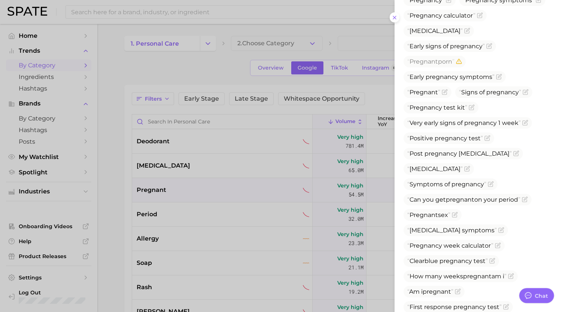
scroll to position [272, 0]
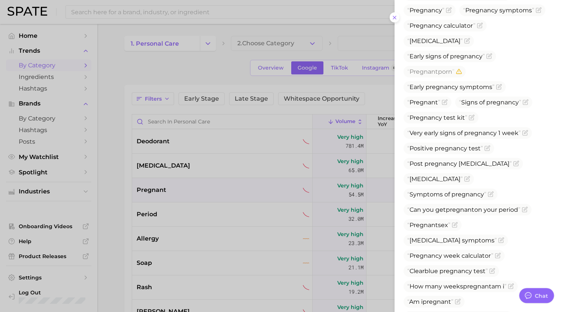
click at [434, 73] on span "Pregnant" at bounding box center [423, 71] width 28 height 7
copy span "Pregnant porn"
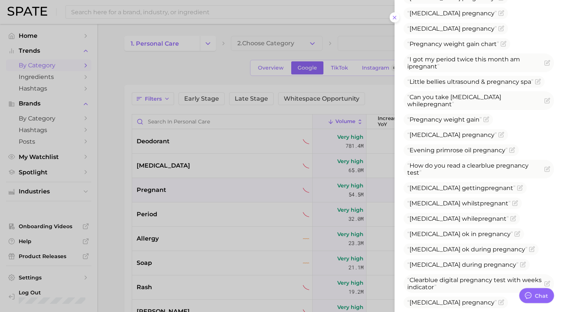
scroll to position [836, 0]
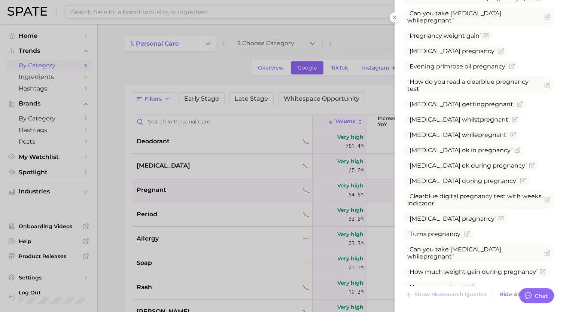
click at [274, 168] on div at bounding box center [281, 156] width 563 height 312
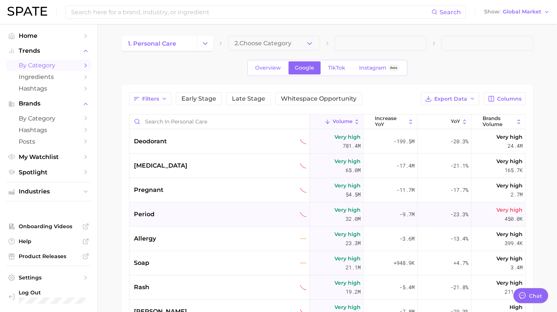
click at [199, 211] on div "period" at bounding box center [220, 214] width 173 height 9
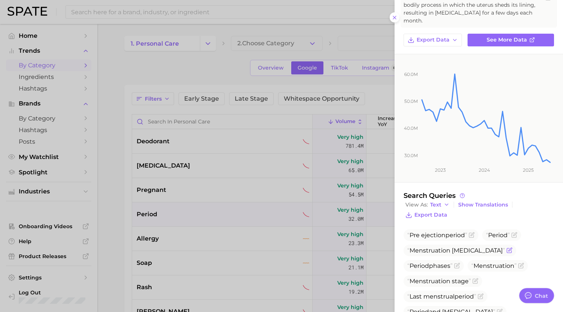
scroll to position [112, 0]
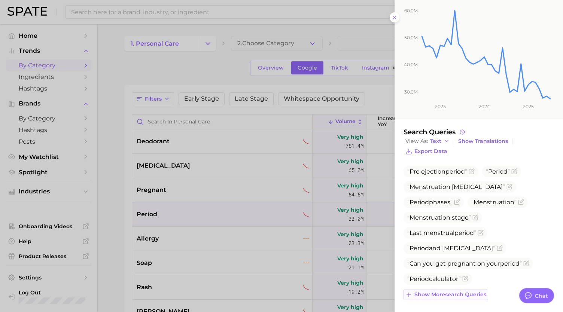
click at [451, 290] on button "Show more search queries" at bounding box center [445, 295] width 85 height 10
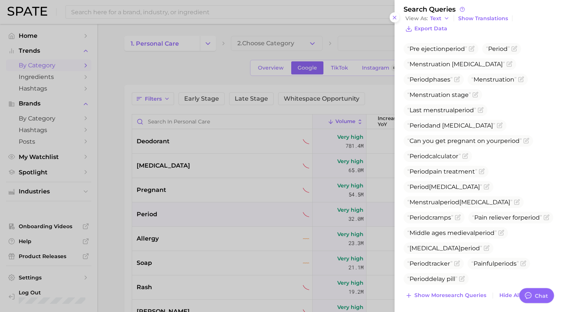
scroll to position [235, 0]
click at [458, 295] on span "Show more search queries" at bounding box center [450, 295] width 72 height 6
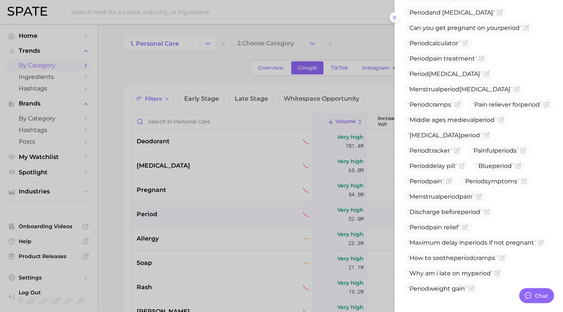
scroll to position [382, 0]
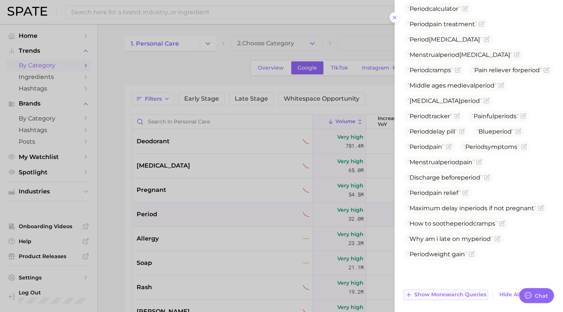
click at [449, 296] on span "Show more search queries" at bounding box center [450, 295] width 72 height 6
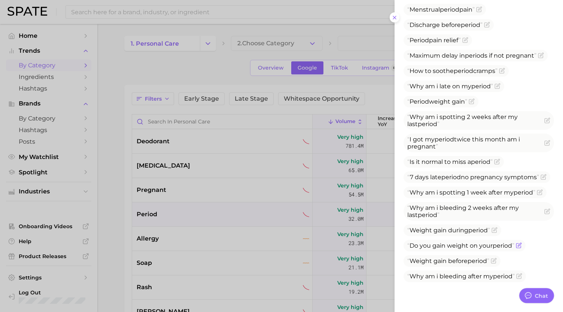
scroll to position [565, 0]
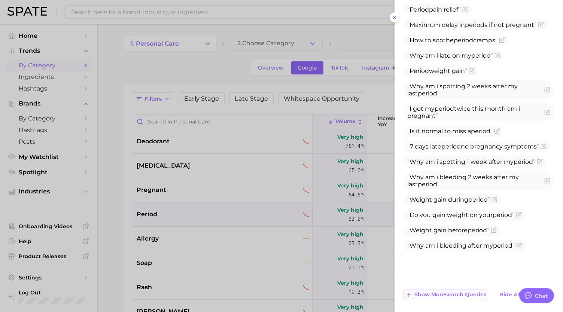
click at [447, 292] on span "Show more search queries" at bounding box center [450, 295] width 72 height 6
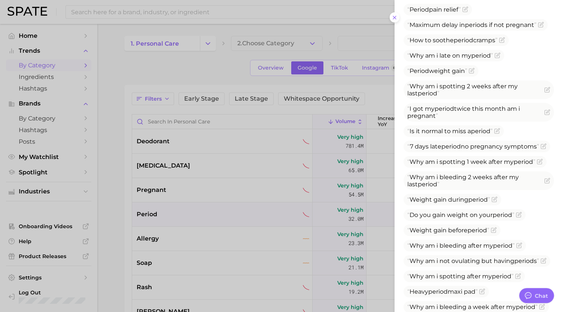
scroll to position [657, 0]
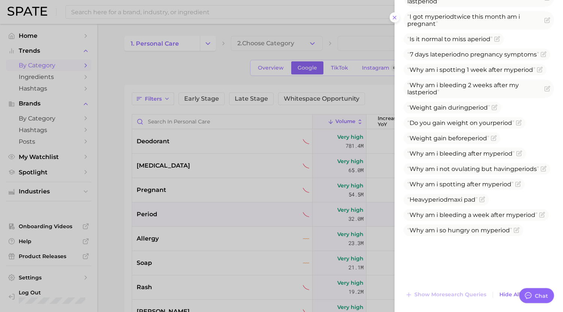
drag, startPoint x: 149, startPoint y: 238, endPoint x: 145, endPoint y: 237, distance: 4.0
click at [145, 237] on div at bounding box center [281, 156] width 563 height 312
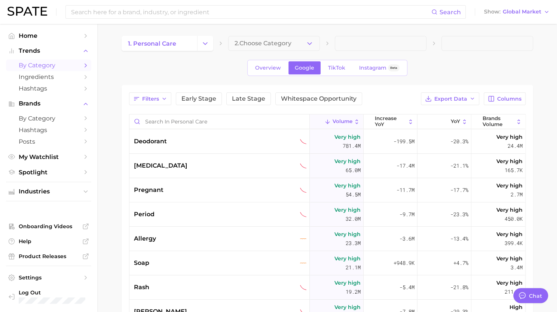
click at [145, 237] on span "allergy" at bounding box center [145, 238] width 22 height 9
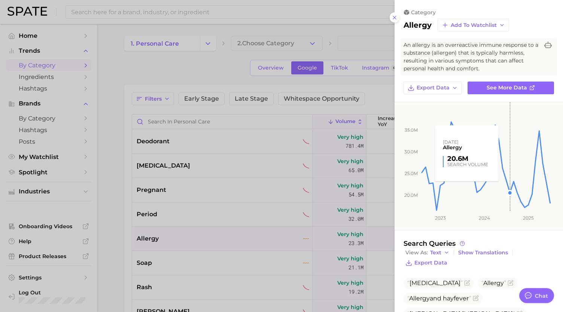
scroll to position [80, 0]
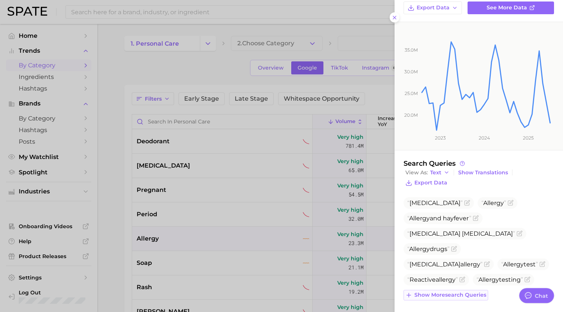
click at [471, 293] on span "Show more search queries" at bounding box center [450, 295] width 72 height 6
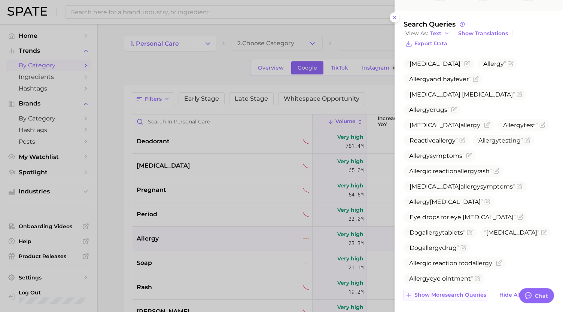
click at [463, 294] on span "Show more search queries" at bounding box center [450, 295] width 72 height 6
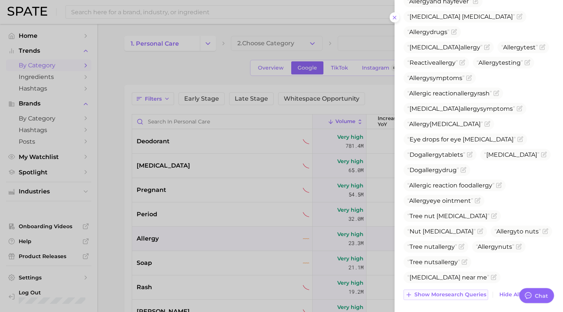
click at [458, 294] on span "Show more search queries" at bounding box center [450, 295] width 72 height 6
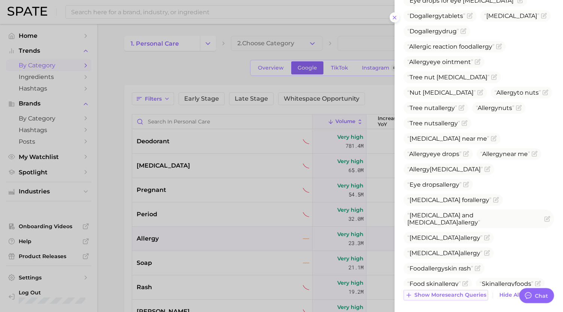
scroll to position [436, 0]
click at [454, 293] on span "Show more search queries" at bounding box center [450, 295] width 72 height 6
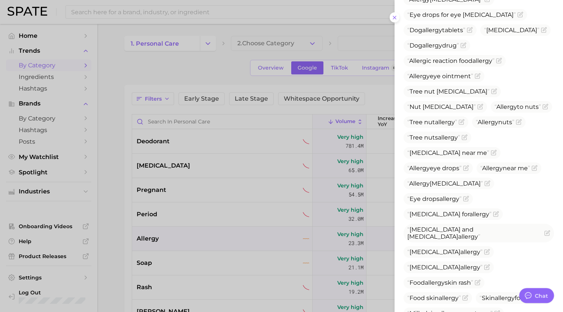
scroll to position [421, 0]
click at [477, 73] on icon "Flag as miscategorized or irrelevant" at bounding box center [478, 76] width 6 height 6
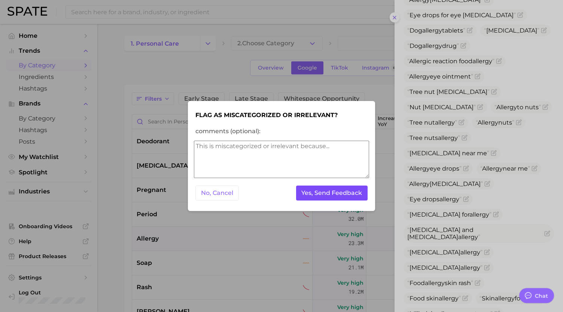
click at [340, 194] on button "Yes, Send Feedback" at bounding box center [332, 193] width 72 height 15
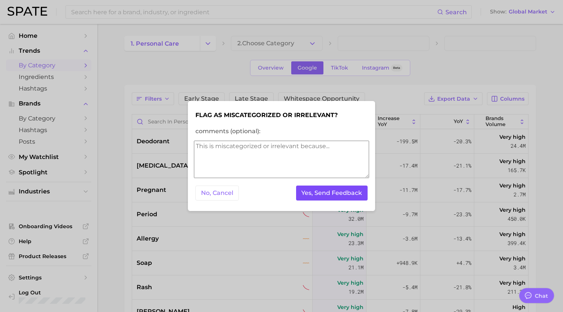
click at [340, 194] on button "Yes, Send Feedback" at bounding box center [332, 193] width 72 height 15
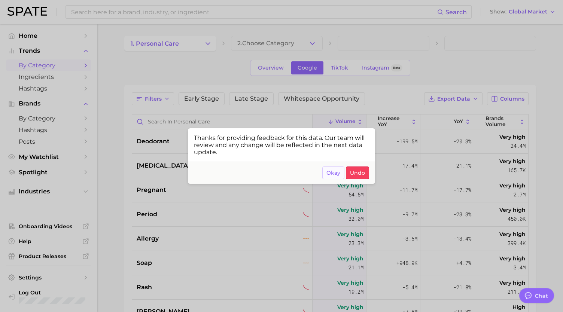
click at [335, 177] on button "Okay" at bounding box center [333, 173] width 22 height 13
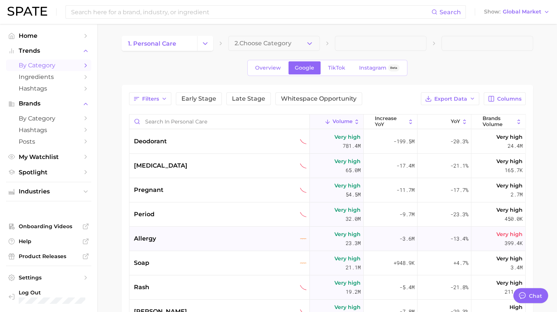
click at [199, 243] on div "allergy" at bounding box center [220, 238] width 173 height 9
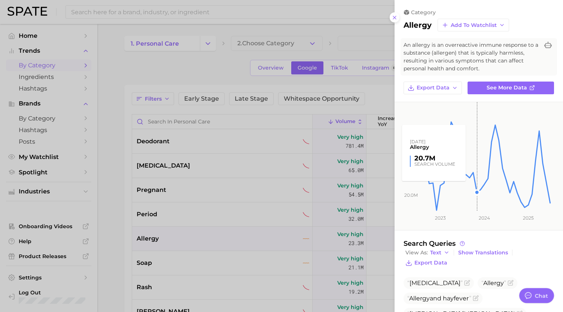
scroll to position [80, 0]
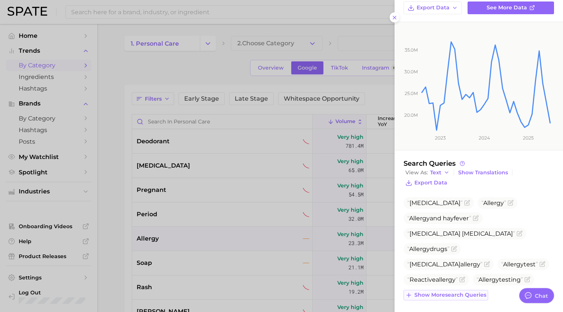
click at [441, 293] on span "Show more search queries" at bounding box center [450, 295] width 72 height 6
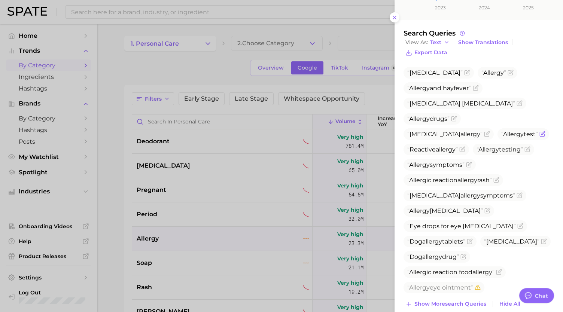
scroll to position [219, 0]
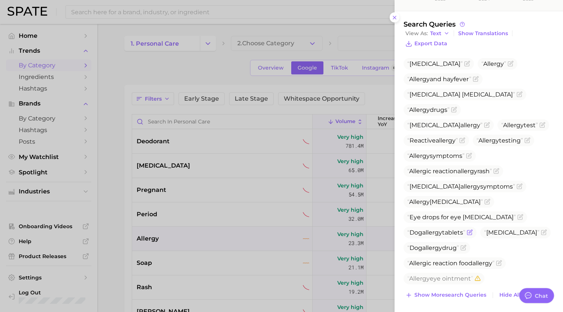
click at [472, 229] on icon "Flag as miscategorized or irrelevant" at bounding box center [470, 232] width 6 height 6
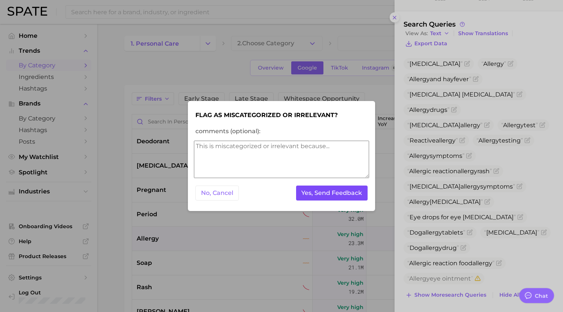
click at [347, 192] on button "Yes, Send Feedback" at bounding box center [332, 193] width 72 height 15
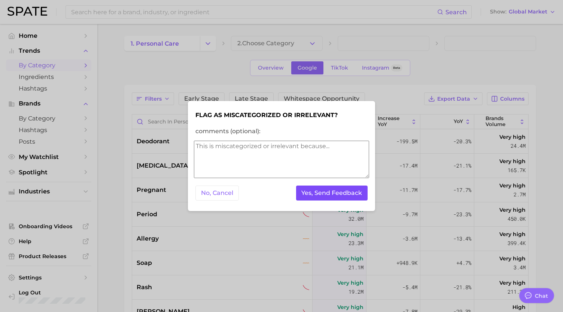
click at [347, 192] on button "Yes, Send Feedback" at bounding box center [332, 193] width 72 height 15
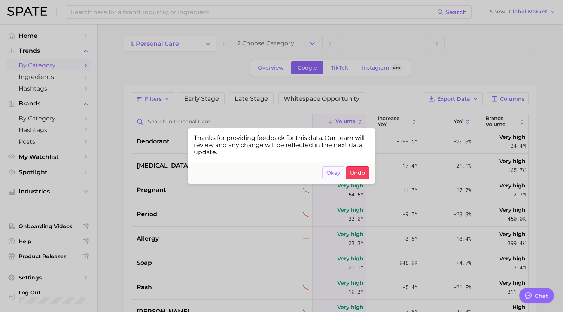
click at [327, 176] on button "Okay" at bounding box center [333, 173] width 22 height 13
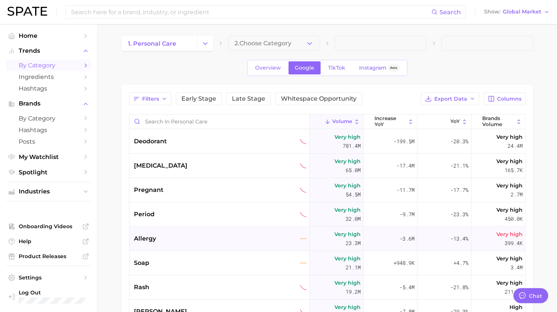
click at [186, 240] on div "allergy" at bounding box center [220, 238] width 173 height 9
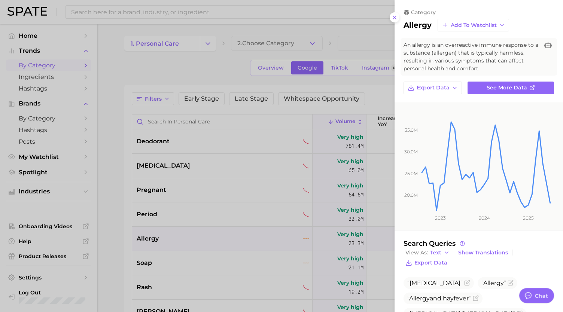
scroll to position [80, 0]
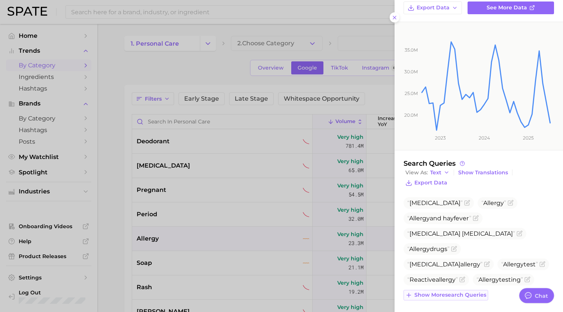
click at [453, 293] on span "Show more search queries" at bounding box center [450, 295] width 72 height 6
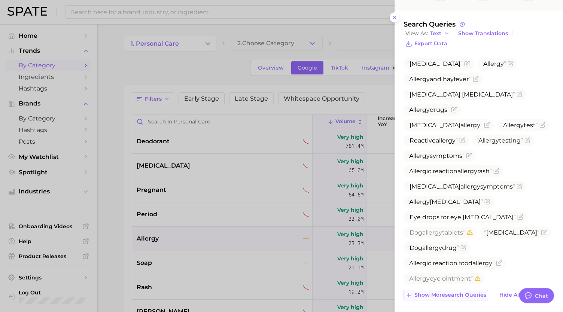
click at [443, 294] on span "Show more search queries" at bounding box center [450, 295] width 72 height 6
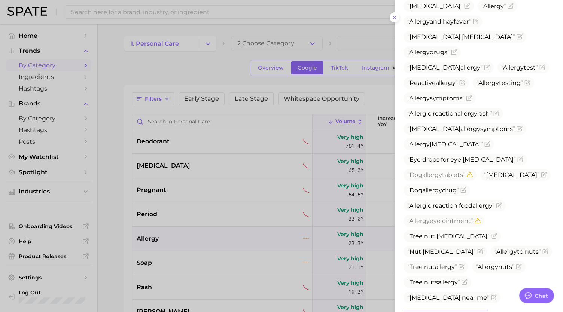
scroll to position [278, 0]
click at [465, 188] on icon "Flag as miscategorized or irrelevant" at bounding box center [463, 190] width 4 height 4
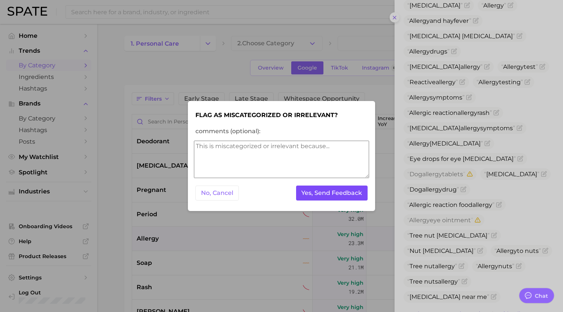
click at [328, 197] on button "Yes, Send Feedback" at bounding box center [332, 193] width 72 height 15
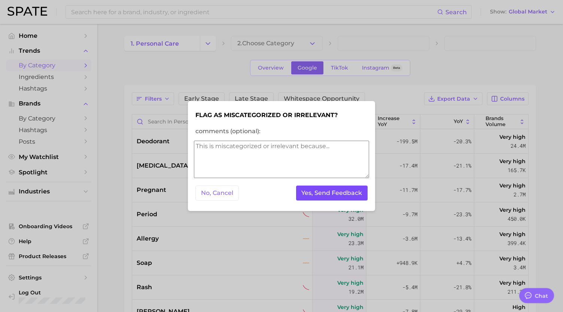
click at [328, 197] on button "Yes, Send Feedback" at bounding box center [332, 193] width 72 height 15
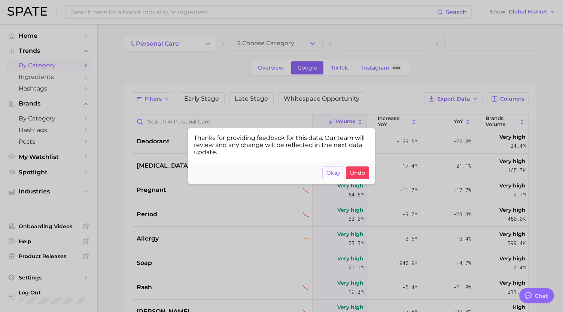
click at [334, 173] on span "Okay" at bounding box center [333, 173] width 14 height 6
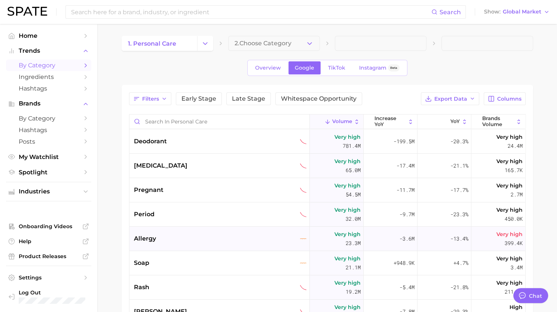
click at [167, 247] on div "allergy" at bounding box center [219, 239] width 180 height 24
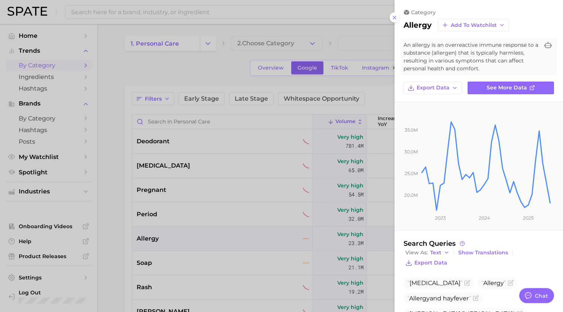
drag, startPoint x: 240, startPoint y: 216, endPoint x: 390, endPoint y: 265, distance: 158.4
click at [240, 216] on div at bounding box center [281, 156] width 563 height 312
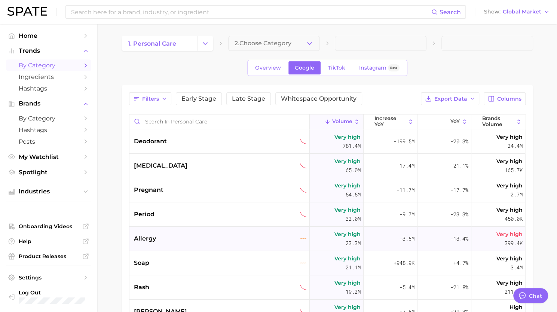
click at [166, 235] on div "allergy" at bounding box center [220, 238] width 173 height 9
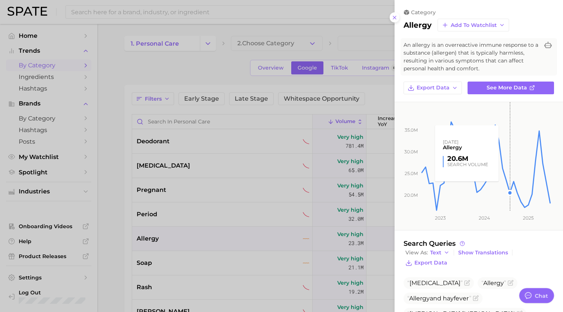
scroll to position [80, 0]
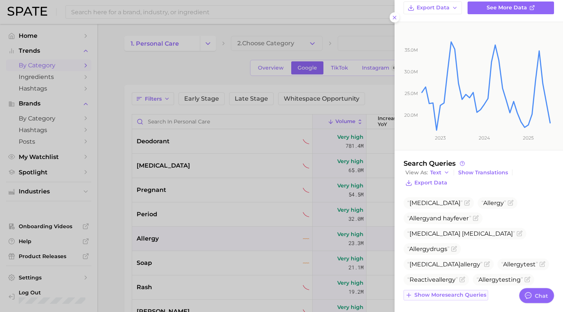
click at [461, 294] on span "Show more search queries" at bounding box center [450, 295] width 72 height 6
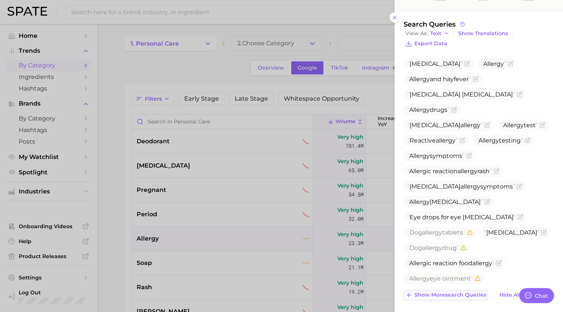
click at [447, 295] on span "Show more search queries" at bounding box center [450, 295] width 72 height 6
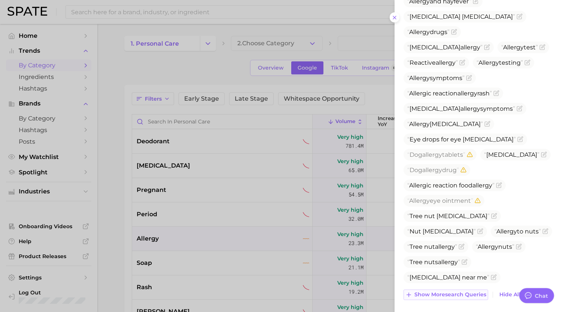
click at [443, 292] on span "Show more search queries" at bounding box center [450, 295] width 72 height 6
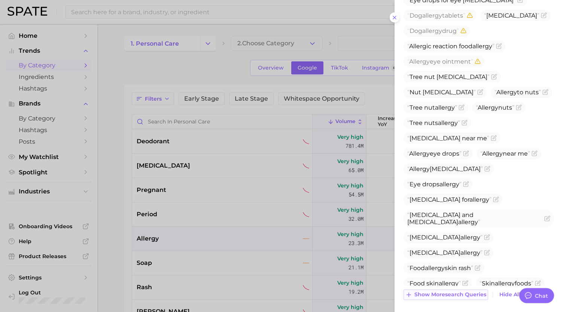
click at [454, 296] on span "Show more search queries" at bounding box center [450, 295] width 72 height 6
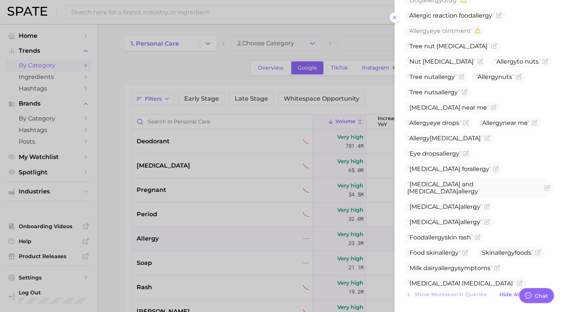
drag, startPoint x: 176, startPoint y: 218, endPoint x: 162, endPoint y: 262, distance: 46.0
click at [162, 262] on div at bounding box center [281, 156] width 563 height 312
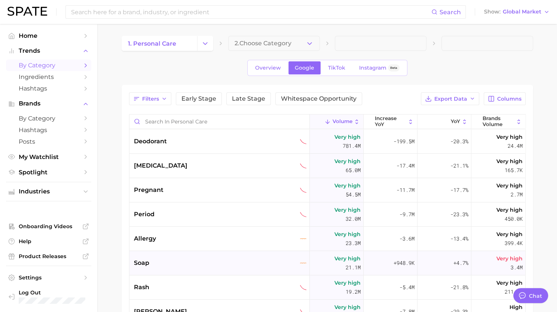
click at [152, 267] on div "soap" at bounding box center [219, 263] width 180 height 24
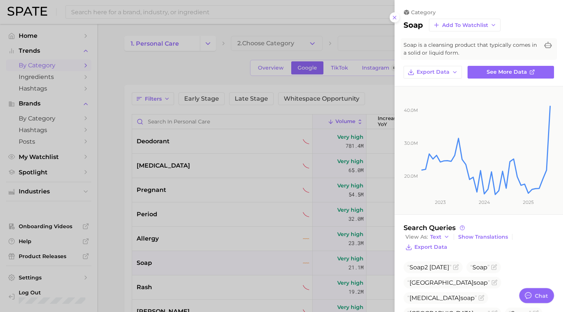
scroll to position [64, 0]
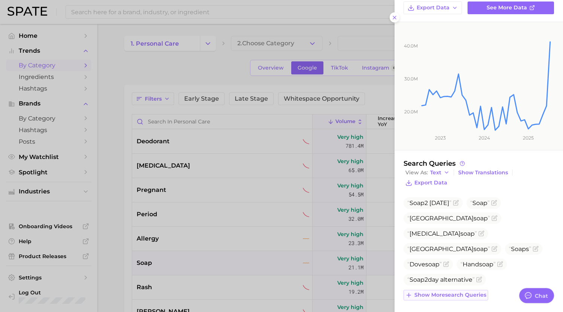
click at [453, 293] on span "Show more search queries" at bounding box center [450, 295] width 72 height 6
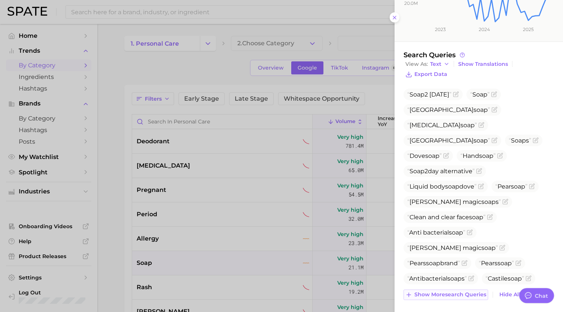
scroll to position [0, 0]
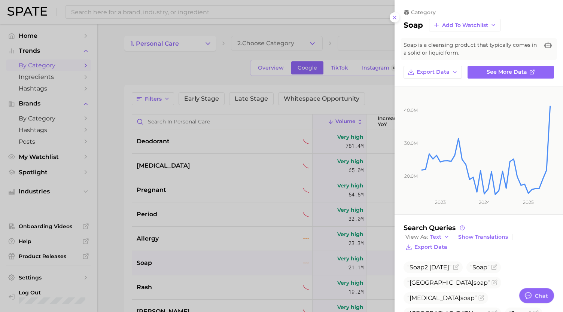
click at [414, 23] on h2 "soap" at bounding box center [412, 25] width 19 height 9
copy h2 "soap"
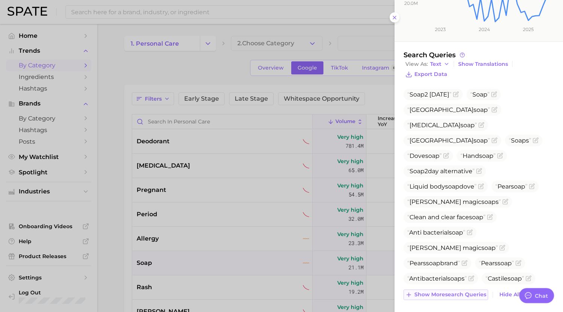
click at [457, 294] on span "Show more search queries" at bounding box center [450, 295] width 72 height 6
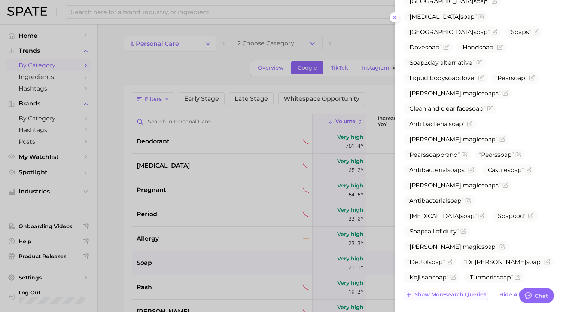
click at [450, 292] on span "Show more search queries" at bounding box center [450, 295] width 72 height 6
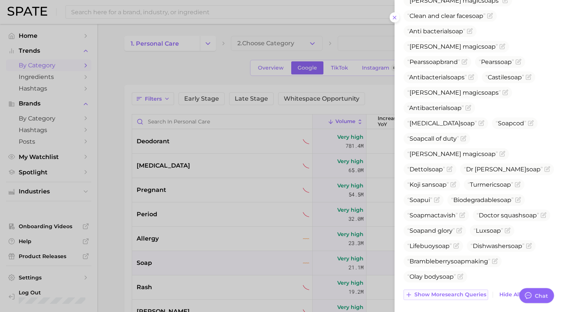
click at [445, 292] on span "Show more search queries" at bounding box center [450, 295] width 72 height 6
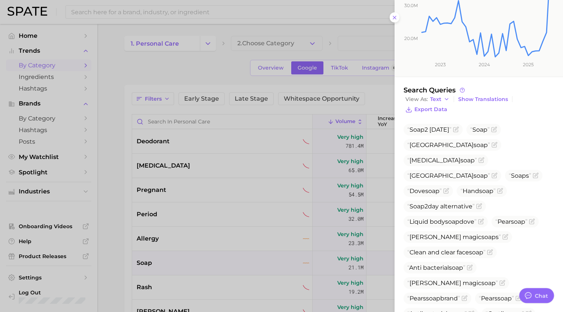
scroll to position [140, 0]
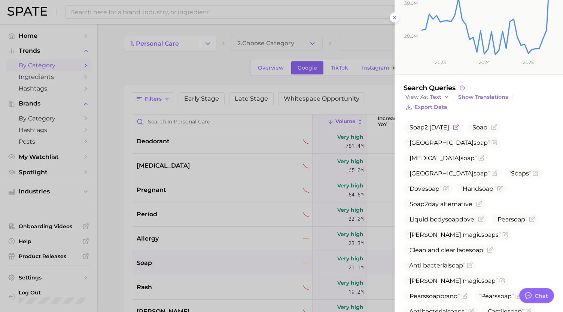
click at [437, 124] on span "Soap 2 today" at bounding box center [429, 127] width 44 height 7
copy span "Soap 2 today"
click at [453, 127] on icon "Flag as miscategorized or irrelevant" at bounding box center [456, 127] width 6 height 6
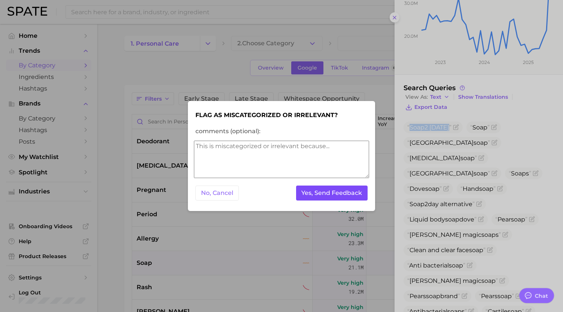
click at [325, 194] on button "Yes, Send Feedback" at bounding box center [332, 193] width 72 height 15
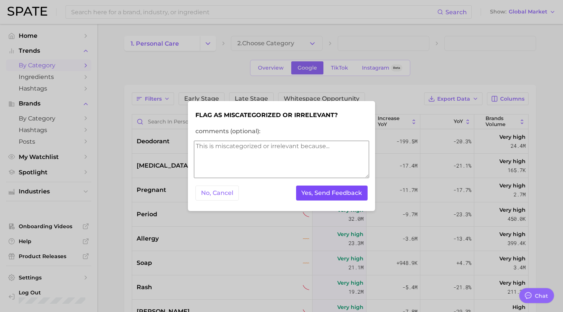
click at [325, 194] on button "Yes, Send Feedback" at bounding box center [332, 193] width 72 height 15
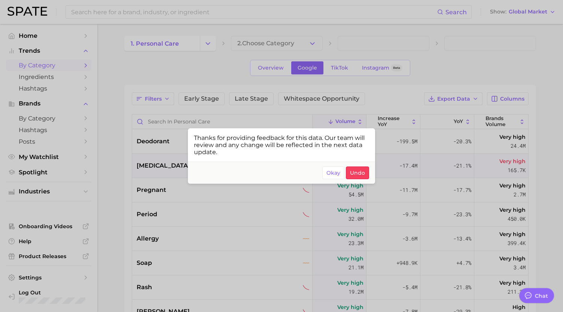
click at [339, 176] on span "Okay" at bounding box center [333, 173] width 14 height 6
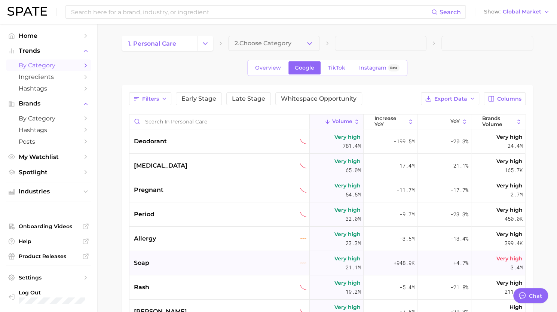
click at [163, 269] on div "soap" at bounding box center [219, 263] width 180 height 24
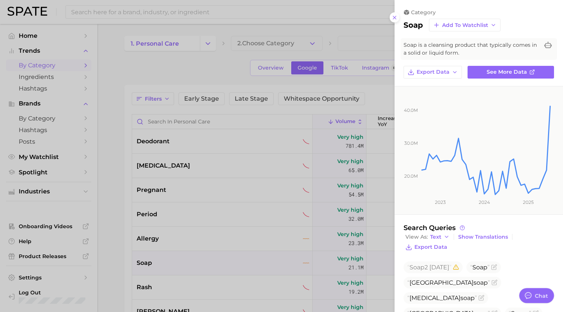
scroll to position [64, 0]
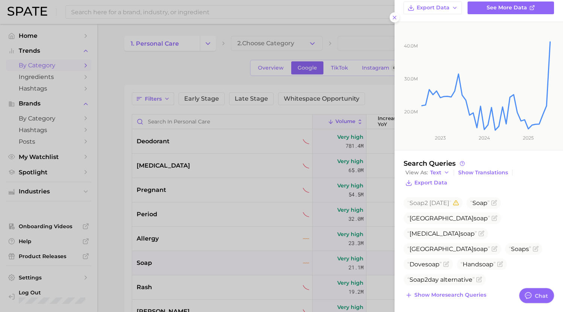
click at [465, 286] on div "Soap 2 today Soap Buff city soap Kojic acid soap Bluff city soap Soap s Dove so…" at bounding box center [478, 248] width 150 height 103
click at [464, 293] on span "Show more search queries" at bounding box center [450, 295] width 72 height 6
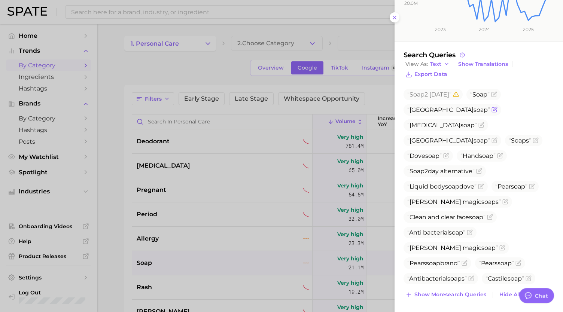
click at [426, 106] on span "Buff city soap" at bounding box center [448, 109] width 83 height 7
copy span "Buff city soap"
click at [436, 168] on span "Soap 2day alternative" at bounding box center [440, 171] width 67 height 7
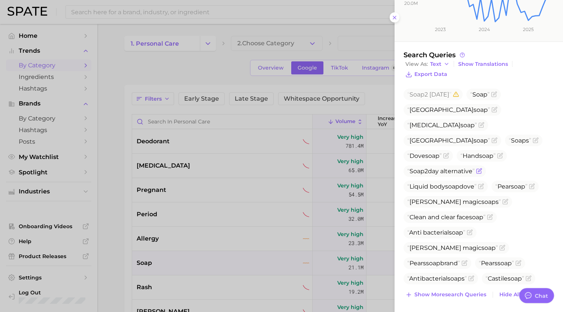
click at [478, 168] on icon "Flag as miscategorized or irrelevant" at bounding box center [479, 171] width 6 height 6
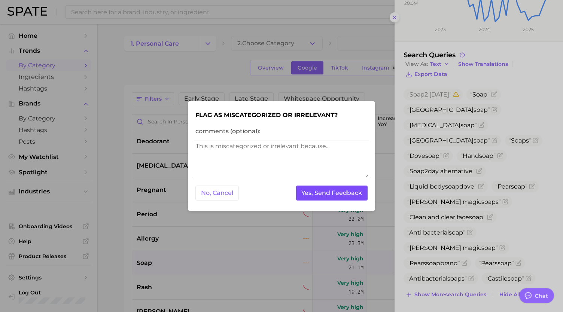
click at [335, 194] on button "Yes, Send Feedback" at bounding box center [332, 193] width 72 height 15
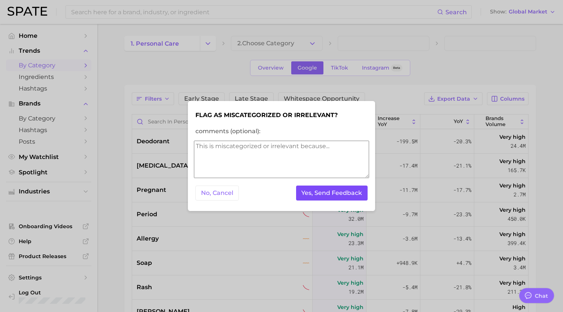
click at [333, 194] on button "Yes, Send Feedback" at bounding box center [332, 193] width 72 height 15
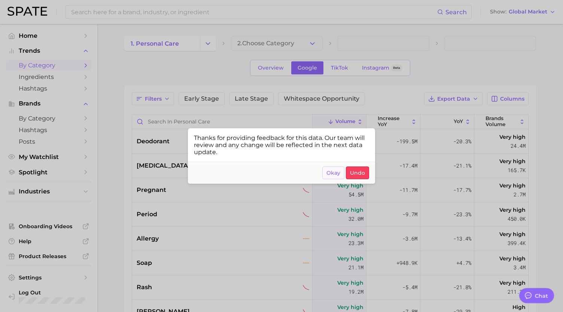
click at [332, 175] on span "Okay" at bounding box center [333, 173] width 14 height 6
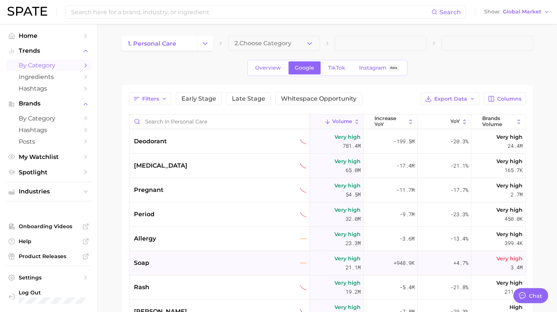
click at [171, 260] on div "soap" at bounding box center [220, 263] width 173 height 9
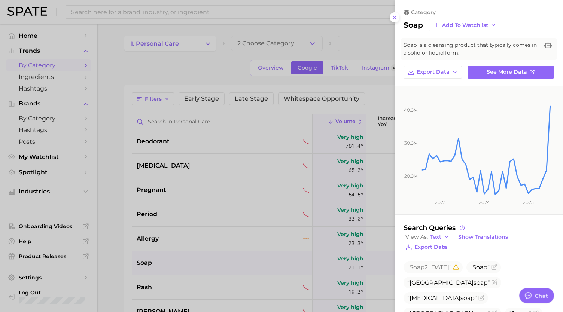
scroll to position [64, 0]
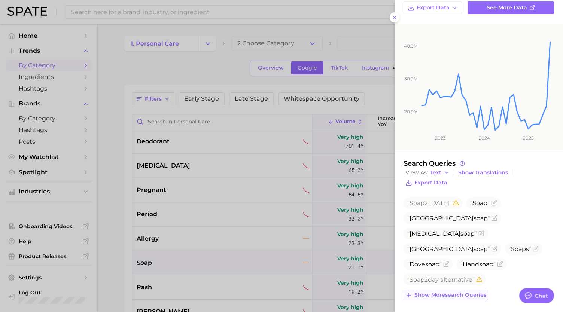
click at [447, 292] on span "Show more search queries" at bounding box center [450, 295] width 72 height 6
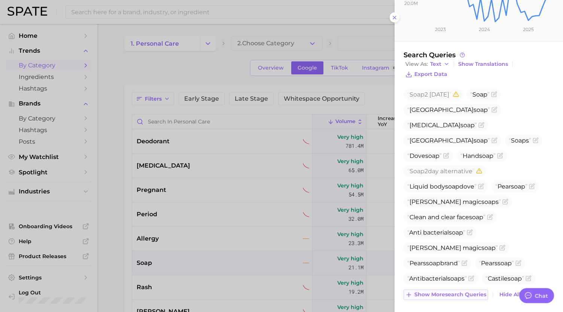
click at [447, 290] on button "Show more search queries" at bounding box center [445, 295] width 85 height 10
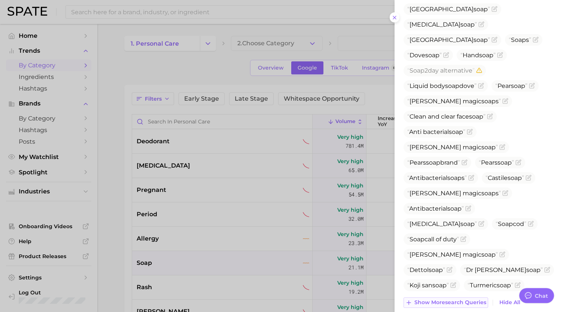
scroll to position [281, 0]
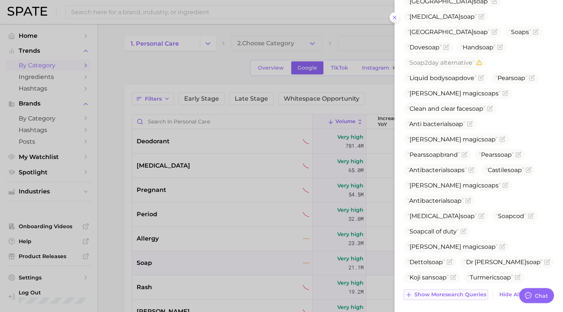
click at [447, 295] on span "Show more search queries" at bounding box center [450, 295] width 72 height 6
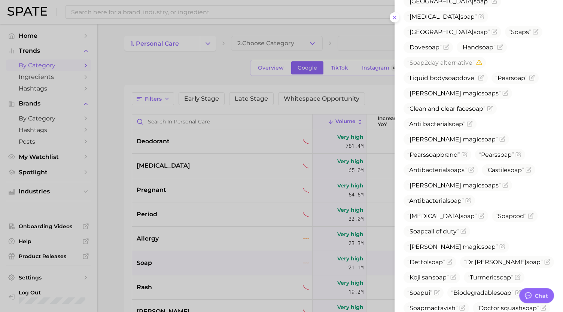
scroll to position [374, 0]
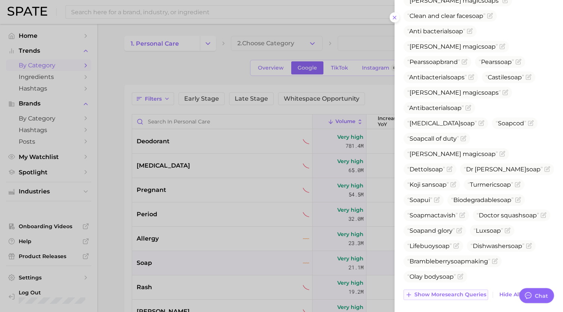
click at [447, 295] on span "Show more search queries" at bounding box center [450, 295] width 72 height 6
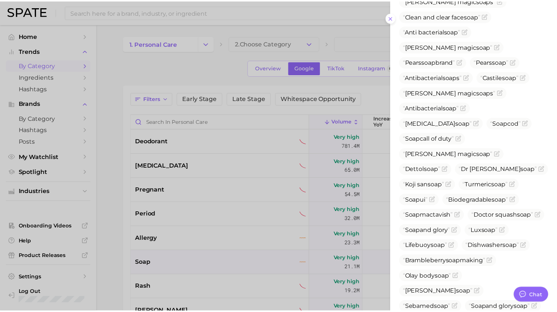
scroll to position [436, 0]
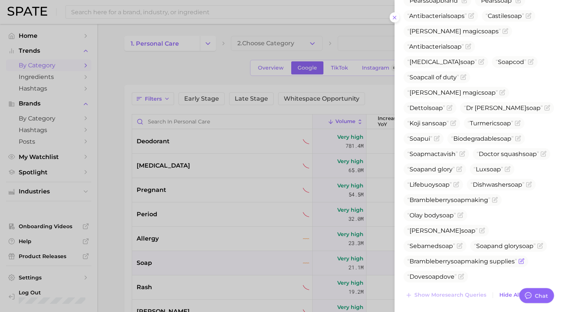
click at [522, 264] on icon "Flag as miscategorized or irrelevant" at bounding box center [521, 261] width 6 height 6
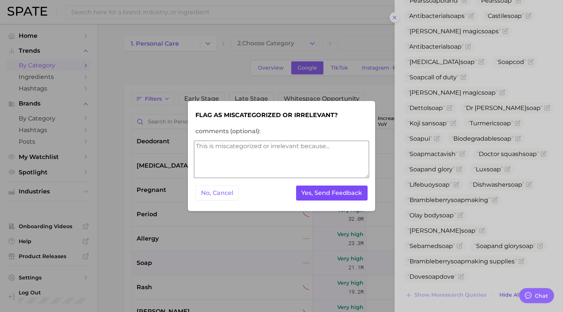
click at [332, 193] on button "Yes, Send Feedback" at bounding box center [332, 193] width 72 height 15
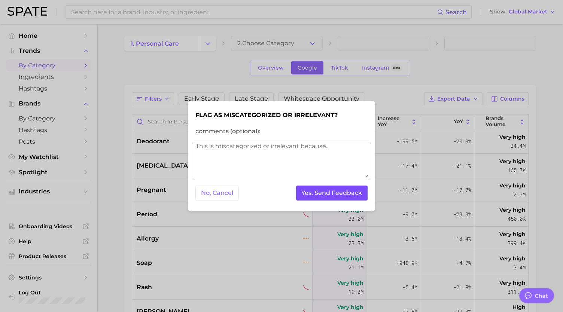
click at [332, 193] on button "Yes, Send Feedback" at bounding box center [332, 193] width 72 height 15
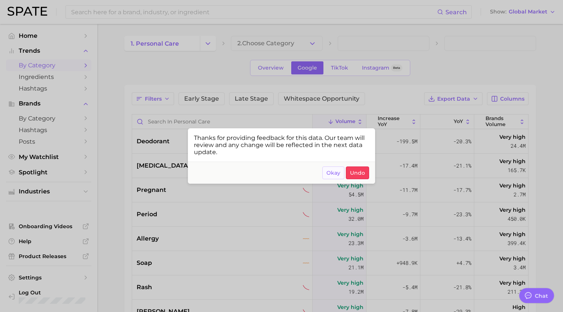
click at [333, 173] on span "Okay" at bounding box center [333, 173] width 14 height 6
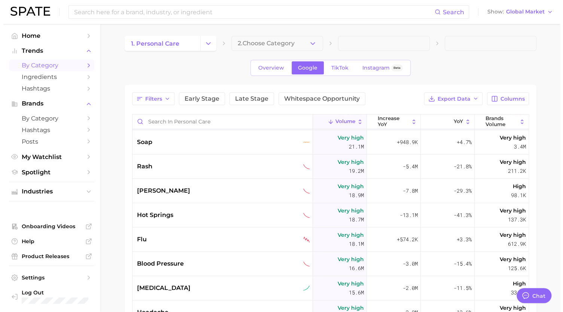
scroll to position [121, 0]
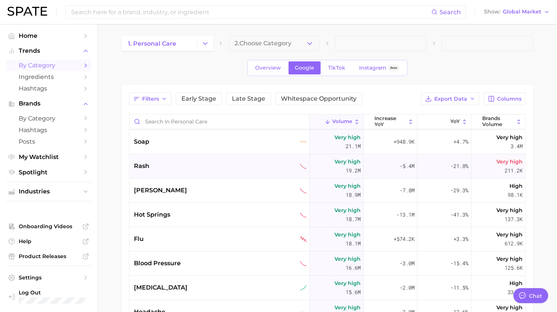
click at [177, 167] on div "rash" at bounding box center [220, 166] width 173 height 9
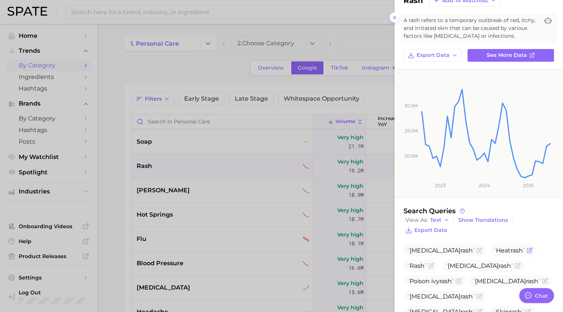
scroll to position [57, 0]
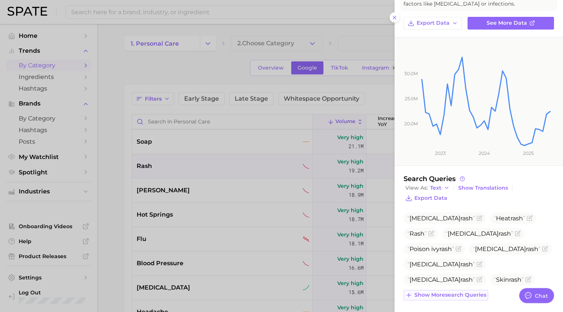
click at [455, 296] on span "Show more search queries" at bounding box center [450, 295] width 72 height 6
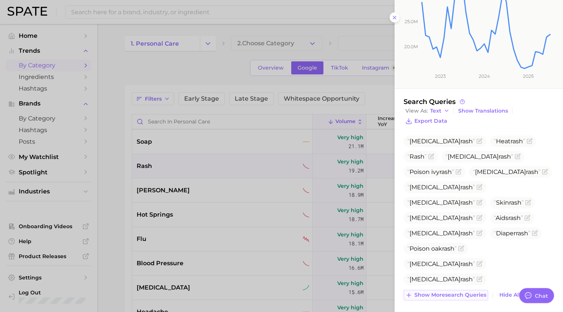
click at [446, 298] on button "Show more search queries" at bounding box center [445, 295] width 85 height 10
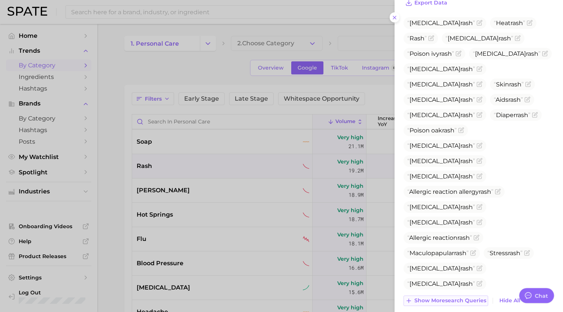
scroll to position [252, 0]
click at [445, 298] on span "Show more search queries" at bounding box center [450, 301] width 72 height 6
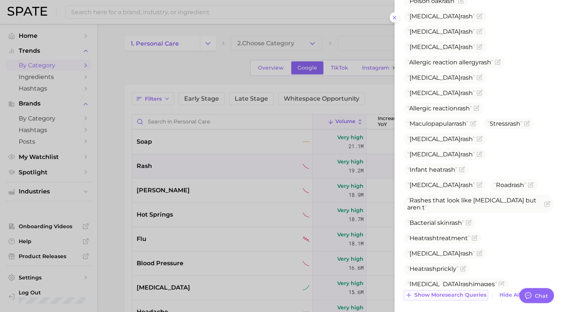
click at [440, 293] on span "Show more search queries" at bounding box center [450, 295] width 72 height 6
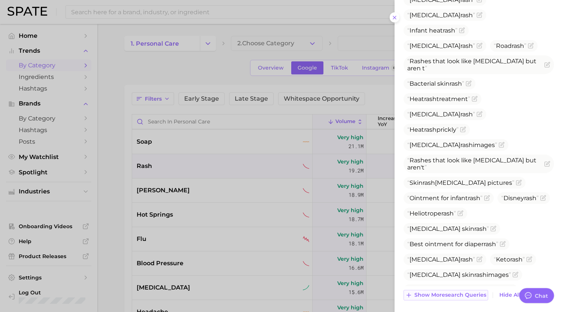
click at [437, 292] on span "Show more search queries" at bounding box center [450, 295] width 72 height 6
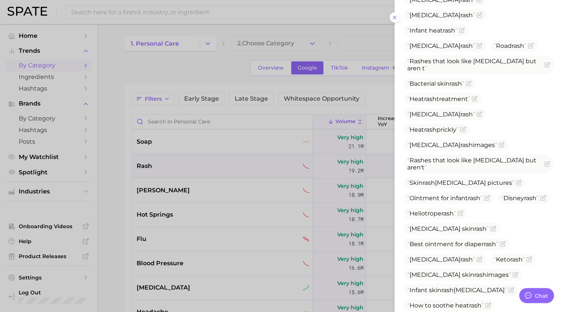
scroll to position [552, 0]
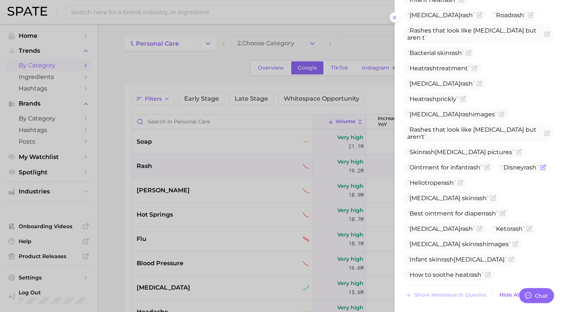
click at [501, 164] on span "Disney rash" at bounding box center [519, 167] width 37 height 7
copy span "Disney rash"
click at [497, 162] on span "Disney rash" at bounding box center [523, 168] width 52 height 12
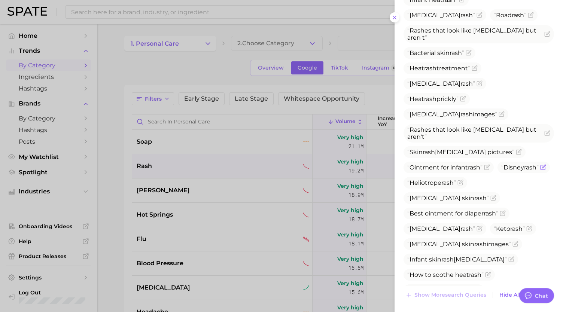
click at [540, 164] on icon "Flag as miscategorized or irrelevant" at bounding box center [543, 167] width 6 height 6
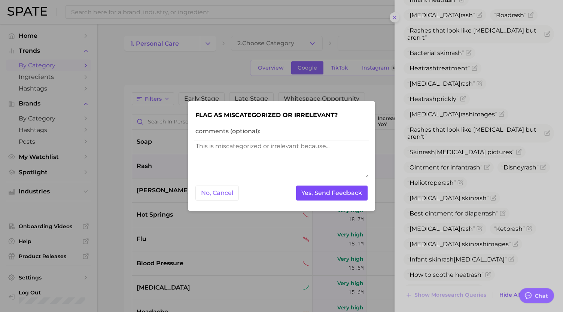
click at [350, 193] on button "Yes, Send Feedback" at bounding box center [332, 193] width 72 height 15
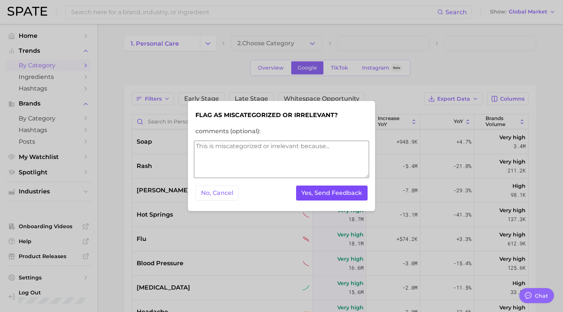
click at [350, 193] on button "Yes, Send Feedback" at bounding box center [332, 193] width 72 height 15
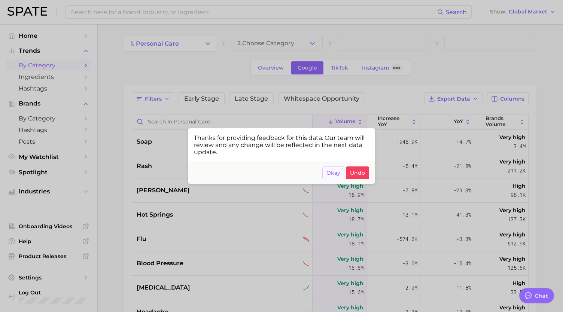
click at [332, 173] on span "Okay" at bounding box center [333, 173] width 14 height 6
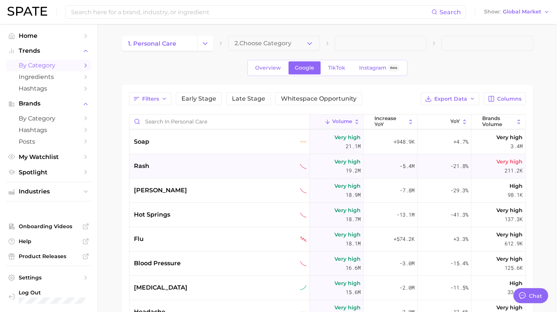
click at [159, 166] on div "rash" at bounding box center [220, 166] width 173 height 9
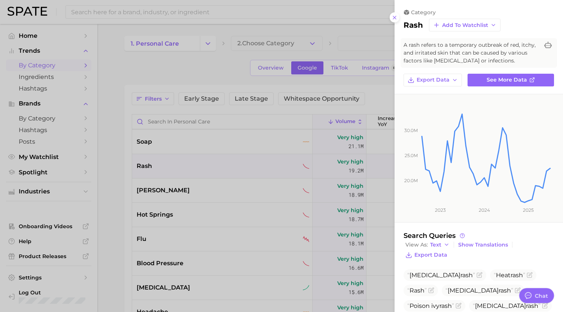
scroll to position [57, 0]
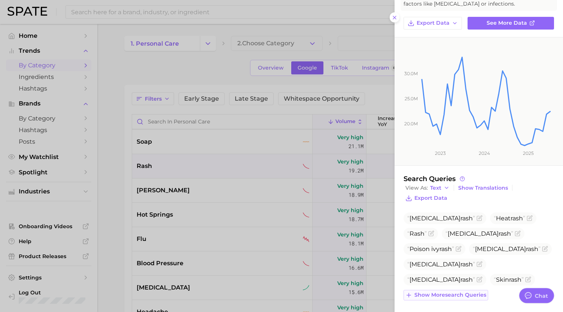
click at [446, 296] on span "Show more search queries" at bounding box center [450, 295] width 72 height 6
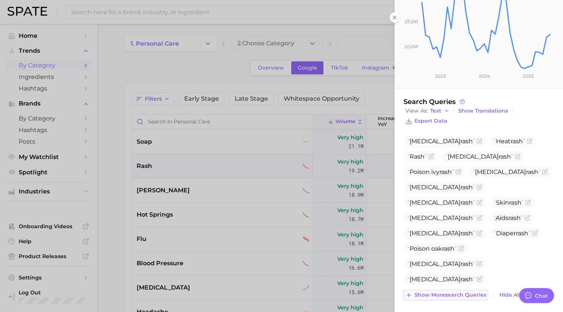
click at [444, 295] on span "Show more search queries" at bounding box center [450, 295] width 72 height 6
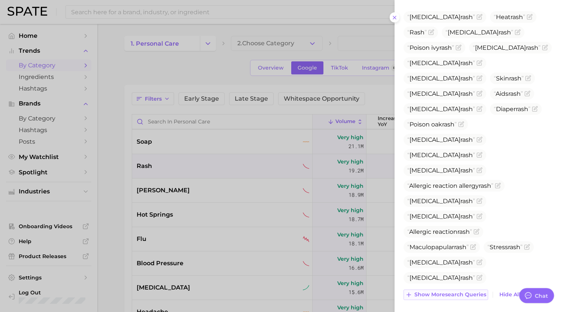
click at [441, 293] on span "Show more search queries" at bounding box center [450, 295] width 72 height 6
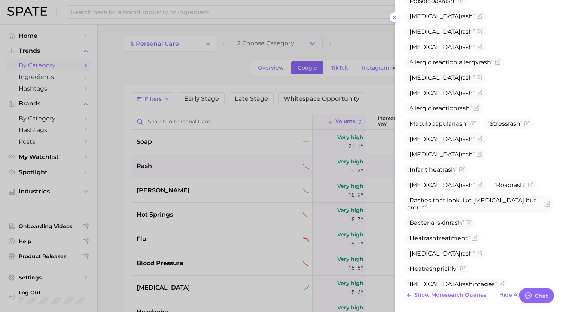
click at [438, 293] on span "Show more search queries" at bounding box center [450, 295] width 72 height 6
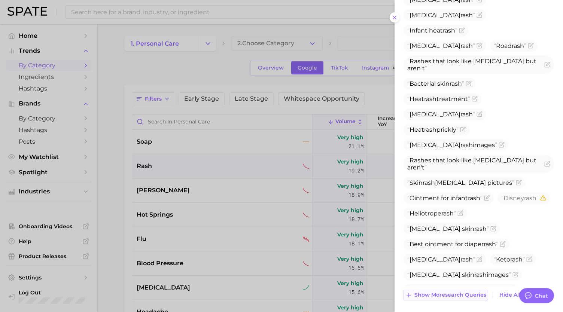
click at [434, 294] on span "Show more search queries" at bounding box center [450, 295] width 72 height 6
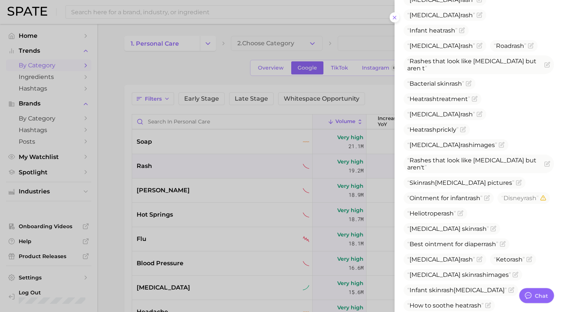
scroll to position [552, 0]
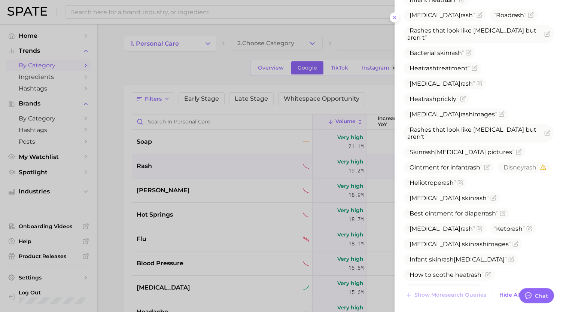
click at [164, 191] on div at bounding box center [281, 156] width 563 height 312
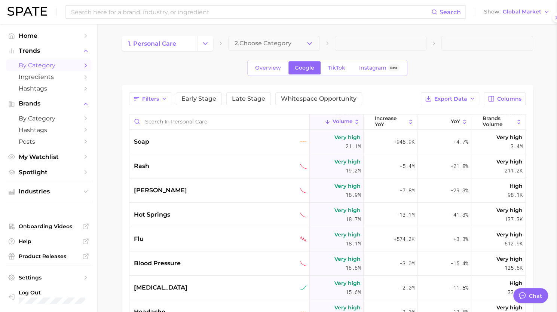
click at [149, 192] on div at bounding box center [278, 156] width 557 height 312
click at [149, 192] on span "[PERSON_NAME]" at bounding box center [160, 190] width 53 height 9
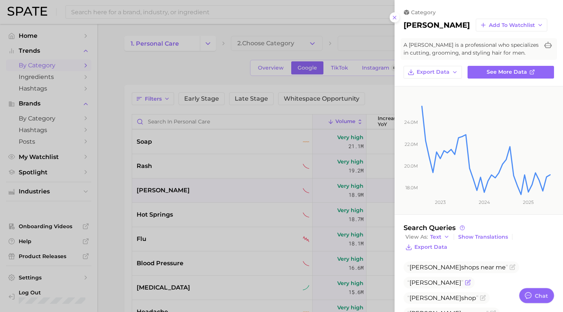
scroll to position [96, 0]
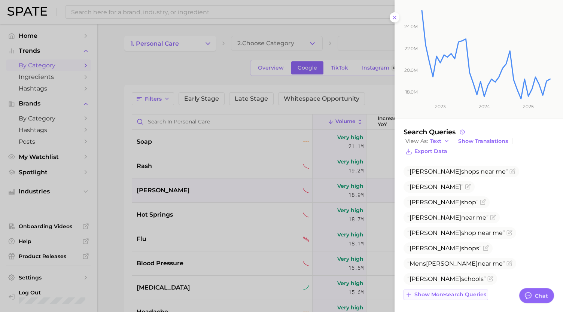
click at [446, 294] on span "Show more search queries" at bounding box center [450, 295] width 72 height 6
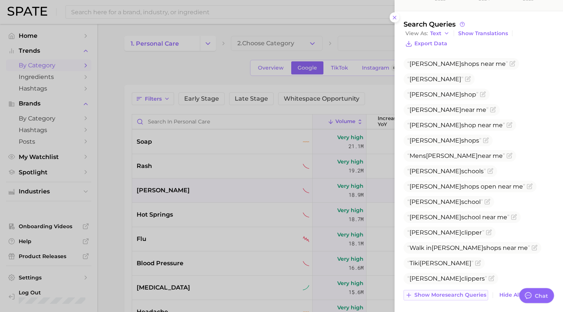
click at [442, 292] on span "Show more search queries" at bounding box center [450, 295] width 72 height 6
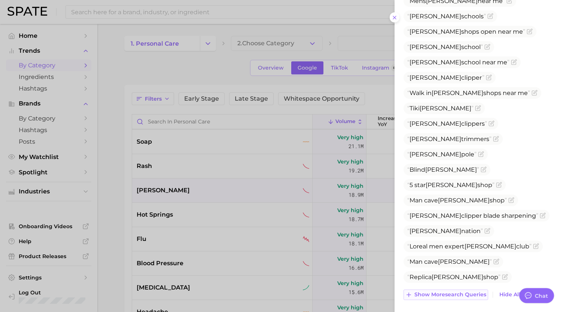
click at [436, 292] on span "Show more search queries" at bounding box center [450, 295] width 72 height 6
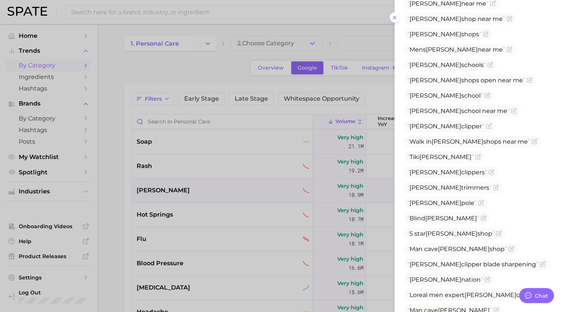
scroll to position [309, 0]
click at [493, 185] on icon "Flag as miscategorized or irrelevant" at bounding box center [496, 188] width 6 height 6
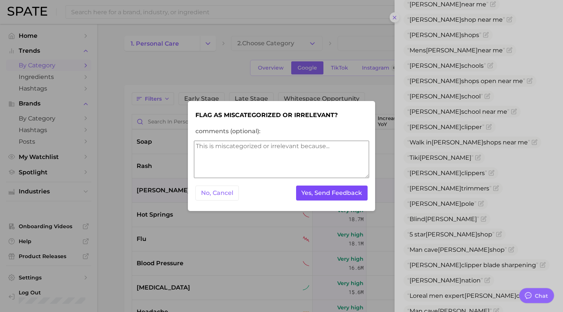
click at [345, 194] on button "Yes, Send Feedback" at bounding box center [332, 193] width 72 height 15
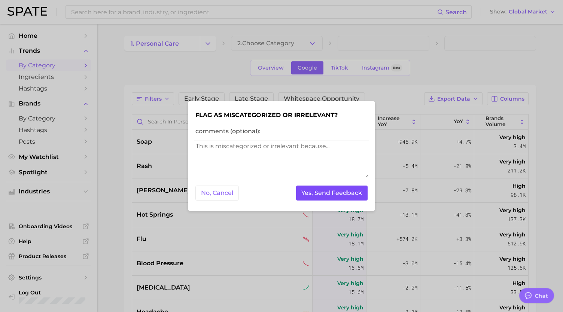
click at [345, 194] on button "Yes, Send Feedback" at bounding box center [332, 193] width 72 height 15
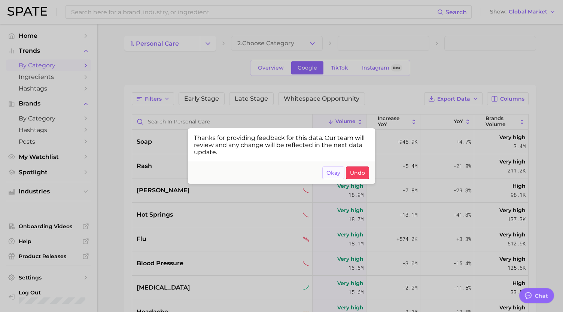
click at [332, 173] on span "Okay" at bounding box center [333, 173] width 14 height 6
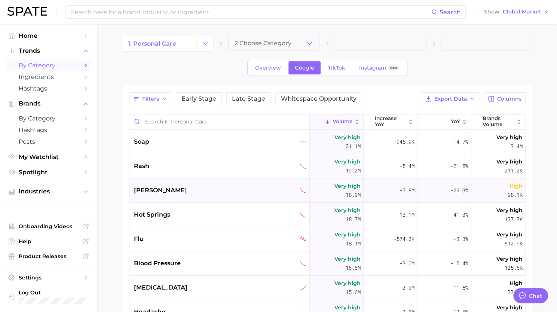
click at [210, 186] on div "[PERSON_NAME]" at bounding box center [220, 190] width 173 height 9
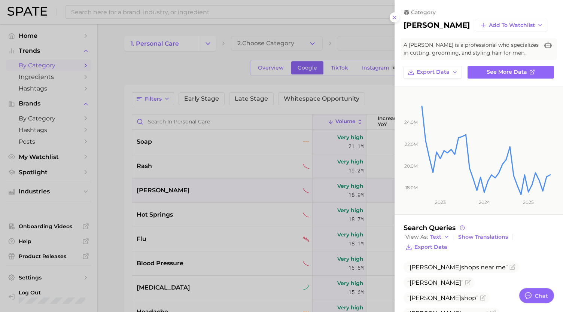
scroll to position [96, 0]
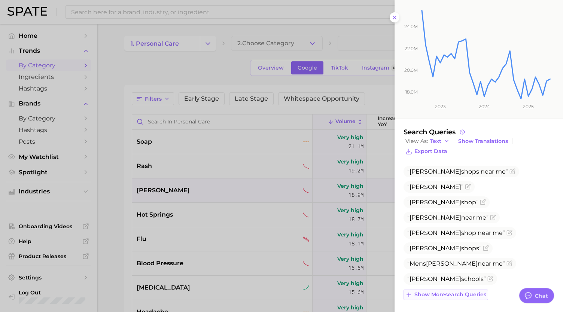
click at [463, 292] on span "Show more search queries" at bounding box center [450, 295] width 72 height 6
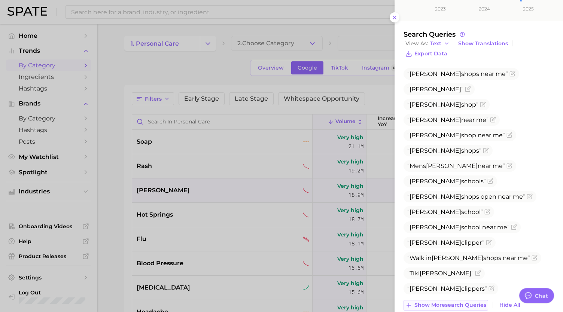
scroll to position [194, 0]
click at [486, 239] on icon "Flag as miscategorized or irrelevant" at bounding box center [489, 242] width 6 height 6
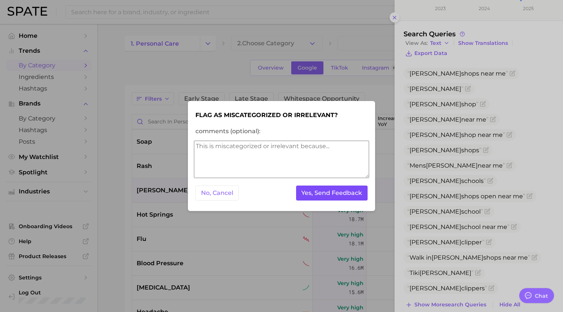
click at [333, 191] on button "Yes, Send Feedback" at bounding box center [332, 193] width 72 height 15
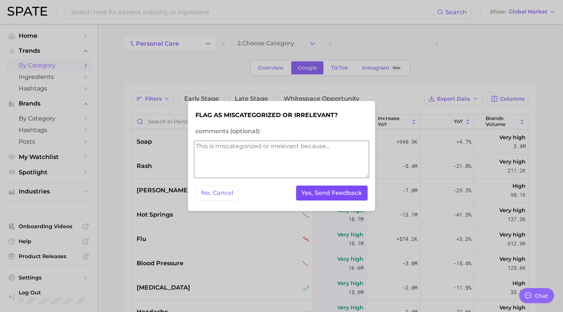
click at [333, 191] on button "Yes, Send Feedback" at bounding box center [332, 193] width 72 height 15
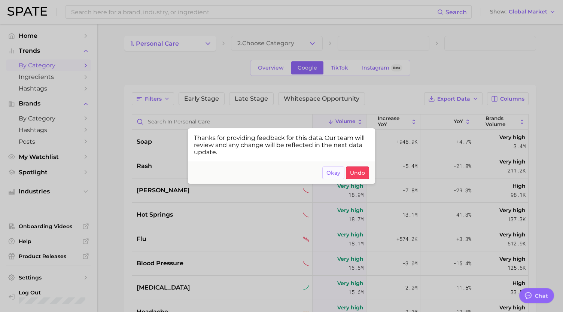
click at [337, 174] on span "Okay" at bounding box center [333, 173] width 14 height 6
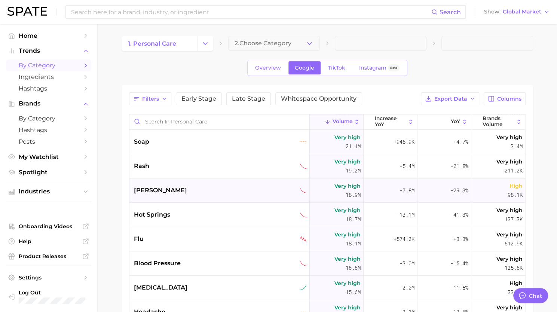
click at [183, 195] on div "[PERSON_NAME]" at bounding box center [219, 191] width 180 height 24
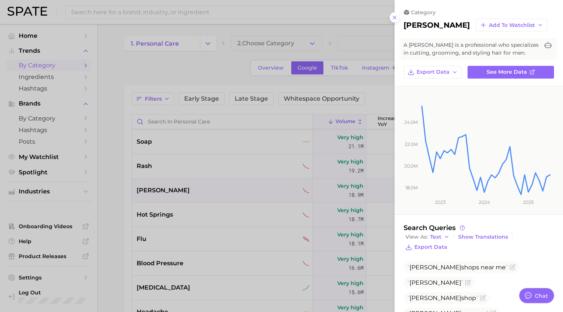
scroll to position [96, 0]
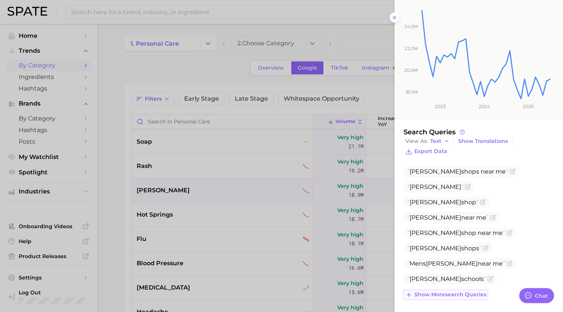
click at [461, 296] on span "Show more search queries" at bounding box center [450, 295] width 72 height 6
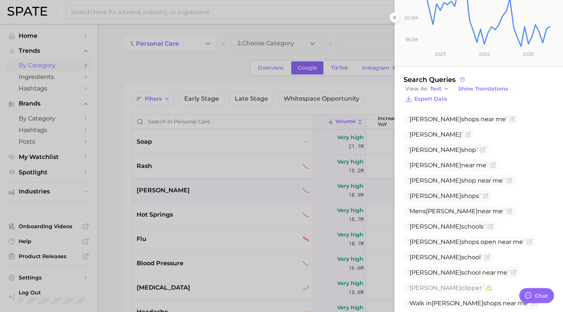
scroll to position [204, 0]
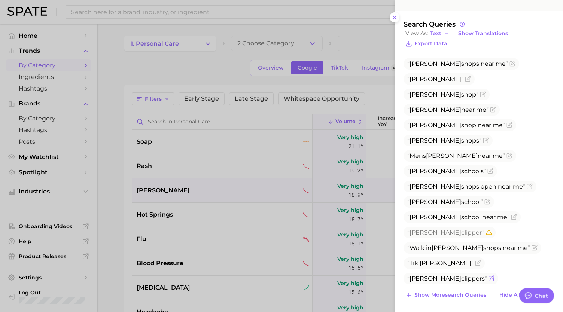
click at [494, 276] on icon "Flag as miscategorized or irrelevant" at bounding box center [491, 277] width 3 height 3
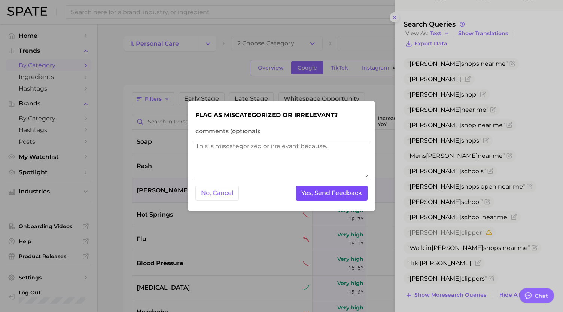
click at [316, 193] on button "Yes, Send Feedback" at bounding box center [332, 193] width 72 height 15
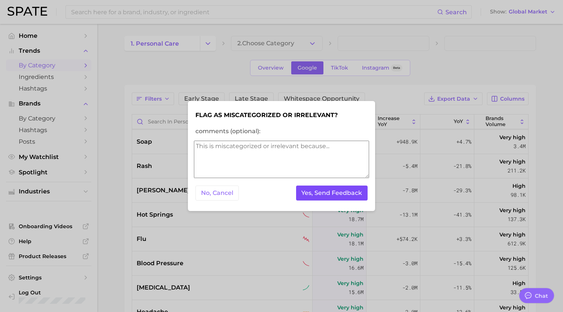
click at [316, 193] on button "Yes, Send Feedback" at bounding box center [332, 193] width 72 height 15
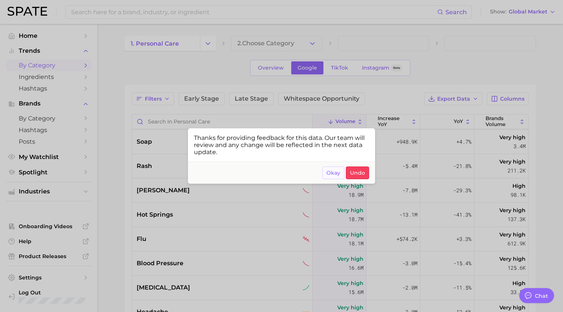
click at [330, 176] on span "Okay" at bounding box center [333, 173] width 14 height 6
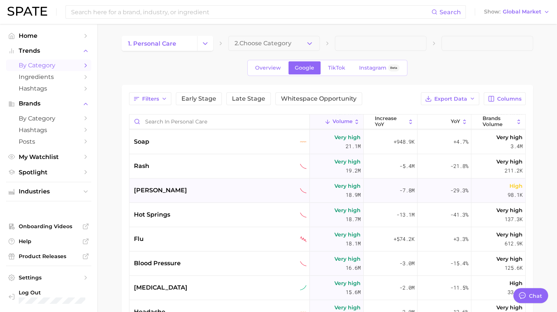
click at [171, 187] on div "[PERSON_NAME]" at bounding box center [220, 190] width 173 height 9
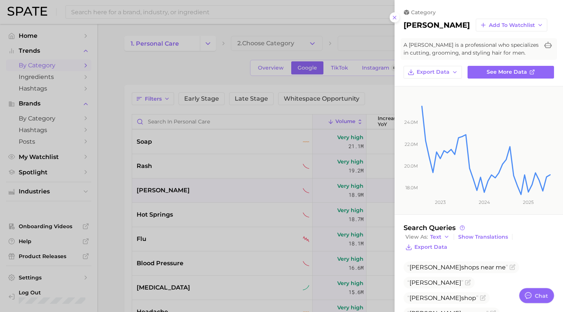
scroll to position [96, 0]
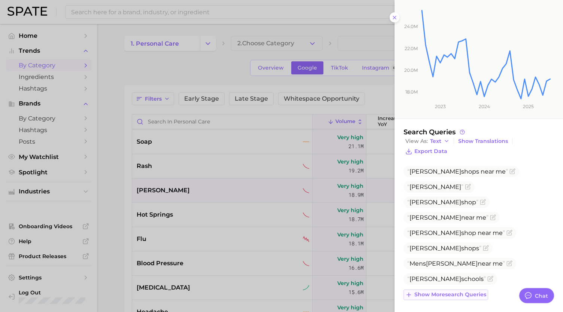
click at [453, 293] on span "Show more search queries" at bounding box center [450, 295] width 72 height 6
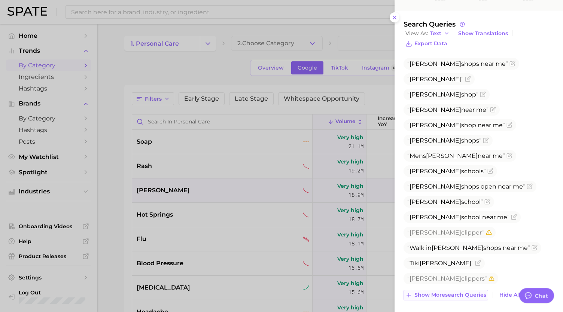
click at [451, 296] on span "Show more search queries" at bounding box center [450, 295] width 72 height 6
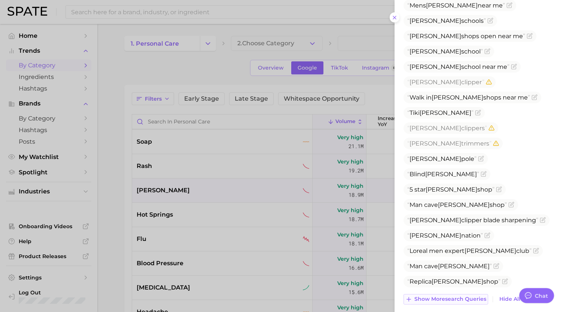
scroll to position [359, 0]
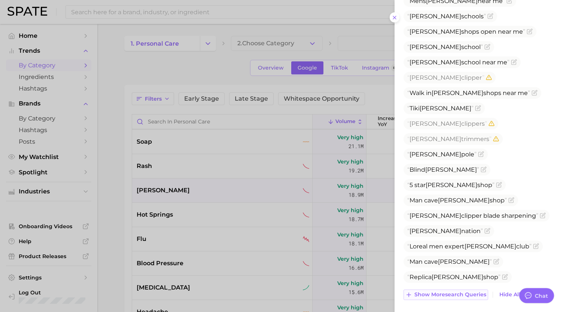
click at [451, 296] on span "Show more search queries" at bounding box center [450, 295] width 72 height 6
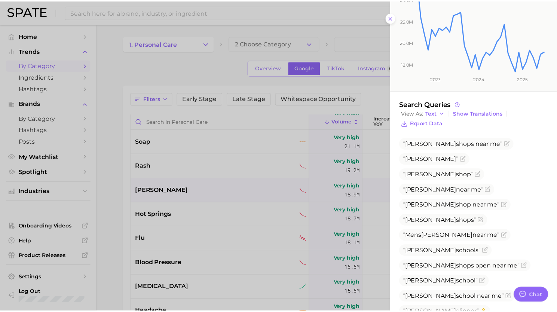
scroll to position [100, 0]
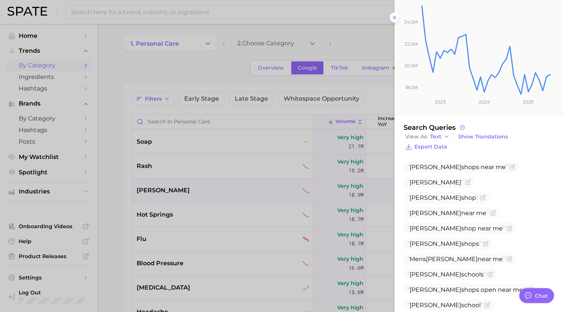
click at [219, 190] on div at bounding box center [281, 156] width 563 height 312
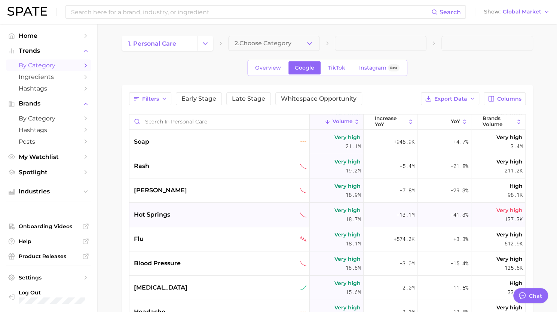
click at [185, 216] on div "hot springs" at bounding box center [220, 214] width 173 height 9
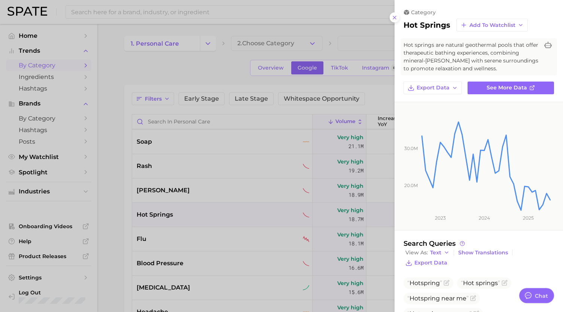
drag, startPoint x: 154, startPoint y: 210, endPoint x: 485, endPoint y: 205, distance: 331.6
click at [154, 210] on div at bounding box center [281, 156] width 563 height 312
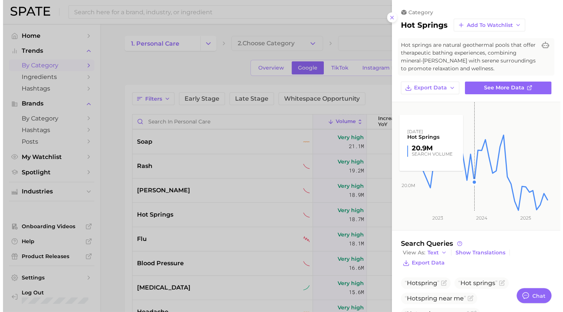
scroll to position [135, 0]
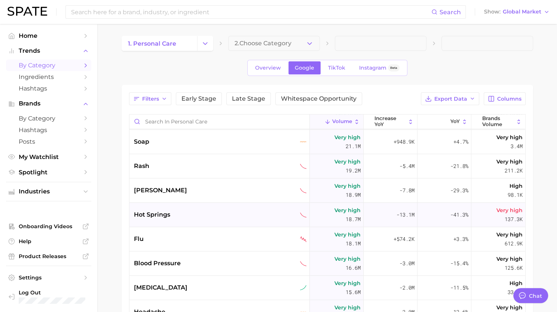
click at [205, 214] on div "hot springs" at bounding box center [220, 214] width 173 height 9
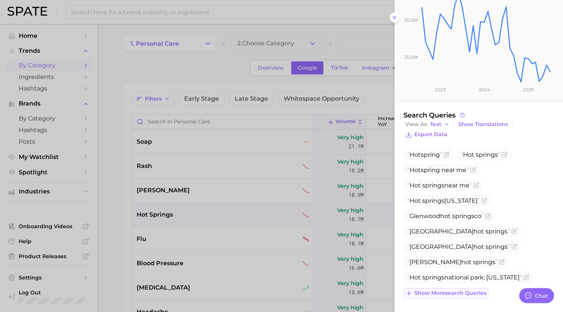
click at [459, 296] on span "Show more search queries" at bounding box center [450, 293] width 72 height 6
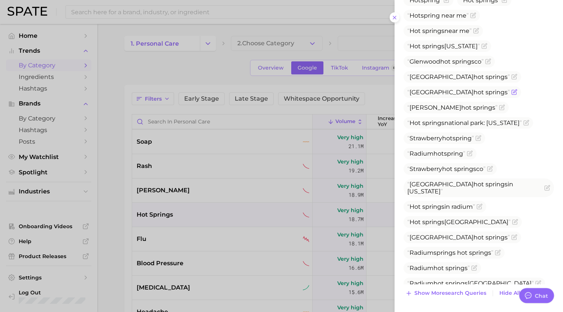
scroll to position [289, 0]
click at [457, 298] on button "Show more search queries" at bounding box center [445, 293] width 85 height 10
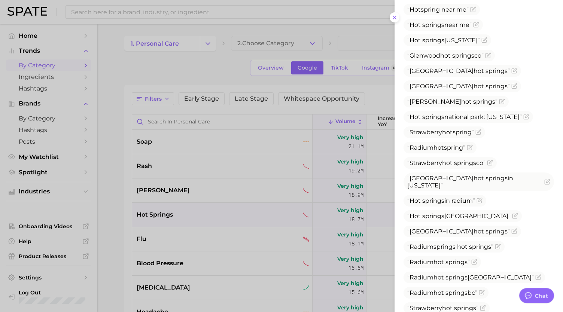
scroll to position [451, 0]
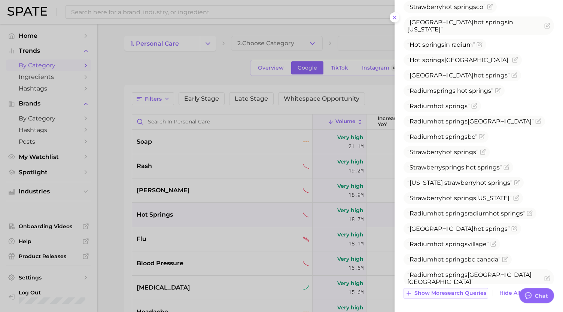
click at [449, 289] on button "Show more search queries" at bounding box center [445, 293] width 85 height 10
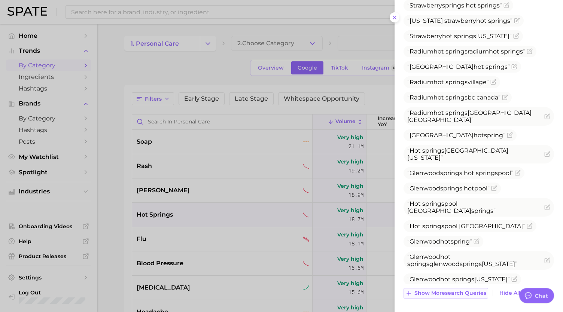
click at [447, 292] on span "Show more search queries" at bounding box center [450, 293] width 72 height 6
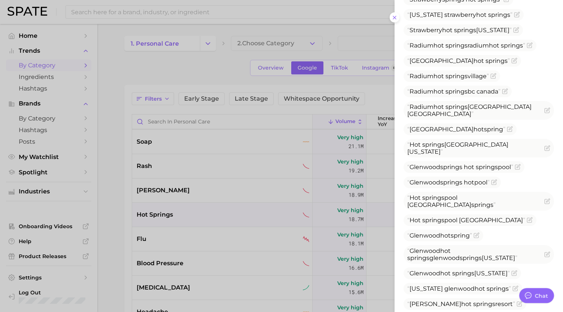
scroll to position [768, 0]
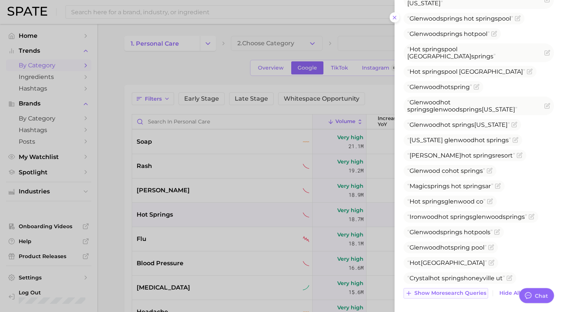
click at [437, 296] on span "Show more search queries" at bounding box center [450, 293] width 72 height 6
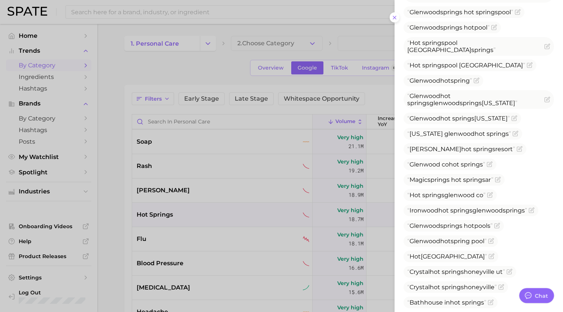
scroll to position [922, 0]
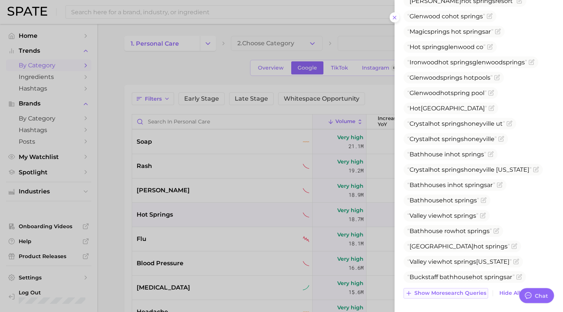
click at [430, 293] on span "Show more search queries" at bounding box center [450, 293] width 72 height 6
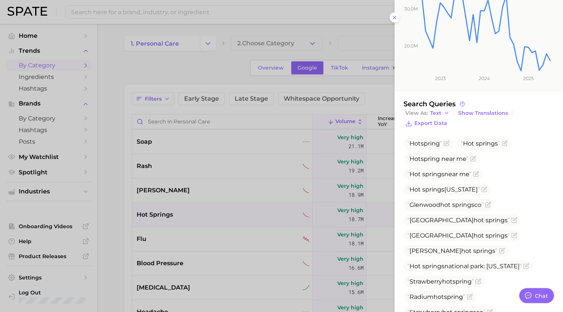
scroll to position [132, 0]
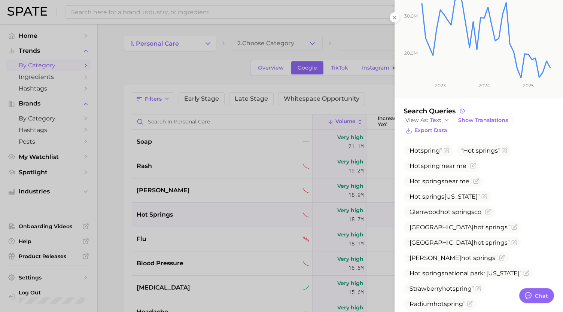
click at [192, 192] on div at bounding box center [281, 156] width 563 height 312
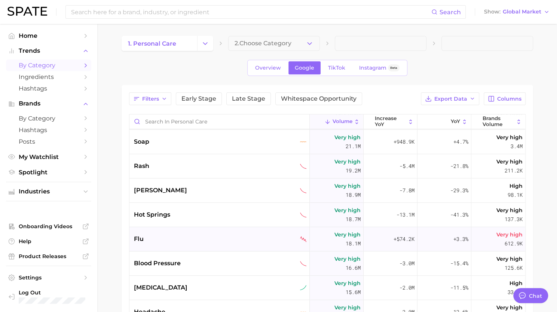
click at [166, 247] on div "flu" at bounding box center [219, 239] width 180 height 24
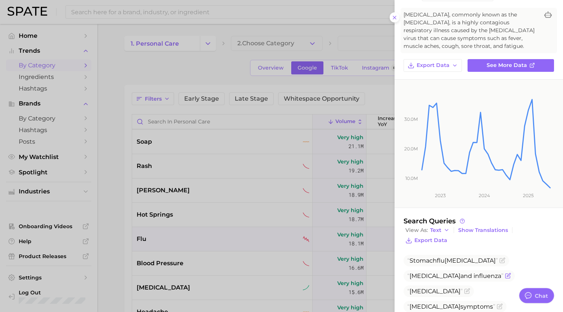
scroll to position [88, 0]
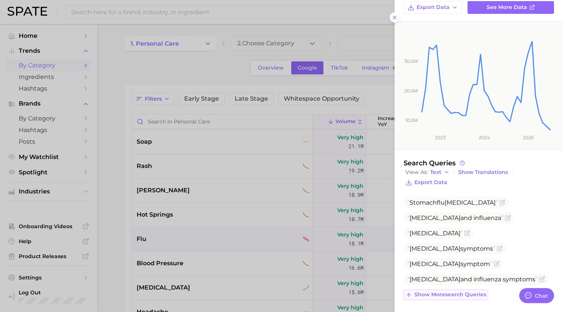
click at [439, 290] on button "Show more search queries" at bounding box center [445, 295] width 85 height 10
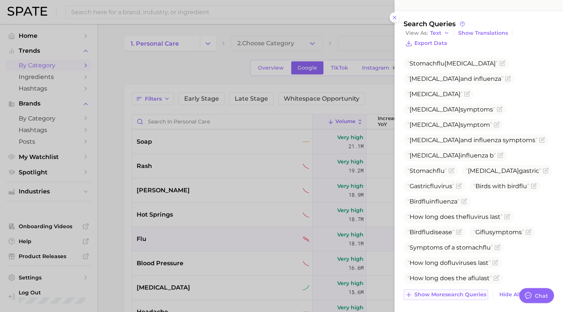
click at [436, 295] on span "Show more search queries" at bounding box center [450, 295] width 72 height 6
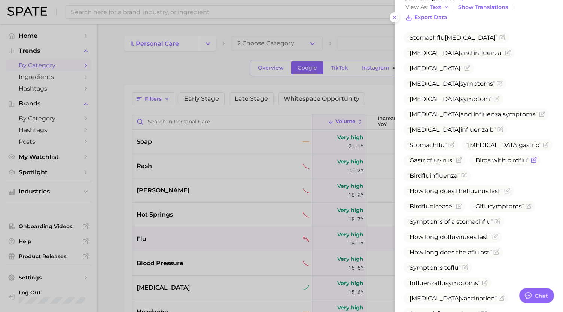
scroll to position [351, 0]
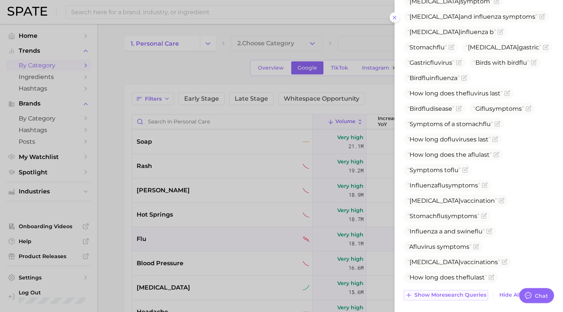
click at [434, 295] on span "Show more search queries" at bounding box center [450, 295] width 72 height 6
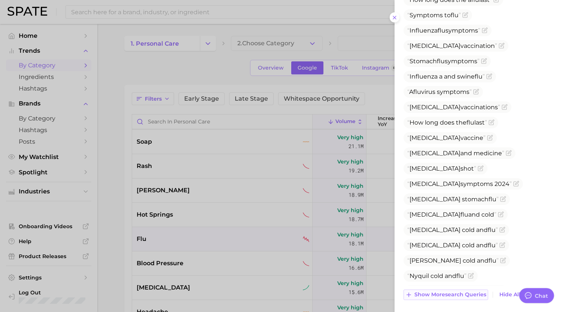
click at [433, 293] on span "Show more search queries" at bounding box center [450, 295] width 72 height 6
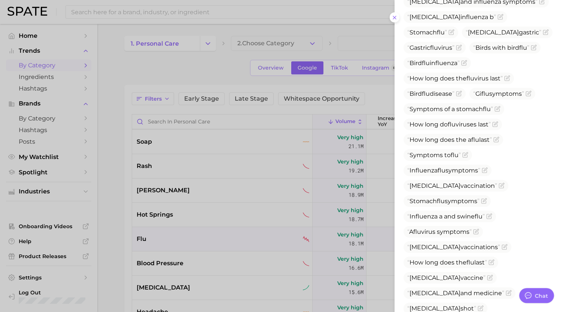
scroll to position [356, 0]
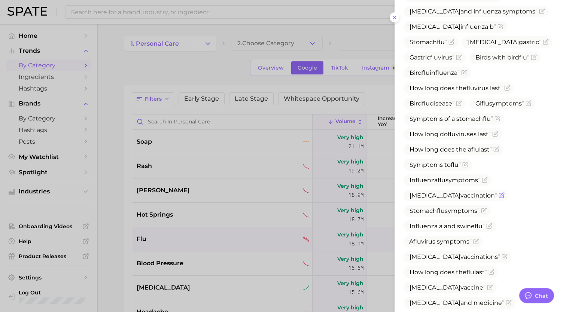
click at [499, 192] on icon "Flag as miscategorized or irrelevant" at bounding box center [502, 195] width 6 height 6
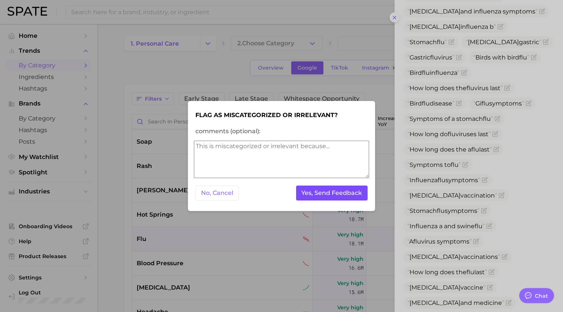
click at [345, 193] on button "Yes, Send Feedback" at bounding box center [332, 193] width 72 height 15
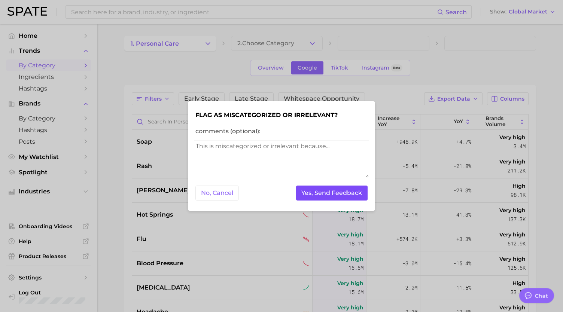
click at [345, 193] on button "Yes, Send Feedback" at bounding box center [332, 193] width 72 height 15
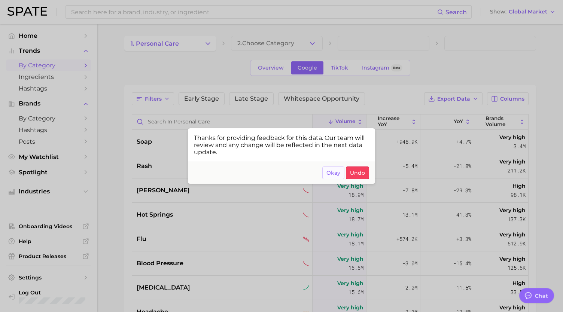
click at [333, 179] on button "Okay" at bounding box center [333, 173] width 22 height 13
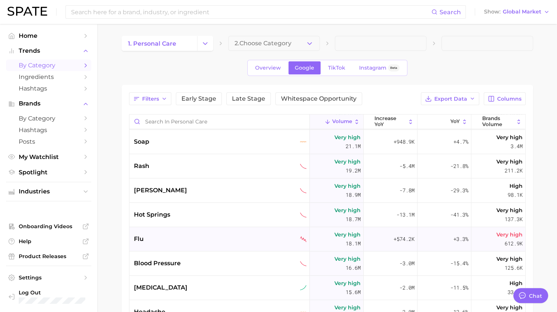
click at [163, 235] on div "flu" at bounding box center [220, 239] width 173 height 9
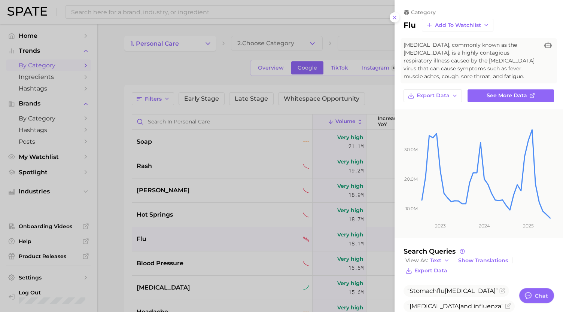
scroll to position [88, 0]
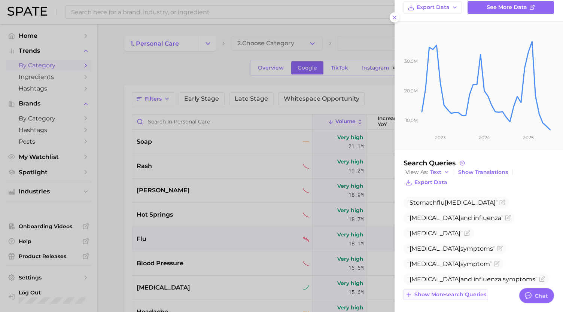
click at [460, 292] on span "Show more search queries" at bounding box center [450, 295] width 72 height 6
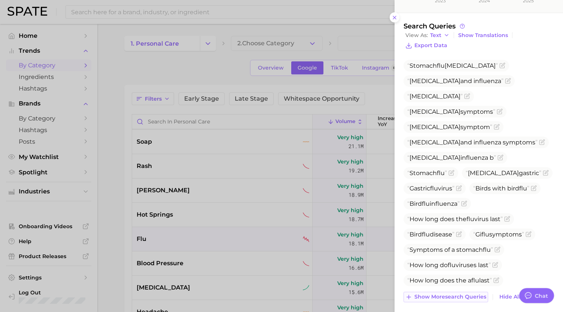
scroll to position [228, 0]
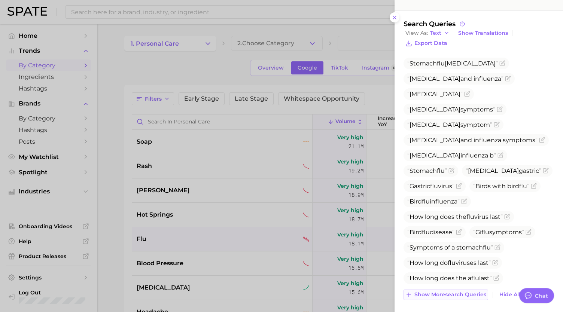
click at [458, 292] on span "Show more search queries" at bounding box center [450, 295] width 72 height 6
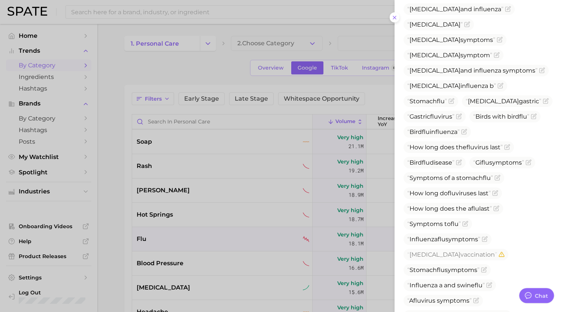
scroll to position [351, 0]
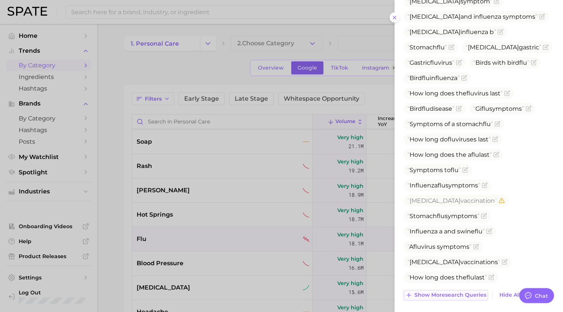
click at [454, 292] on span "Show more search queries" at bounding box center [450, 295] width 72 height 6
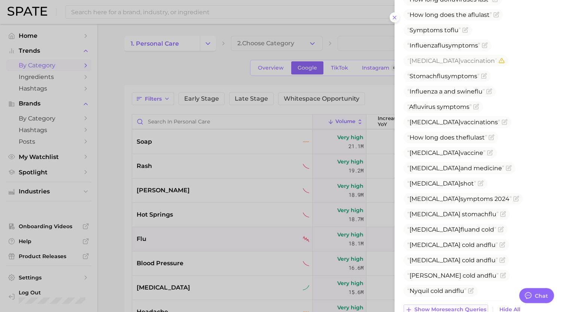
scroll to position [497, 0]
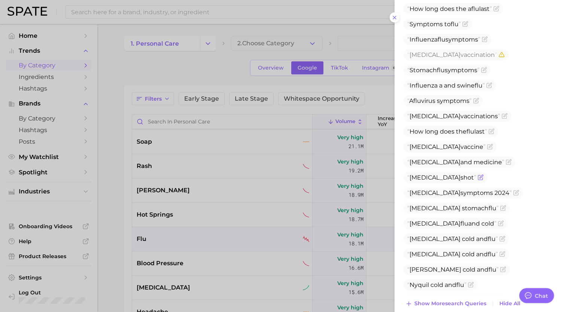
click at [478, 174] on icon "Flag as miscategorized or irrelevant" at bounding box center [481, 177] width 6 height 6
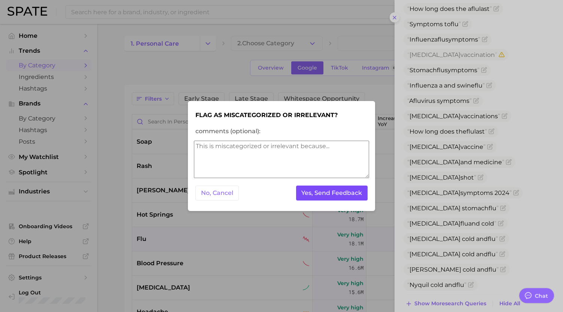
click at [354, 193] on button "Yes, Send Feedback" at bounding box center [332, 193] width 72 height 15
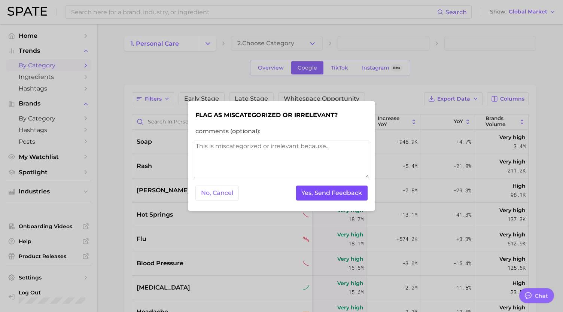
click at [354, 193] on button "Yes, Send Feedback" at bounding box center [332, 193] width 72 height 15
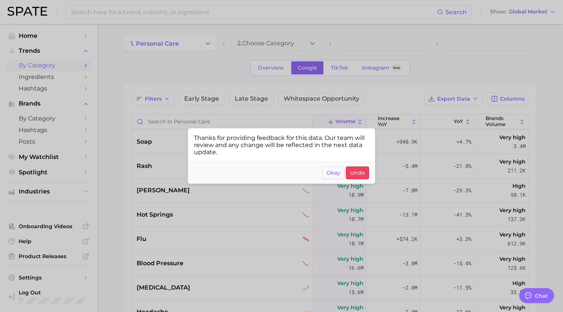
click at [339, 173] on span "Okay" at bounding box center [333, 173] width 14 height 6
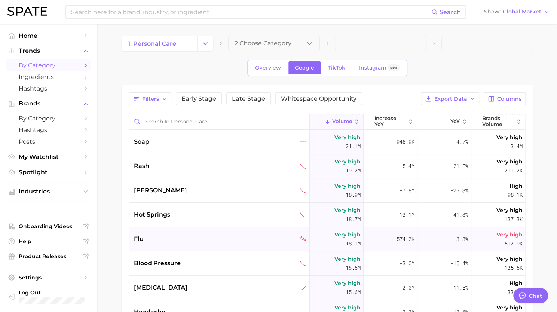
click at [155, 248] on div "flu" at bounding box center [219, 239] width 180 height 24
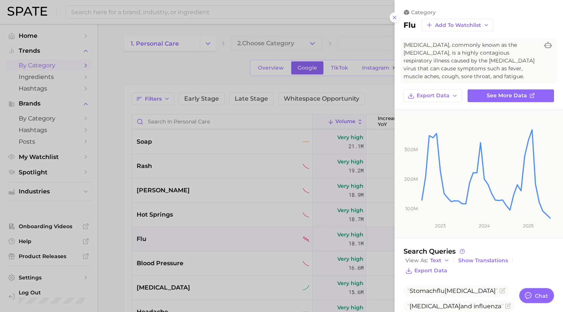
scroll to position [88, 0]
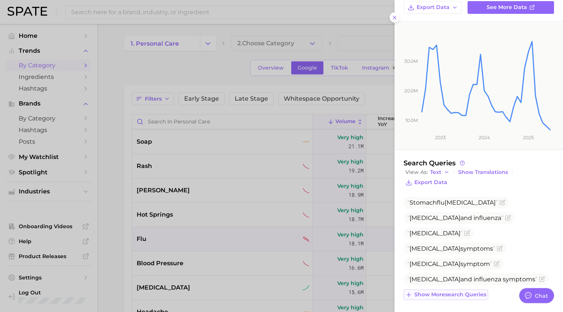
click at [445, 297] on button "Show more search queries" at bounding box center [445, 295] width 85 height 10
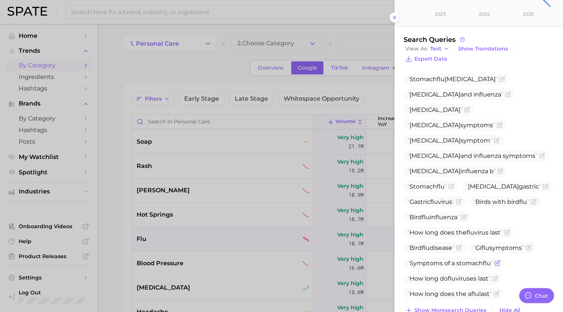
scroll to position [228, 0]
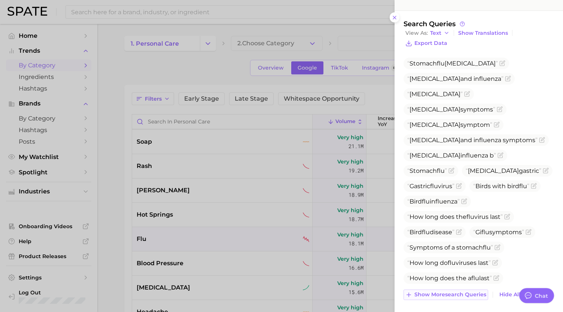
click at [453, 295] on span "Show more search queries" at bounding box center [450, 295] width 72 height 6
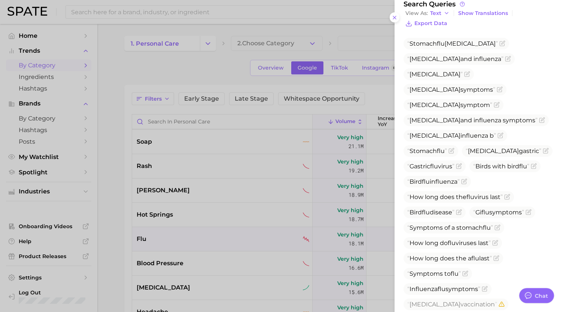
scroll to position [351, 0]
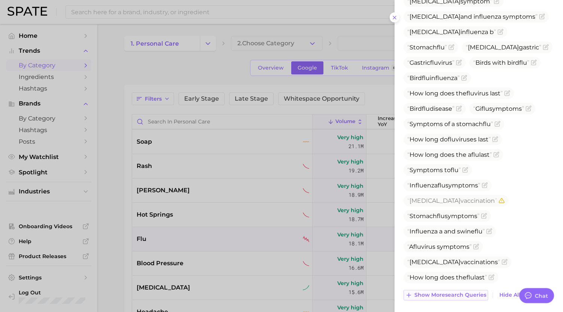
click at [458, 292] on span "Show more search queries" at bounding box center [450, 295] width 72 height 6
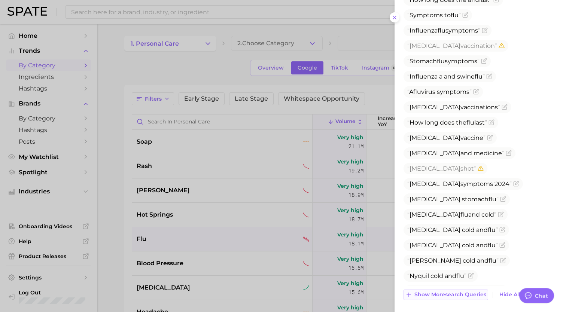
click at [446, 295] on span "Show more search queries" at bounding box center [450, 295] width 72 height 6
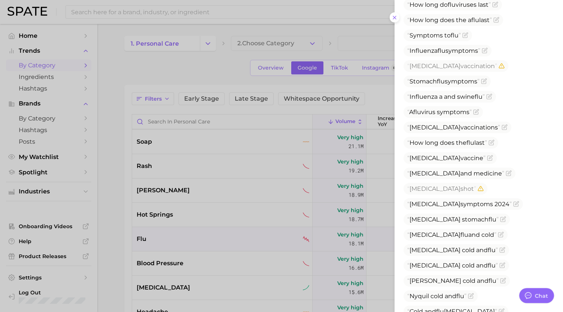
scroll to position [484, 0]
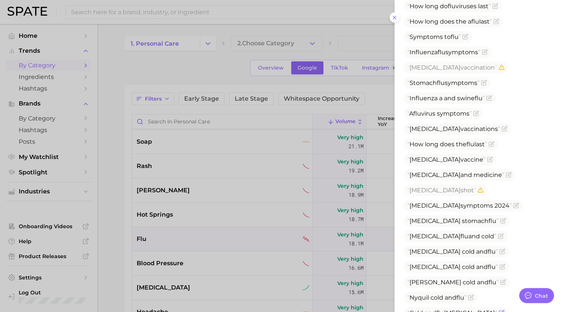
click at [453, 310] on span "Cold and flu tylenol" at bounding box center [452, 313] width 90 height 7
copy span "tylenol"
click at [499, 311] on icon "Flag as miscategorized or irrelevant" at bounding box center [501, 313] width 4 height 4
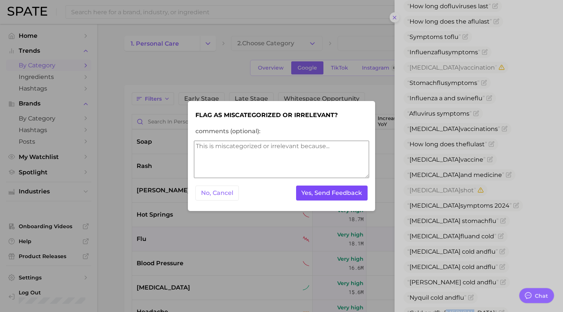
click at [346, 196] on button "Yes, Send Feedback" at bounding box center [332, 193] width 72 height 15
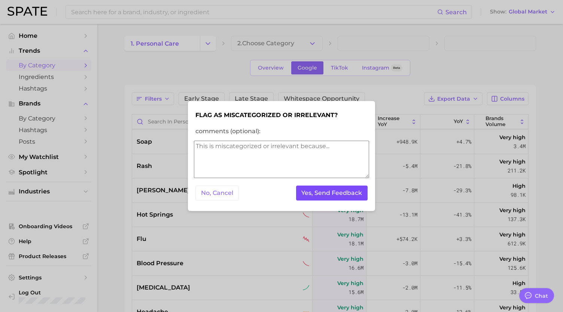
click at [346, 196] on button "Yes, Send Feedback" at bounding box center [332, 193] width 72 height 15
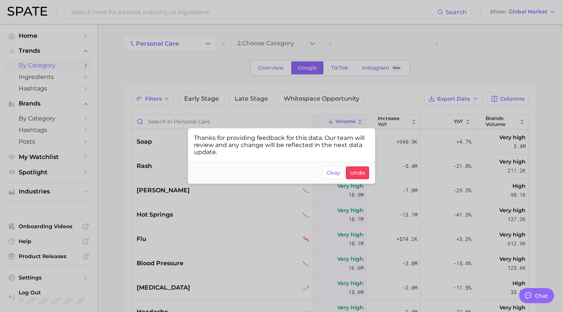
click at [157, 238] on div at bounding box center [281, 156] width 563 height 312
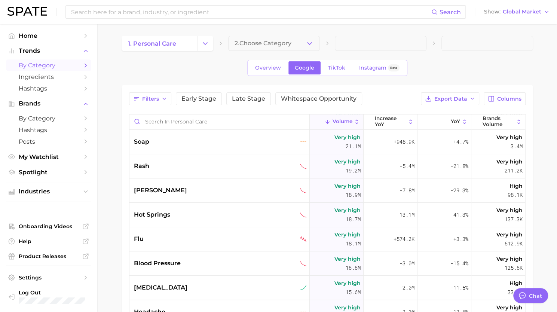
click at [157, 238] on div "flu" at bounding box center [220, 239] width 173 height 9
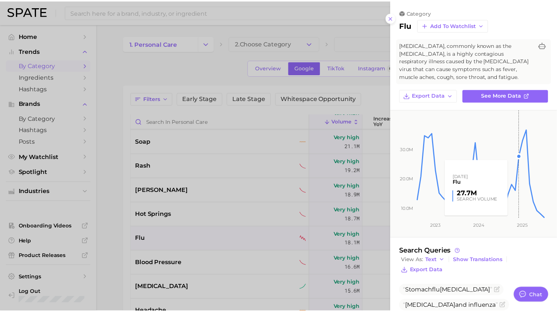
scroll to position [88, 0]
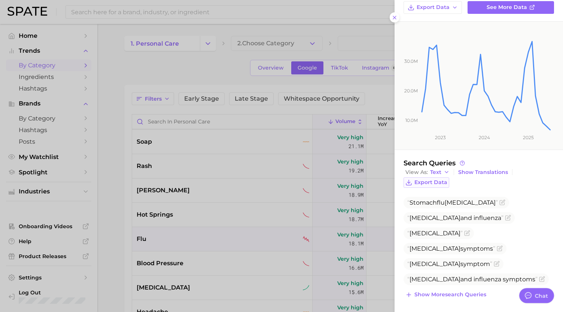
click at [438, 179] on span "Export Data" at bounding box center [430, 182] width 33 height 6
click at [184, 242] on div at bounding box center [281, 156] width 563 height 312
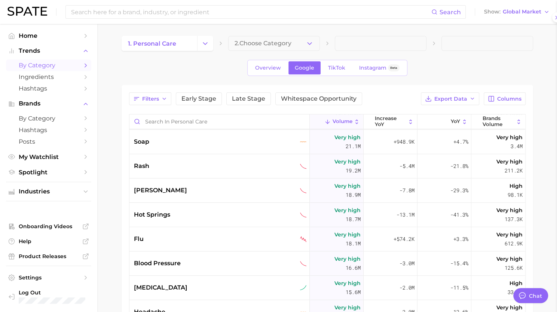
click at [184, 242] on div at bounding box center [278, 156] width 557 height 312
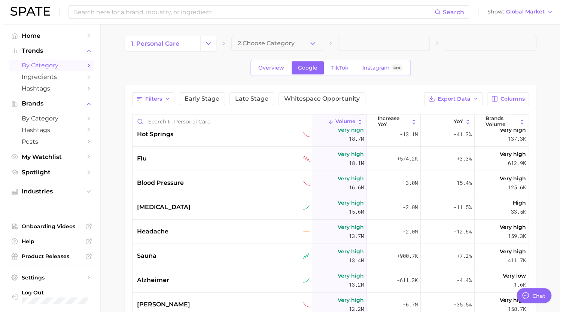
scroll to position [202, 0]
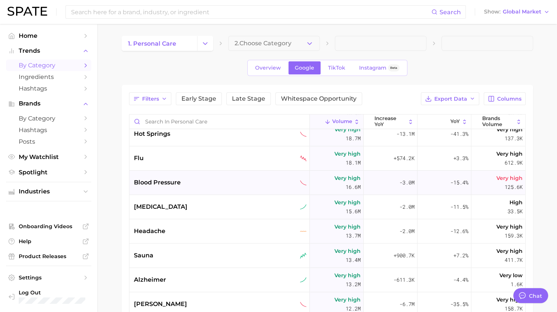
click at [177, 186] on span "blood pressure" at bounding box center [157, 182] width 47 height 9
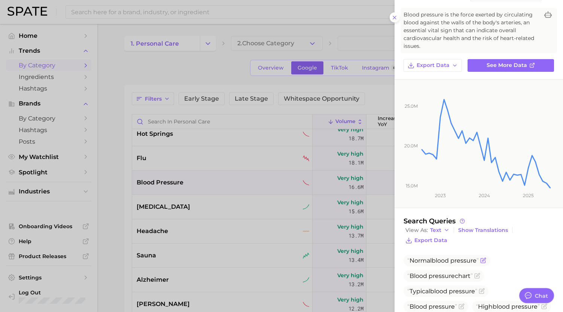
scroll to position [150, 0]
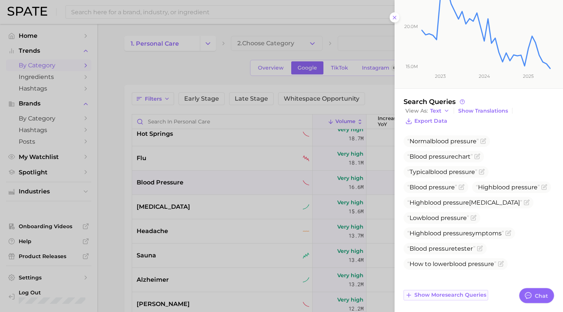
click at [442, 294] on span "Show more search queries" at bounding box center [450, 295] width 72 height 6
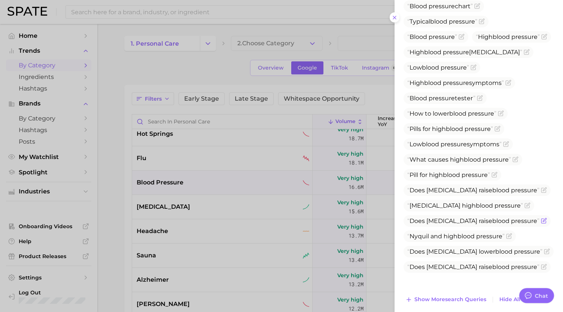
scroll to position [305, 0]
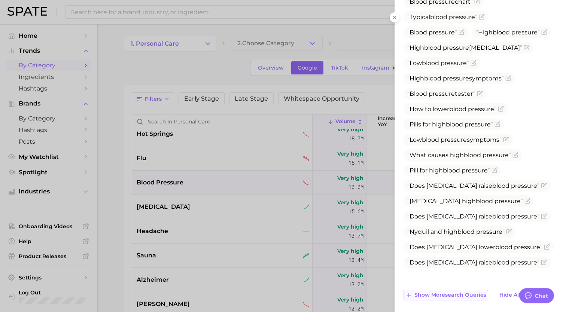
click at [435, 296] on span "Show more search queries" at bounding box center [450, 295] width 72 height 6
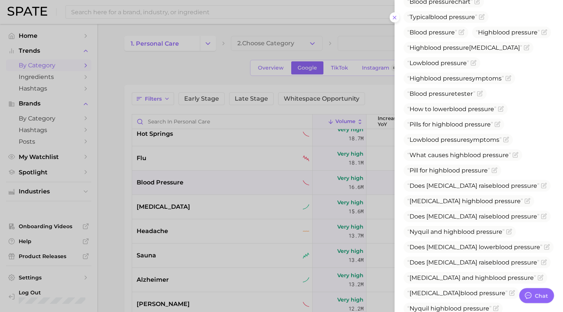
scroll to position [460, 0]
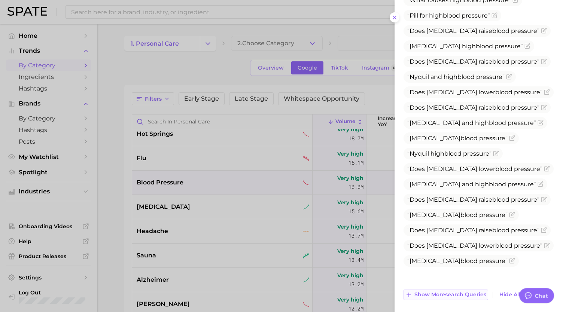
click at [435, 294] on span "Show more search queries" at bounding box center [450, 295] width 72 height 6
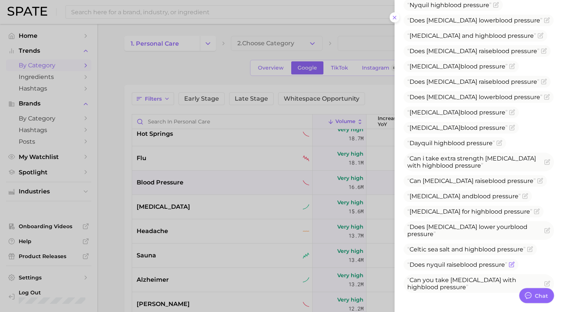
scroll to position [629, 0]
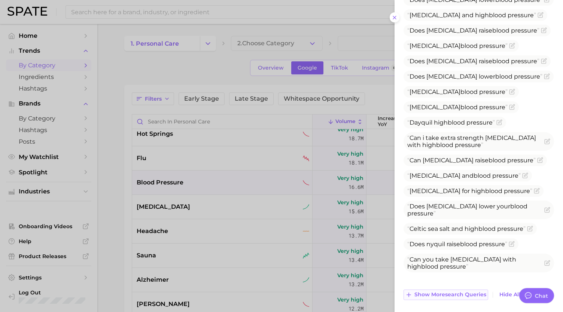
click at [439, 292] on span "Show more search queries" at bounding box center [450, 295] width 72 height 6
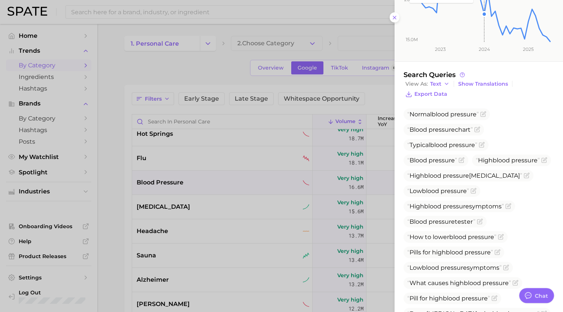
scroll to position [177, 0]
click at [426, 92] on span "Export Data" at bounding box center [430, 94] width 33 height 6
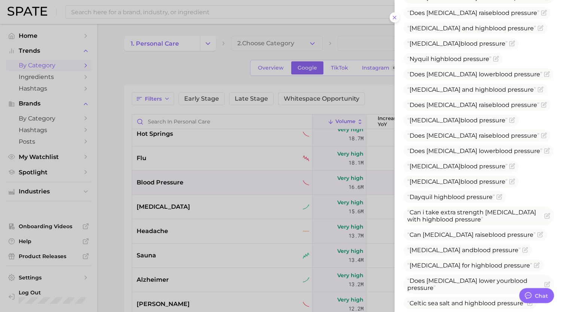
scroll to position [713, 0]
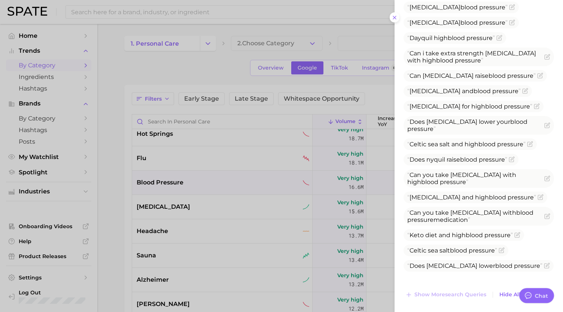
click at [180, 202] on div at bounding box center [281, 156] width 563 height 312
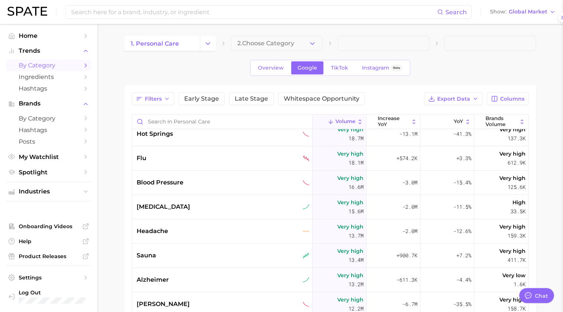
click at [167, 208] on div at bounding box center [281, 156] width 563 height 312
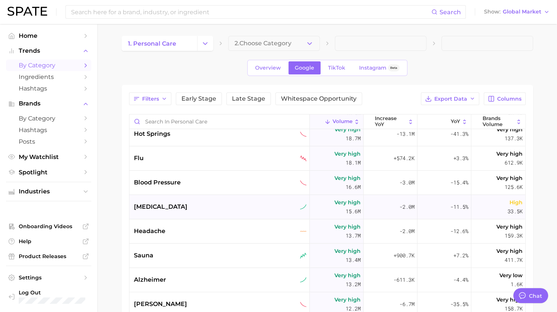
click at [163, 208] on div "[MEDICAL_DATA]" at bounding box center [220, 206] width 173 height 9
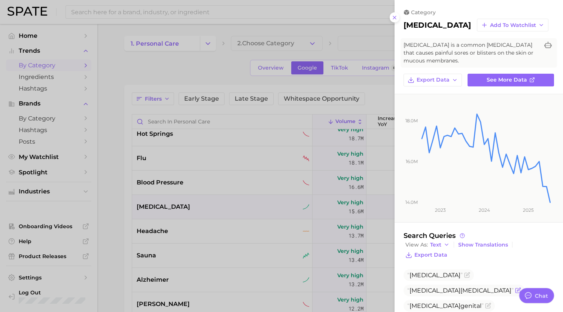
click at [460, 287] on span "Herpes" at bounding box center [434, 290] width 51 height 7
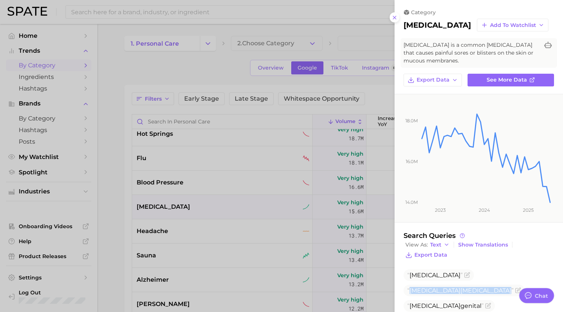
scroll to position [73, 0]
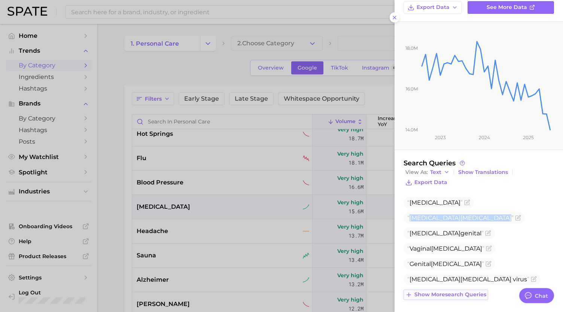
click at [441, 292] on span "Show more search queries" at bounding box center [450, 295] width 72 height 6
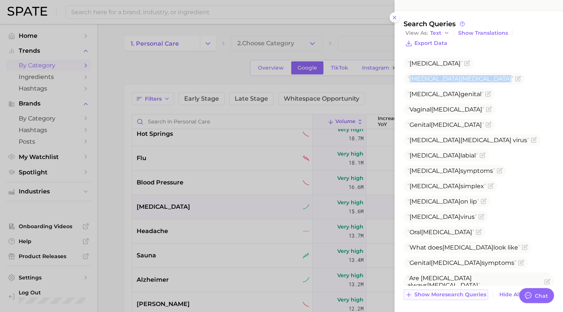
click at [439, 292] on span "Show more search queries" at bounding box center [450, 295] width 72 height 6
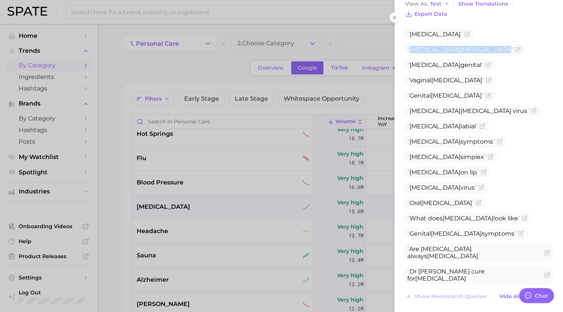
scroll to position [243, 0]
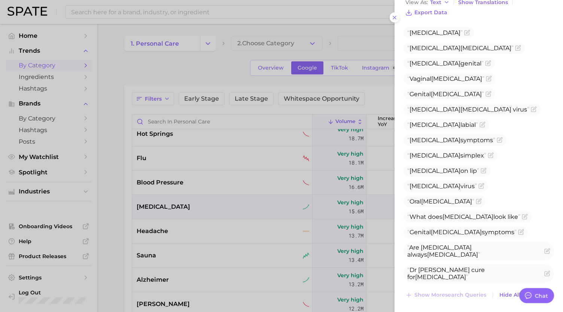
click at [206, 220] on div at bounding box center [281, 156] width 563 height 312
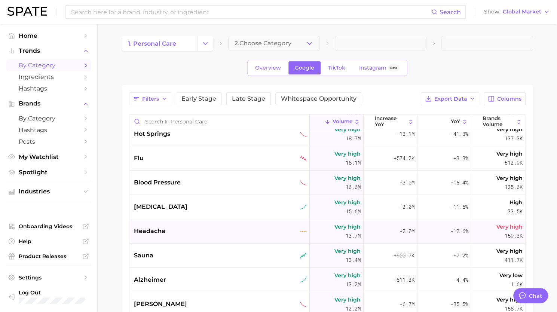
click at [167, 231] on div "headache" at bounding box center [220, 231] width 173 height 9
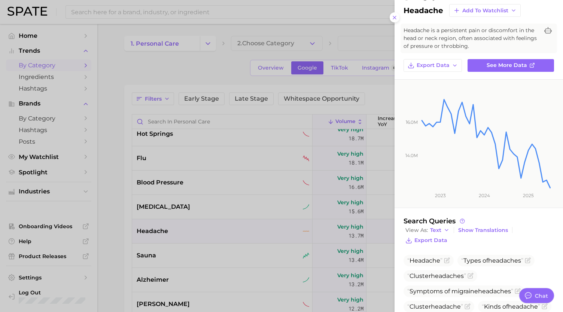
scroll to position [119, 0]
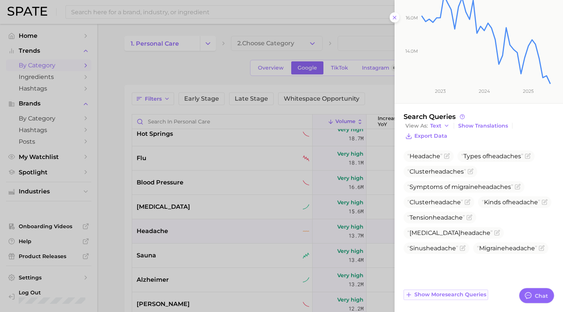
click at [442, 296] on span "Show more search queries" at bounding box center [450, 295] width 72 height 6
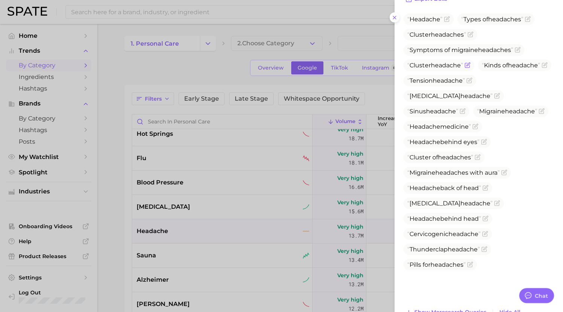
scroll to position [273, 0]
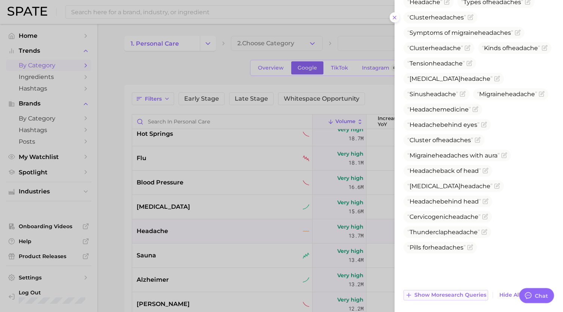
click at [435, 292] on span "Show more search queries" at bounding box center [450, 295] width 72 height 6
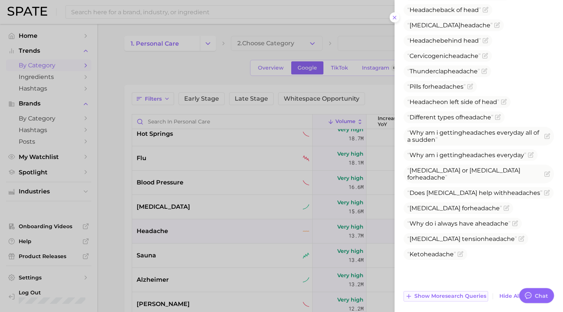
scroll to position [436, 0]
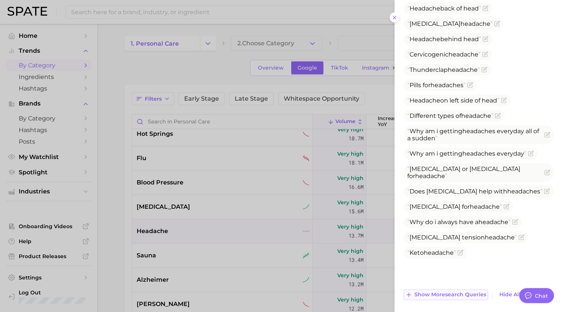
click at [435, 296] on span "Show more search queries" at bounding box center [450, 295] width 72 height 6
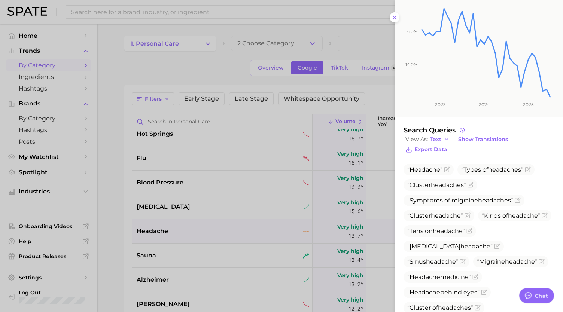
scroll to position [105, 0]
drag, startPoint x: 507, startPoint y: 229, endPoint x: 436, endPoint y: 170, distance: 92.7
click at [423, 150] on span "Export Data" at bounding box center [430, 150] width 33 height 6
click at [277, 227] on div at bounding box center [281, 156] width 563 height 312
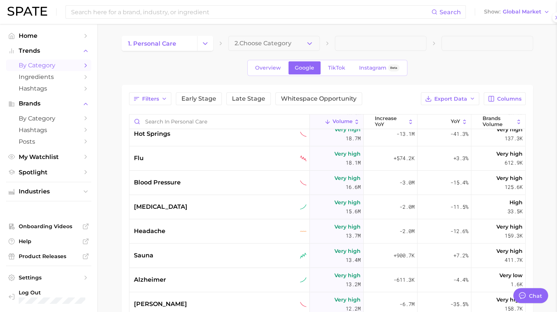
click at [243, 250] on div at bounding box center [278, 156] width 557 height 312
click at [228, 254] on div "sauna" at bounding box center [220, 255] width 173 height 9
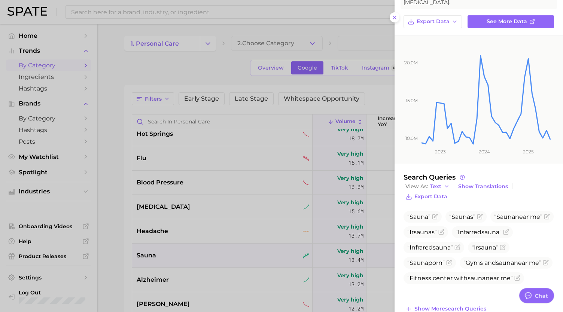
scroll to position [73, 0]
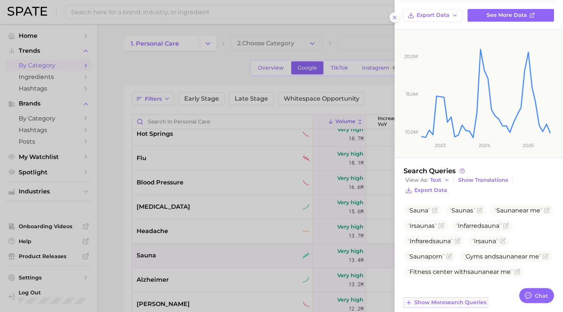
click at [456, 299] on span "Show more search queries" at bounding box center [450, 302] width 72 height 6
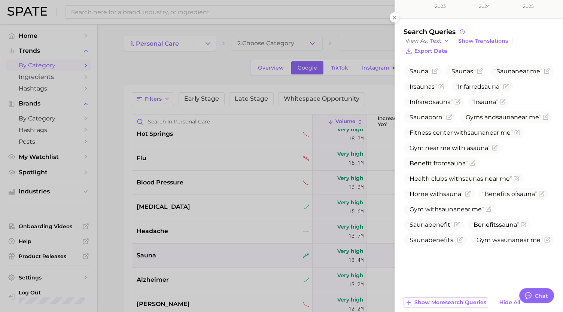
click at [450, 299] on span "Show more search queries" at bounding box center [450, 302] width 72 height 6
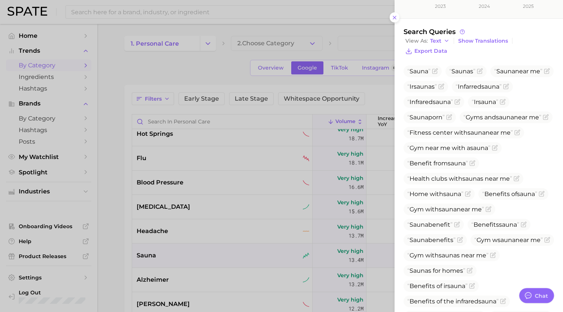
scroll to position [335, 0]
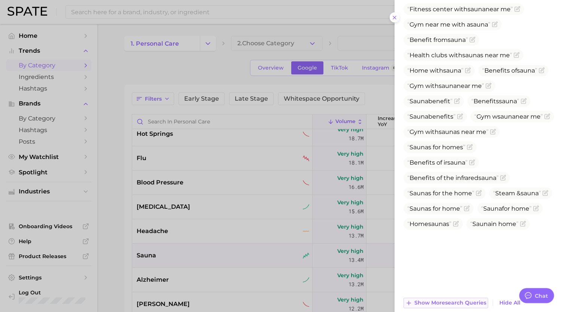
click at [446, 300] on span "Show more search queries" at bounding box center [450, 303] width 72 height 6
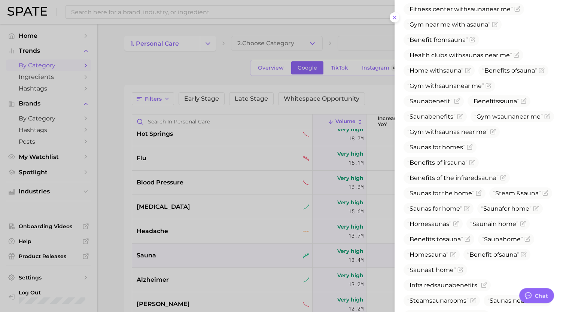
scroll to position [444, 0]
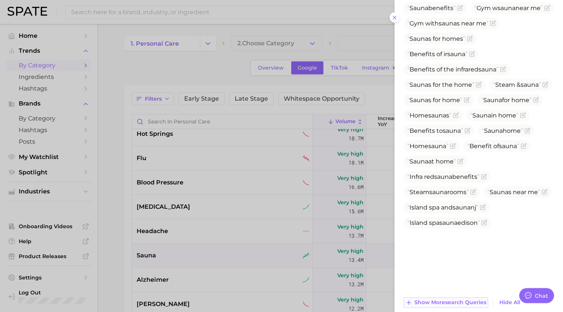
click at [432, 299] on span "Show more search queries" at bounding box center [450, 302] width 72 height 6
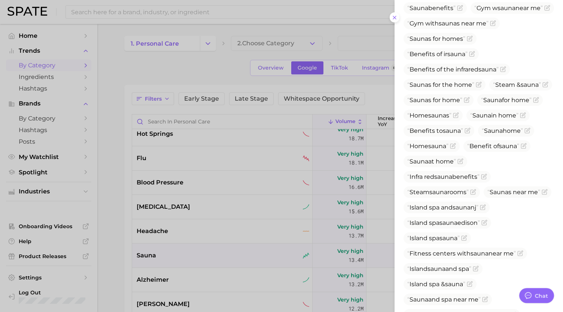
scroll to position [598, 0]
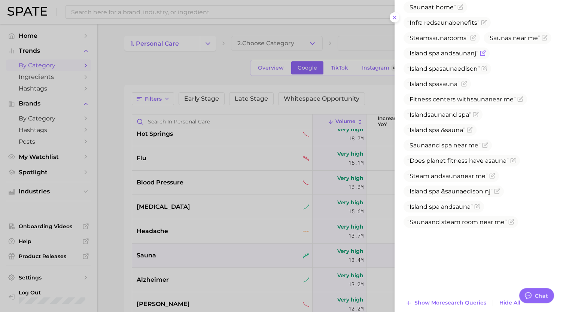
click at [440, 59] on span "Island spa and sauna nj" at bounding box center [446, 54] width 86 height 12
click at [437, 57] on span "Island spa and sauna nj" at bounding box center [442, 53] width 71 height 7
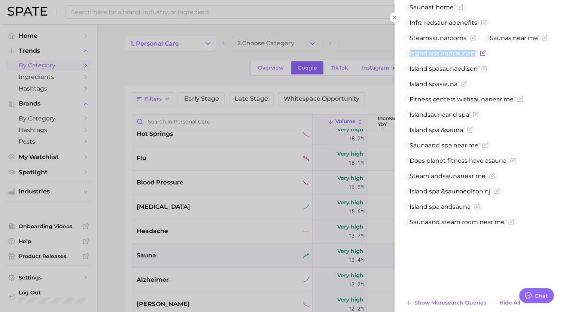
copy span "Island spa and sauna nj"
click at [449, 300] on span "Show more search queries" at bounding box center [450, 303] width 72 height 6
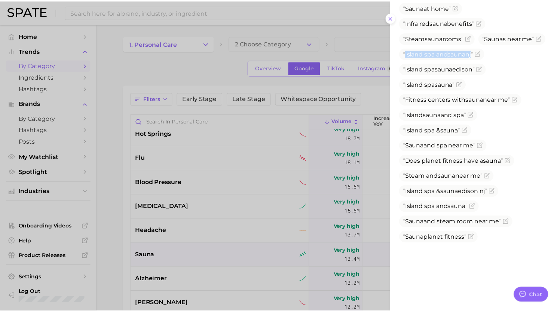
scroll to position [614, 0]
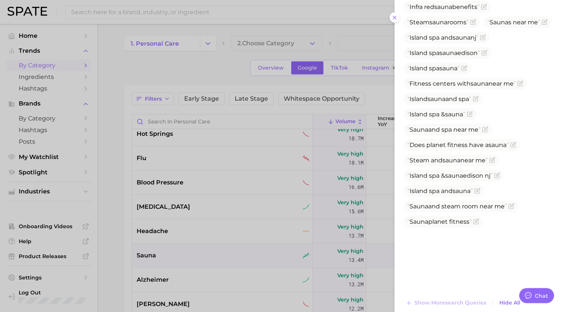
click at [167, 260] on div at bounding box center [281, 156] width 563 height 312
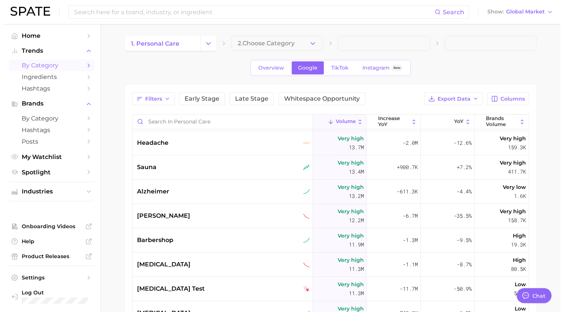
scroll to position [309, 0]
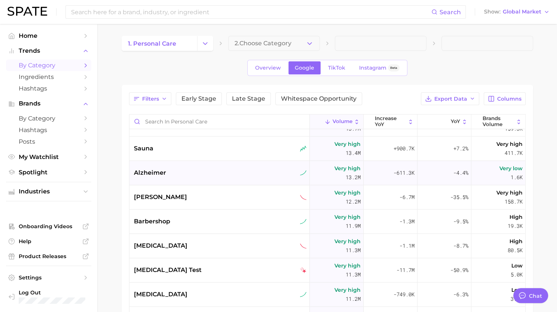
click at [169, 174] on div "alzheimer" at bounding box center [220, 172] width 173 height 9
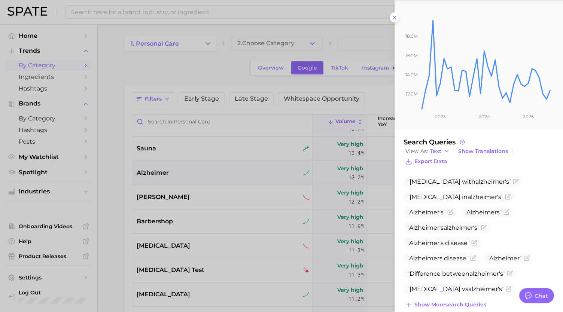
scroll to position [96, 0]
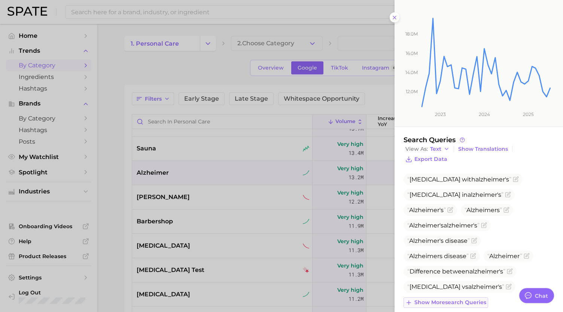
click at [462, 299] on span "Show more search queries" at bounding box center [450, 302] width 72 height 6
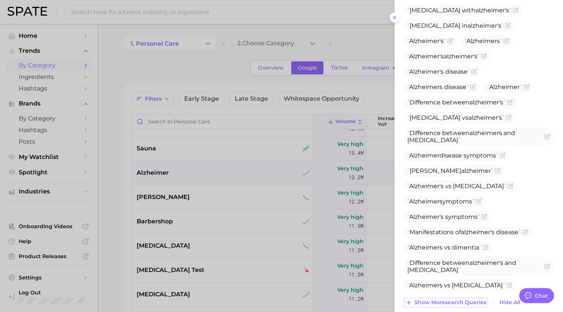
click at [450, 299] on span "Show more search queries" at bounding box center [450, 302] width 72 height 6
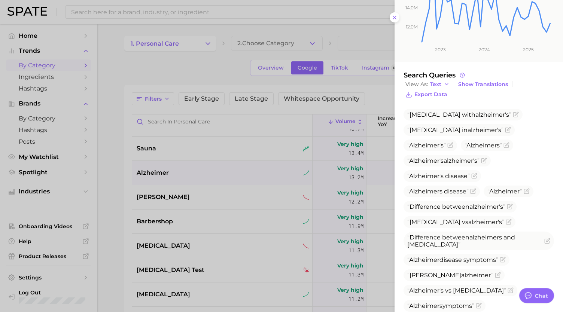
scroll to position [160, 0]
click at [184, 196] on div at bounding box center [281, 156] width 563 height 312
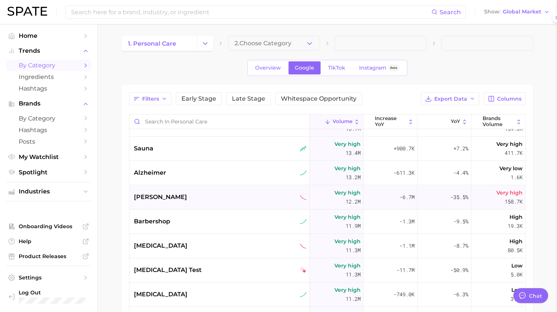
click at [160, 200] on div "[PERSON_NAME]" at bounding box center [220, 197] width 173 height 9
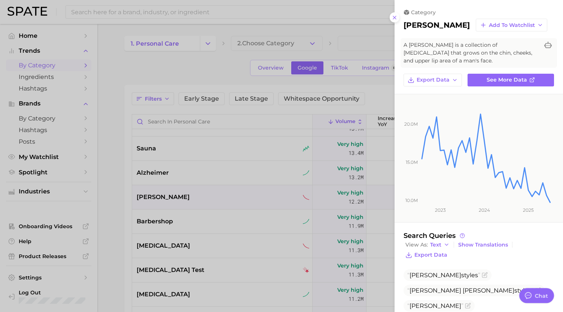
scroll to position [88, 0]
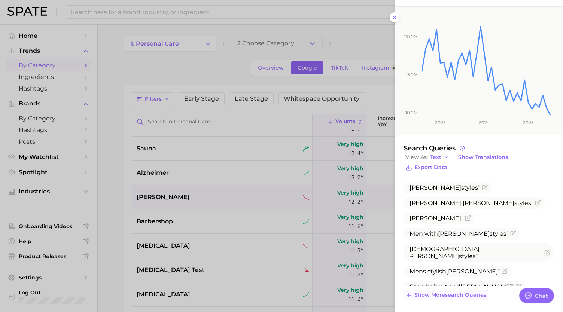
click at [463, 294] on span "Show more search queries" at bounding box center [450, 295] width 72 height 6
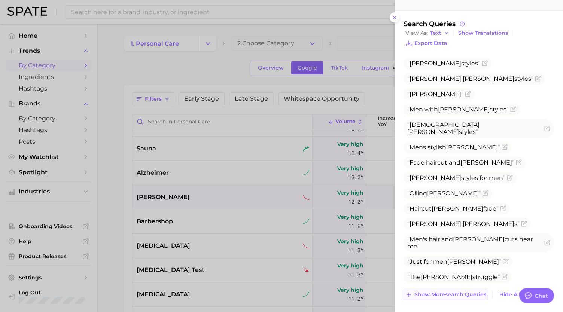
click at [445, 297] on button "Show more search queries" at bounding box center [445, 295] width 85 height 10
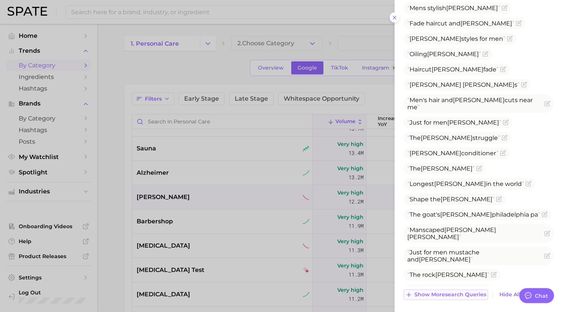
click at [441, 293] on span "Show more search queries" at bounding box center [450, 295] width 72 height 6
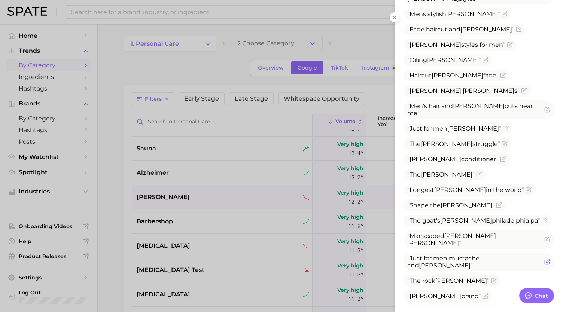
scroll to position [366, 0]
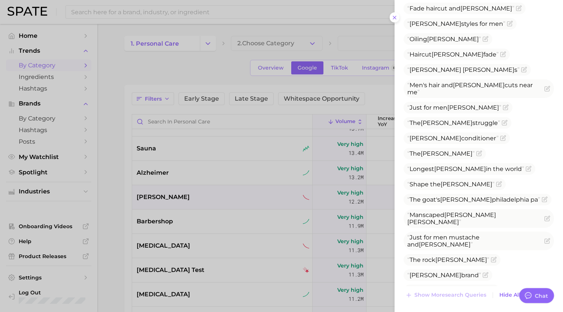
click at [177, 223] on div at bounding box center [281, 156] width 563 height 312
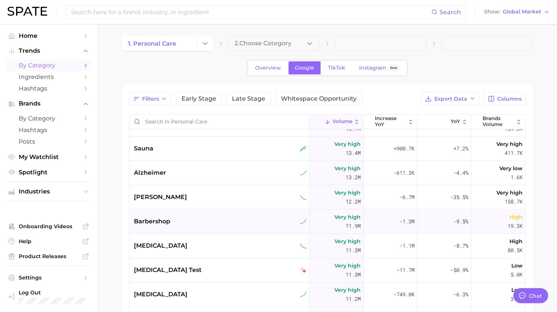
click at [168, 222] on span "barbershop" at bounding box center [152, 221] width 36 height 9
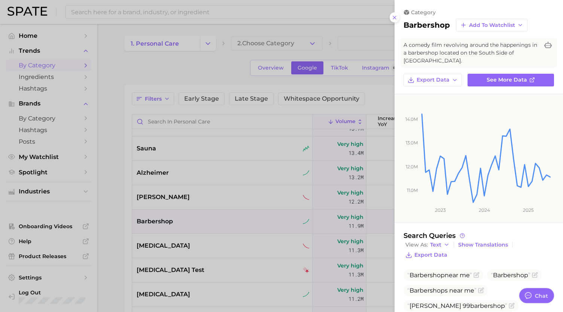
scroll to position [119, 0]
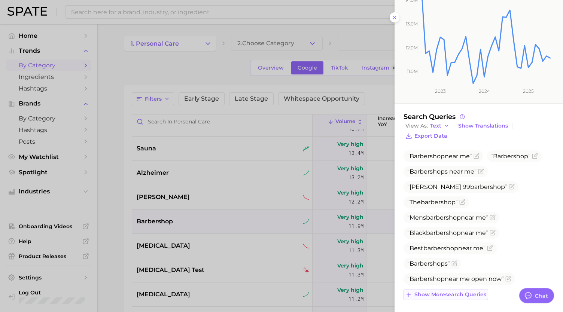
click at [464, 294] on span "Show more search queries" at bounding box center [450, 295] width 72 height 6
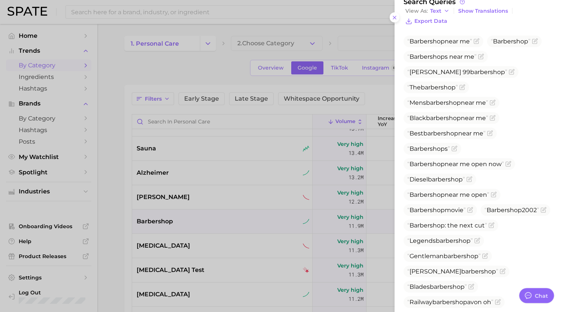
scroll to position [273, 0]
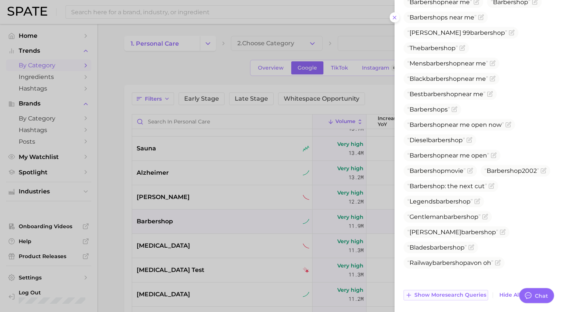
click at [458, 294] on span "Show more search queries" at bounding box center [450, 295] width 72 height 6
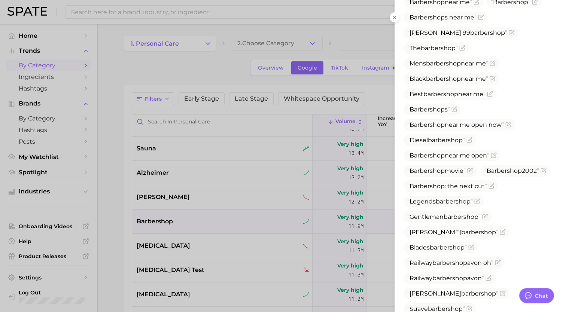
scroll to position [412, 0]
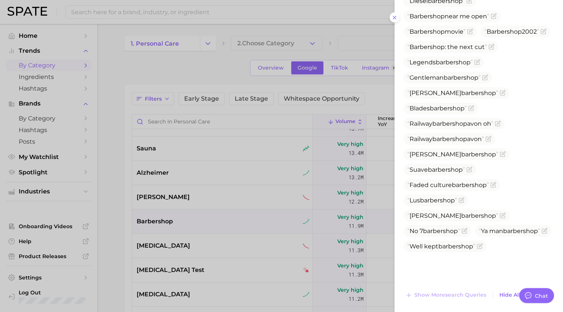
click at [161, 253] on div at bounding box center [281, 156] width 563 height 312
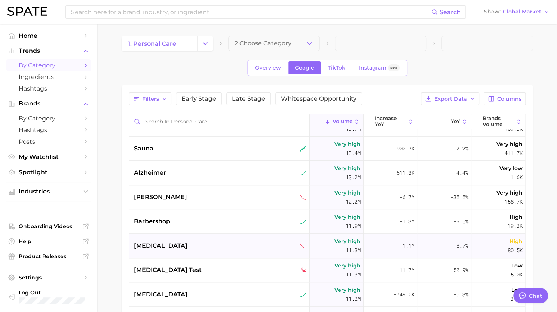
click at [158, 249] on span "[MEDICAL_DATA]" at bounding box center [161, 245] width 54 height 9
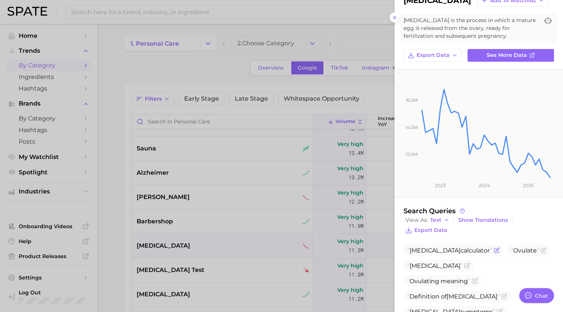
scroll to position [88, 0]
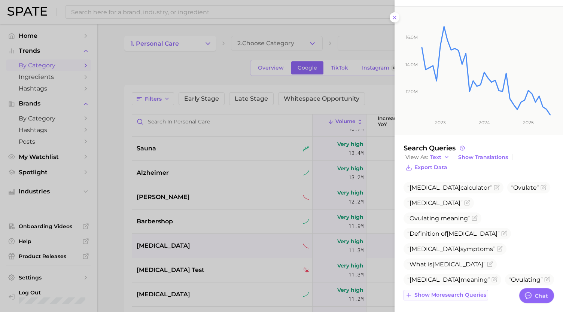
click at [449, 296] on span "Show more search queries" at bounding box center [450, 295] width 72 height 6
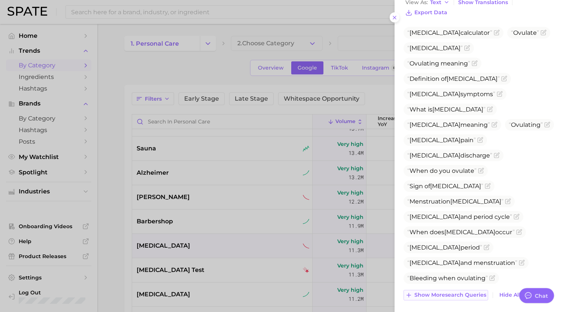
click at [444, 293] on span "Show more search queries" at bounding box center [450, 295] width 72 height 6
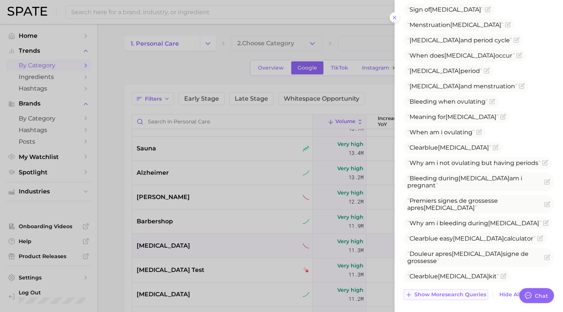
click at [443, 295] on span "Show more search queries" at bounding box center [450, 295] width 72 height 6
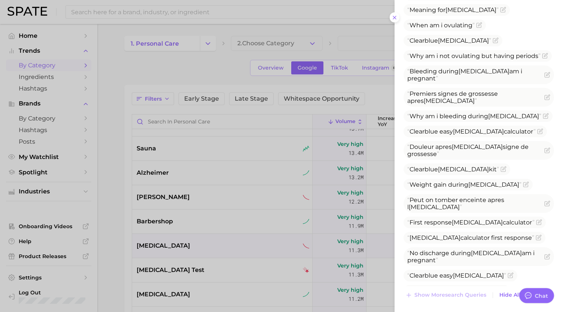
click at [216, 264] on div at bounding box center [281, 156] width 563 height 312
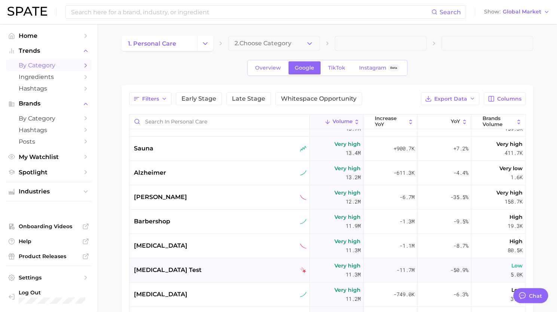
click at [192, 277] on div "[MEDICAL_DATA] test" at bounding box center [219, 270] width 180 height 24
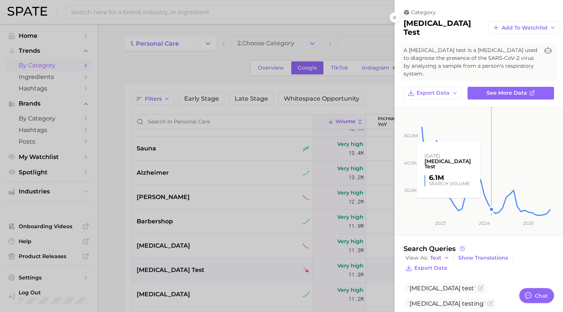
scroll to position [96, 0]
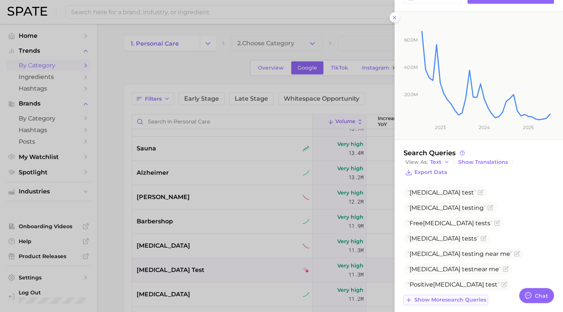
click at [457, 297] on button "Show more search queries" at bounding box center [445, 300] width 85 height 10
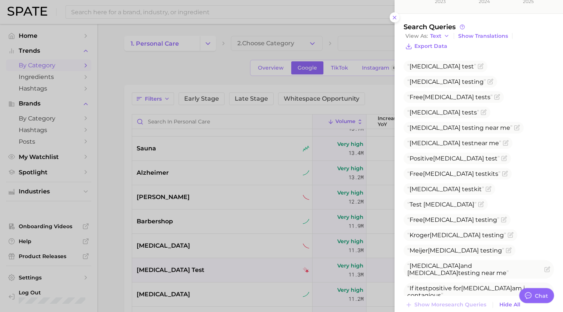
scroll to position [227, 0]
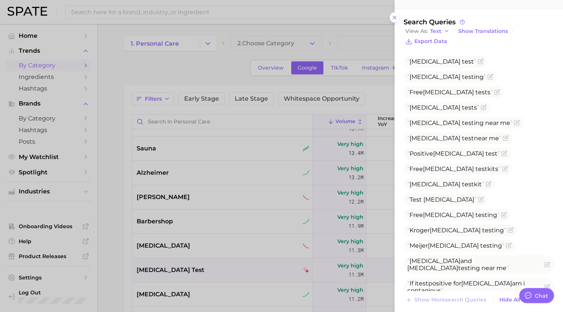
click at [289, 225] on div at bounding box center [281, 156] width 563 height 312
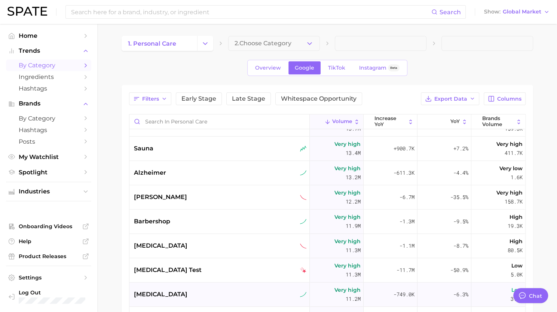
click at [172, 295] on div "[MEDICAL_DATA]" at bounding box center [220, 294] width 173 height 9
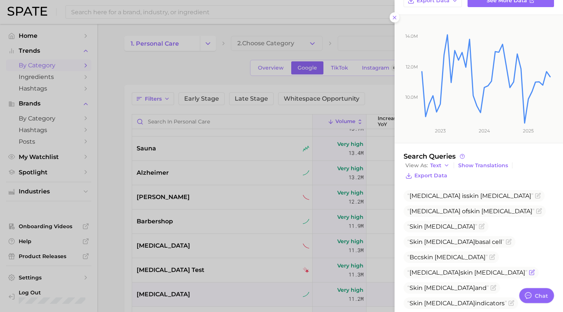
scroll to position [135, 0]
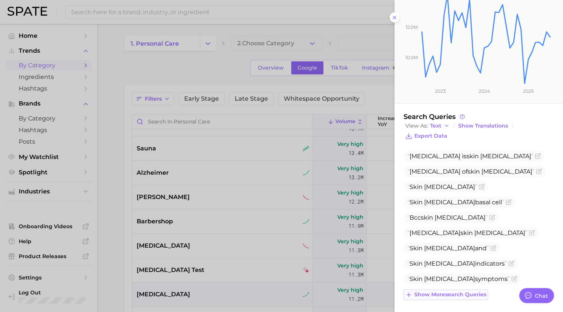
click at [447, 292] on span "Show more search queries" at bounding box center [450, 295] width 72 height 6
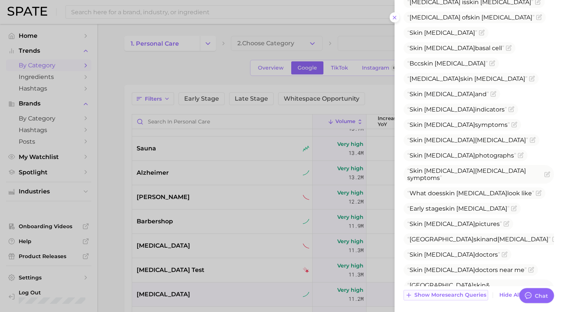
click at [458, 292] on span "Show more search queries" at bounding box center [450, 295] width 72 height 6
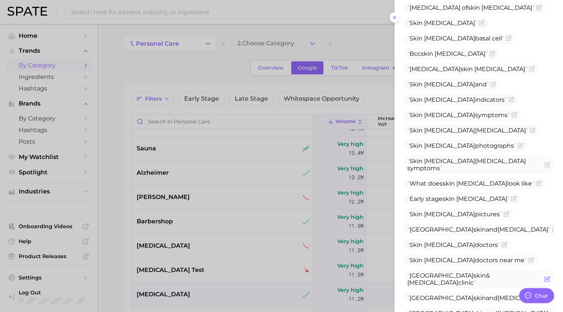
scroll to position [296, 0]
